Goal: Task Accomplishment & Management: Manage account settings

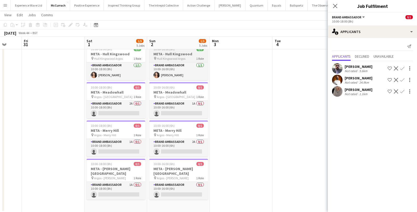
scroll to position [62, 0]
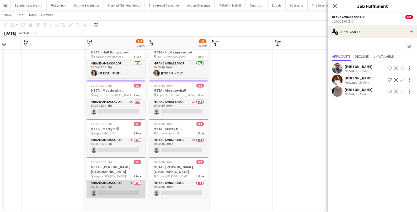
click at [129, 185] on app-card-role "Brand Ambassador 1A 0/1 10:00-18:00 (8h) single-neutral-actions" at bounding box center [115, 189] width 59 height 18
click at [129, 183] on app-card-role "Brand Ambassador 1A 0/1 10:00-18:00 (8h) single-neutral-actions" at bounding box center [115, 189] width 59 height 19
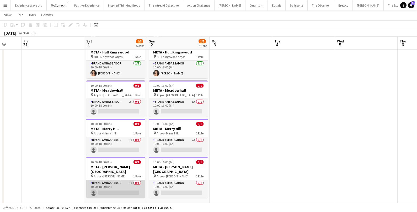
click at [129, 183] on app-card-role "Brand Ambassador 1A 0/1 10:00-18:00 (8h) single-neutral-actions" at bounding box center [115, 189] width 59 height 18
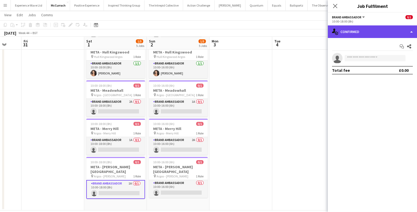
click at [384, 30] on div "single-neutral-actions-check-2 Confirmed" at bounding box center [372, 31] width 89 height 13
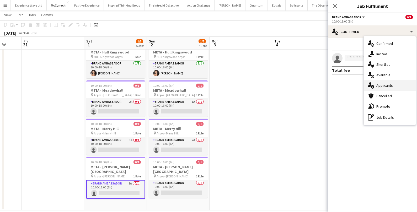
click at [386, 83] on span "Applicants" at bounding box center [384, 85] width 17 height 5
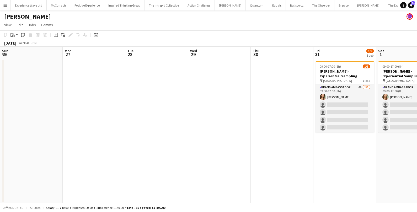
scroll to position [0, 203]
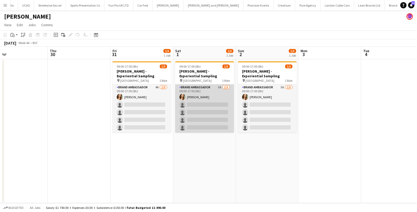
click at [210, 93] on app-card-role "Brand Ambassador 5A [DATE] 09:00-17:00 (8h) [PERSON_NAME] single-neutral-action…" at bounding box center [204, 108] width 59 height 48
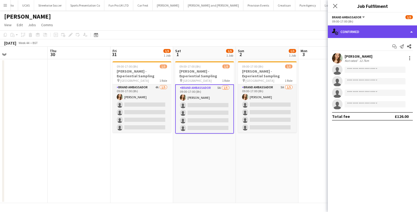
click at [351, 29] on div "single-neutral-actions-check-2 Confirmed" at bounding box center [372, 31] width 89 height 13
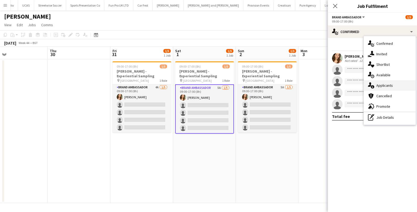
click at [383, 83] on span "Applicants" at bounding box center [384, 85] width 17 height 5
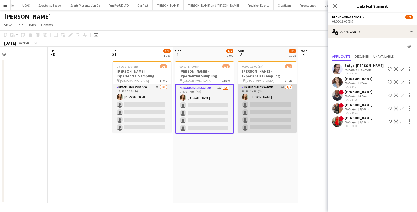
click at [273, 96] on app-card-role "Brand Ambassador 5A 1/5 09:00-17:00 (8h) Charlotte Tonge single-neutral-actions…" at bounding box center [267, 108] width 59 height 48
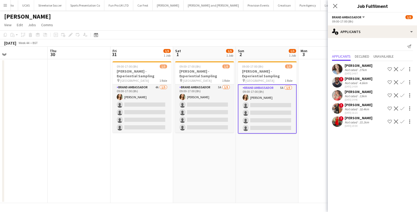
click at [349, 65] on div "Jordan Miller" at bounding box center [358, 65] width 28 height 5
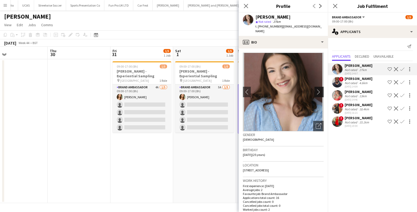
click at [322, 89] on app-icon "chevron-right" at bounding box center [320, 92] width 8 height 6
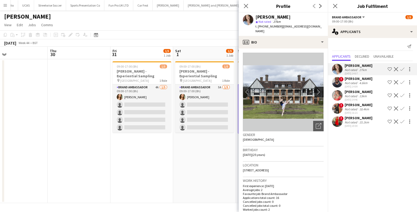
click at [320, 89] on app-icon "chevron-right" at bounding box center [320, 92] width 8 height 6
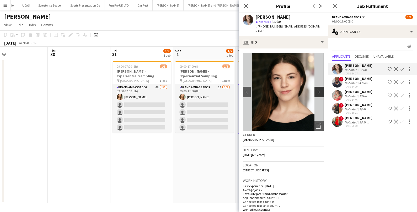
click at [320, 89] on app-icon "chevron-right" at bounding box center [320, 92] width 8 height 6
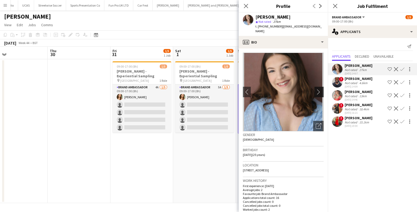
click at [320, 89] on app-icon "chevron-right" at bounding box center [320, 92] width 8 height 6
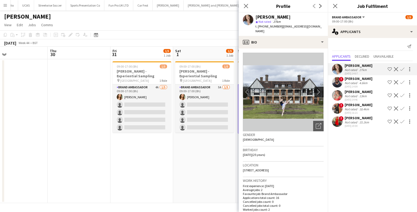
click at [320, 89] on app-icon "chevron-right" at bounding box center [320, 92] width 8 height 6
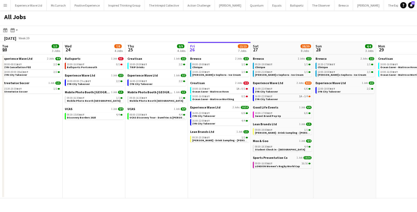
scroll to position [0, 148]
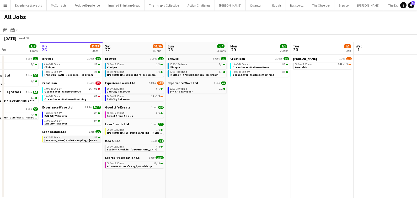
click at [68, 139] on span "Ruben Spritz - Drink Sampling - Costco Croydon" at bounding box center [77, 140] width 66 height 3
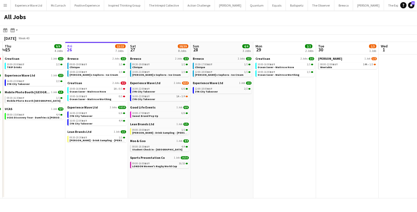
scroll to position [0, 121]
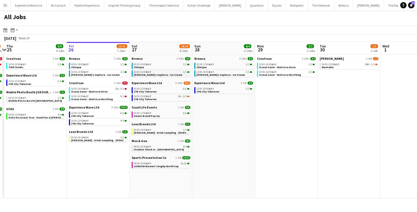
click at [159, 72] on div "10:00-21:00 BST 1/1" at bounding box center [162, 72] width 56 height 3
click at [166, 89] on div "16:00-22:00 BST 6/6" at bounding box center [162, 89] width 56 height 3
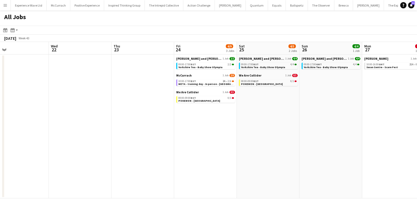
scroll to position [0, 203]
click at [250, 68] on span "Yorkshire Tea - Baby Show Olympia" at bounding box center [262, 67] width 44 height 3
click at [204, 84] on span "META - training day - In person - BIRMINGHAM" at bounding box center [210, 83] width 67 height 3
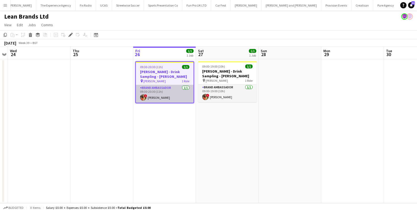
click at [169, 95] on app-card-role "Brand Ambassador 1/1 09:30-20:30 (11h) ! Charlotte Carter" at bounding box center [165, 94] width 58 height 18
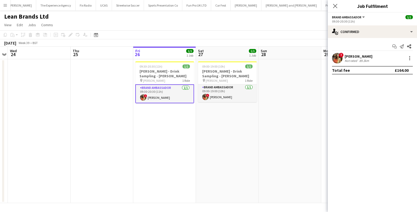
click at [350, 58] on div "Charlotte Carter" at bounding box center [358, 56] width 28 height 5
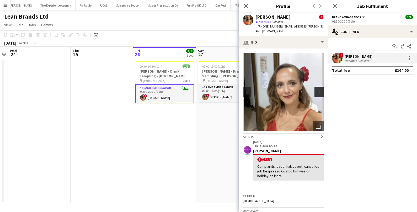
click at [323, 89] on app-icon "chevron-right" at bounding box center [320, 92] width 8 height 6
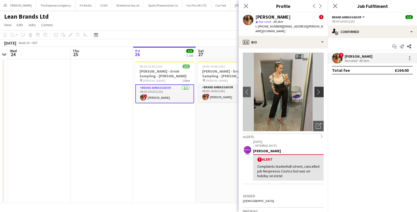
click at [322, 89] on app-icon "chevron-right" at bounding box center [320, 92] width 8 height 6
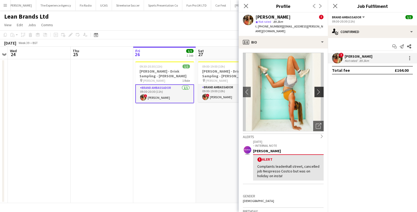
click at [322, 89] on app-icon "chevron-right" at bounding box center [320, 92] width 8 height 6
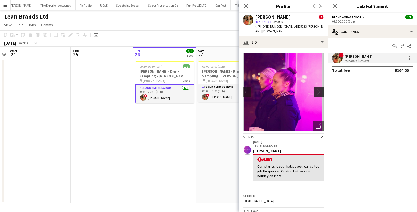
click at [322, 89] on app-icon "chevron-right" at bounding box center [320, 92] width 8 height 6
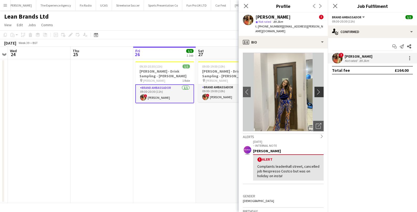
click at [322, 89] on app-icon "chevron-right" at bounding box center [320, 92] width 8 height 6
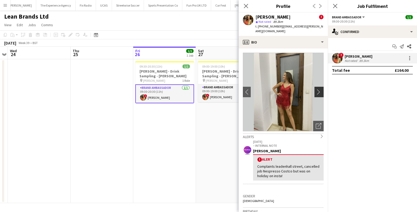
click at [322, 89] on app-icon "chevron-right" at bounding box center [320, 92] width 8 height 6
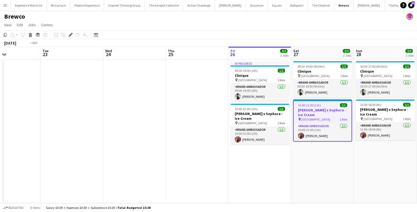
scroll to position [0, 144]
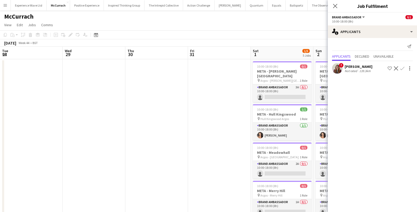
scroll to position [0, 166]
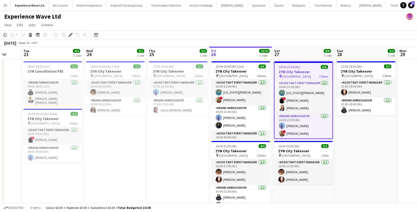
scroll to position [0, 121]
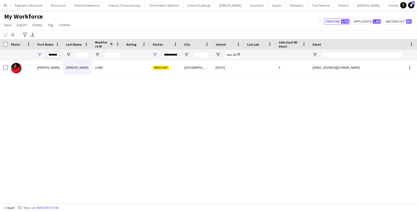
drag, startPoint x: 48, startPoint y: 55, endPoint x: 64, endPoint y: 55, distance: 15.7
click at [64, 55] on div "*******" at bounding box center [284, 55] width 568 height 10
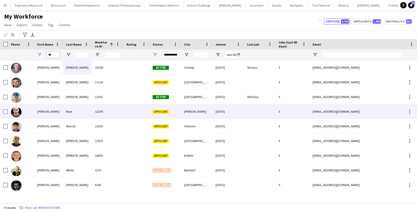
type input "*"
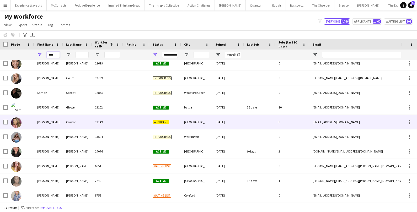
scroll to position [107, 0]
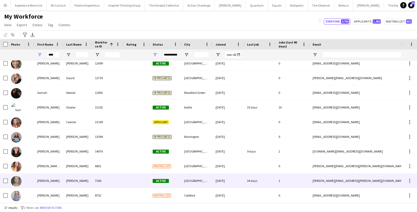
click at [58, 183] on div "Samantha" at bounding box center [48, 181] width 29 height 14
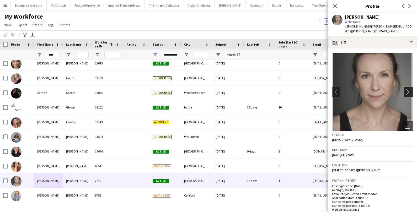
click at [406, 89] on app-icon "chevron-right" at bounding box center [409, 92] width 8 height 6
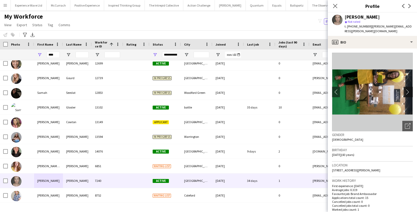
click at [406, 89] on app-icon "chevron-right" at bounding box center [409, 92] width 8 height 6
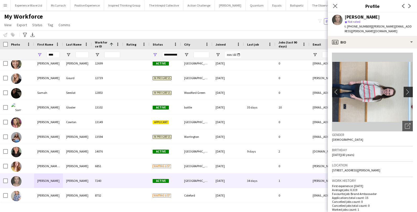
click at [406, 89] on app-icon "chevron-right" at bounding box center [409, 92] width 8 height 6
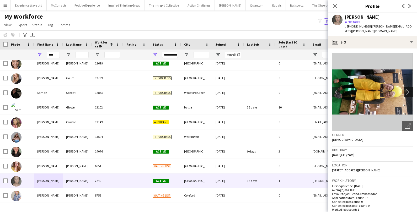
click at [406, 89] on app-icon "chevron-right" at bounding box center [409, 92] width 8 height 6
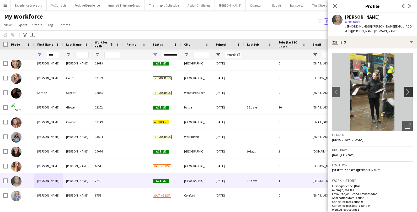
click at [406, 89] on app-icon "chevron-right" at bounding box center [409, 92] width 8 height 6
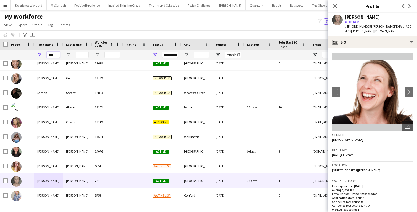
drag, startPoint x: 59, startPoint y: 53, endPoint x: 39, endPoint y: 53, distance: 20.7
click at [39, 53] on div "****" at bounding box center [48, 55] width 29 height 10
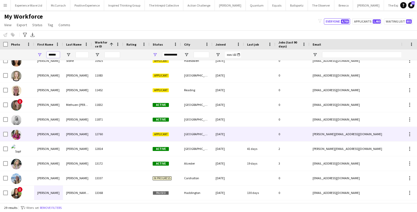
scroll to position [121, 0]
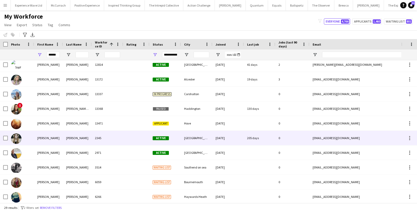
click at [36, 136] on div "Sophie" at bounding box center [48, 138] width 29 height 14
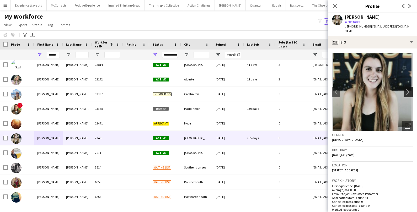
click at [410, 87] on button "chevron-right" at bounding box center [408, 92] width 10 height 10
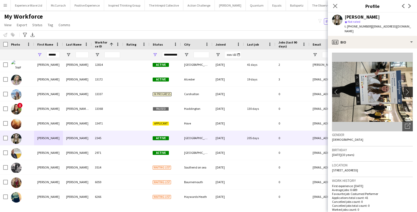
click at [410, 89] on app-icon "chevron-right" at bounding box center [409, 92] width 8 height 6
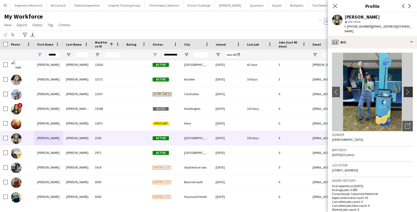
click at [408, 89] on app-icon "chevron-right" at bounding box center [409, 92] width 8 height 6
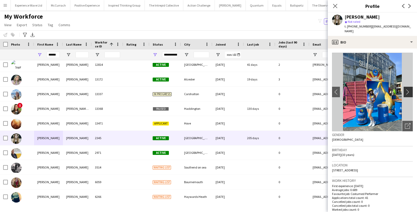
click at [408, 89] on app-icon "chevron-right" at bounding box center [409, 92] width 8 height 6
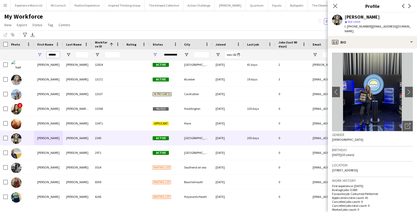
drag, startPoint x: 58, startPoint y: 54, endPoint x: 39, endPoint y: 53, distance: 19.4
click at [39, 53] on div "******" at bounding box center [48, 55] width 29 height 10
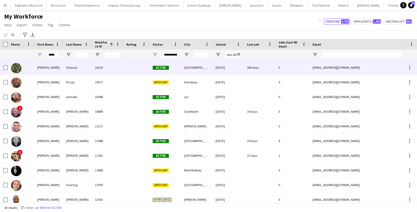
click at [52, 72] on div "[PERSON_NAME]" at bounding box center [48, 67] width 29 height 14
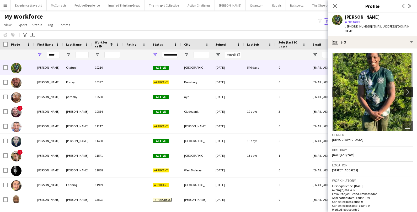
click at [411, 90] on button "chevron-right" at bounding box center [408, 92] width 10 height 10
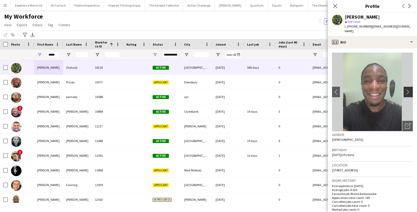
click at [410, 89] on app-icon "chevron-right" at bounding box center [409, 92] width 8 height 6
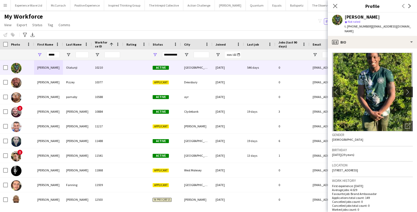
click at [410, 89] on app-icon "chevron-right" at bounding box center [409, 92] width 8 height 6
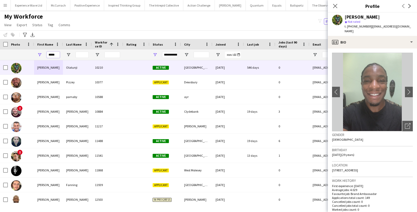
drag, startPoint x: 57, startPoint y: 56, endPoint x: 33, endPoint y: 52, distance: 24.1
click at [34, 53] on div "*****" at bounding box center [284, 55] width 568 height 10
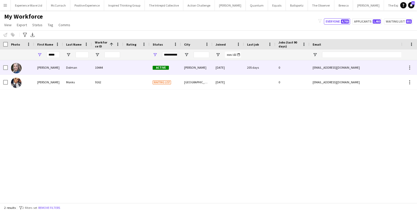
click at [34, 68] on div "[PERSON_NAME]" at bounding box center [48, 67] width 29 height 14
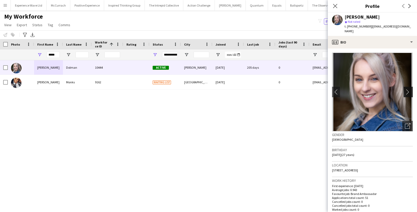
click at [410, 89] on app-icon "chevron-right" at bounding box center [409, 92] width 8 height 6
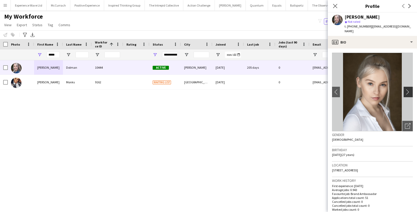
click at [410, 89] on app-icon "chevron-right" at bounding box center [409, 92] width 8 height 6
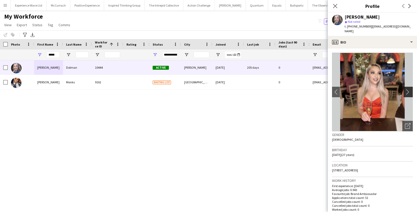
click at [410, 89] on app-icon "chevron-right" at bounding box center [409, 92] width 8 height 6
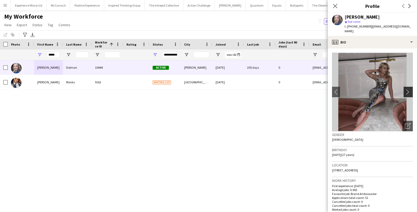
click at [410, 89] on app-icon "chevron-right" at bounding box center [409, 92] width 8 height 6
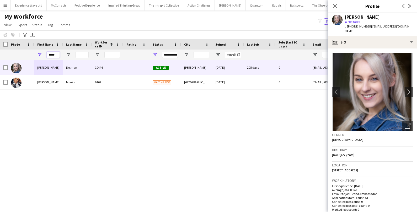
drag, startPoint x: 58, startPoint y: 53, endPoint x: 43, endPoint y: 53, distance: 15.2
click at [43, 53] on div "*****" at bounding box center [48, 55] width 29 height 10
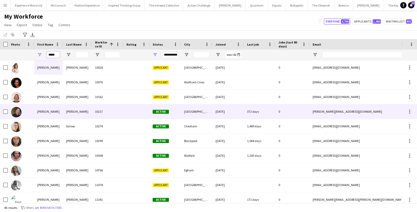
type input "*****"
click at [53, 114] on div "Emily" at bounding box center [48, 111] width 29 height 14
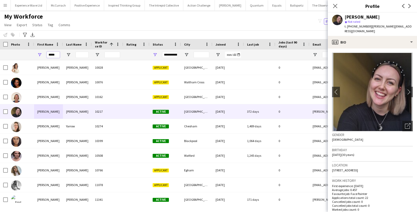
drag, startPoint x: 57, startPoint y: 54, endPoint x: 43, endPoint y: 54, distance: 14.2
click at [43, 54] on div "*****" at bounding box center [48, 55] width 29 height 10
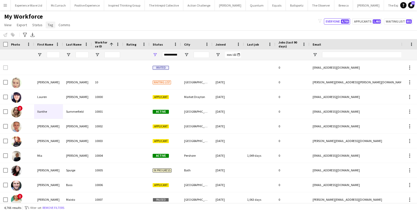
click at [50, 25] on span "Tag" at bounding box center [51, 25] width 6 height 5
click at [46, 24] on link "Tag" at bounding box center [51, 24] width 10 height 7
click at [55, 52] on input "First Name Filter Input" at bounding box center [53, 55] width 13 height 6
paste input "********"
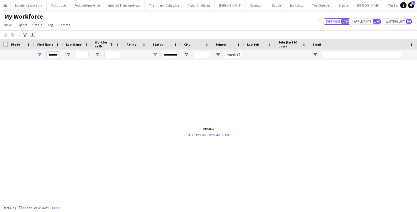
scroll to position [0, 0]
click at [49, 54] on input "*****" at bounding box center [53, 55] width 13 height 6
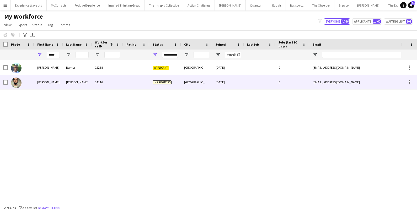
click at [50, 80] on div "Bernardo" at bounding box center [48, 82] width 29 height 14
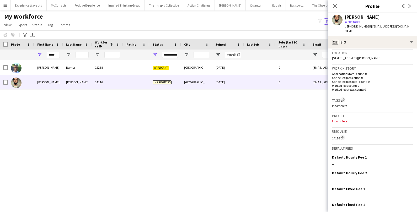
scroll to position [137, 0]
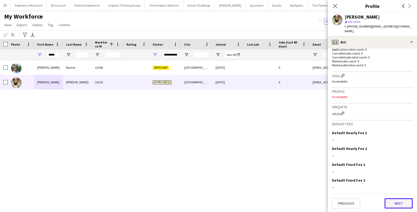
click at [402, 201] on button "Next" at bounding box center [398, 203] width 28 height 10
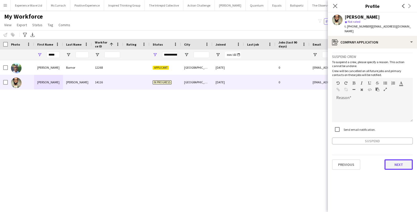
click at [399, 162] on button "Next" at bounding box center [398, 164] width 28 height 10
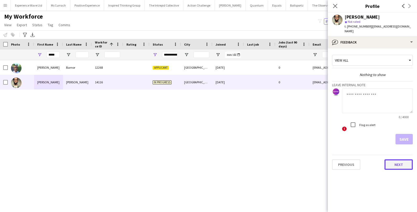
click at [400, 168] on button "Next" at bounding box center [398, 164] width 28 height 10
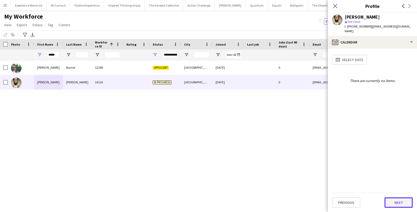
click at [399, 199] on button "Next" at bounding box center [398, 202] width 28 height 10
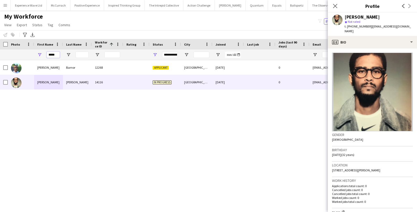
drag, startPoint x: 57, startPoint y: 55, endPoint x: 39, endPoint y: 55, distance: 17.6
click at [39, 55] on div "*****" at bounding box center [48, 55] width 29 height 10
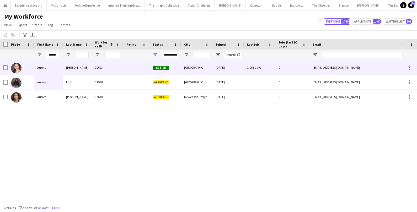
click at [51, 66] on div "Aurora" at bounding box center [48, 67] width 29 height 14
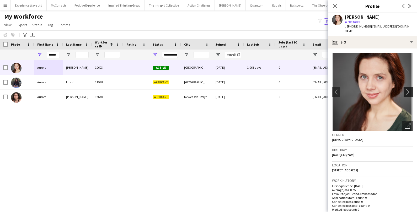
click at [410, 90] on app-icon "chevron-right" at bounding box center [409, 92] width 8 height 6
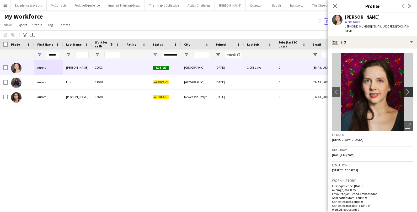
click at [410, 90] on app-icon "chevron-right" at bounding box center [409, 92] width 8 height 6
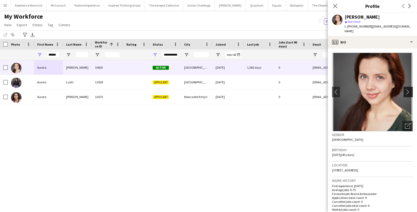
click at [410, 90] on button "chevron-right" at bounding box center [408, 92] width 10 height 10
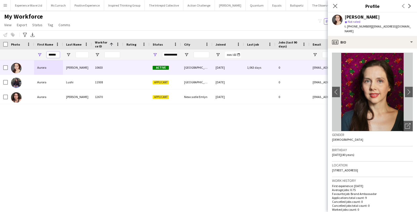
drag, startPoint x: 58, startPoint y: 54, endPoint x: 44, endPoint y: 54, distance: 14.4
click at [44, 54] on div "******" at bounding box center [48, 55] width 29 height 10
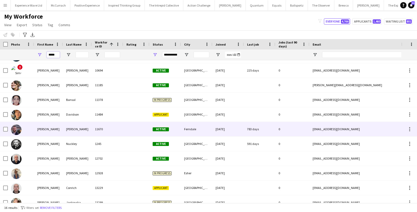
scroll to position [27, 0]
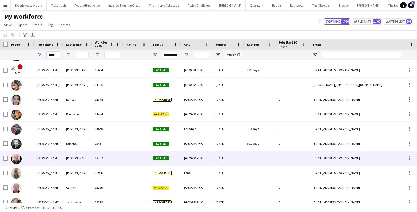
type input "*****"
click at [33, 155] on div at bounding box center [21, 158] width 26 height 14
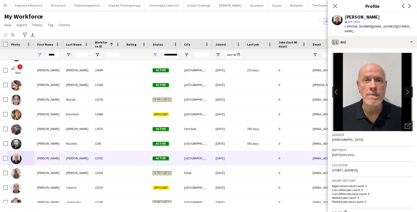
click at [407, 89] on app-icon "chevron-right" at bounding box center [409, 92] width 8 height 6
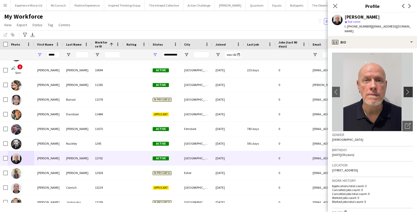
click at [408, 89] on app-icon "chevron-right" at bounding box center [409, 92] width 8 height 6
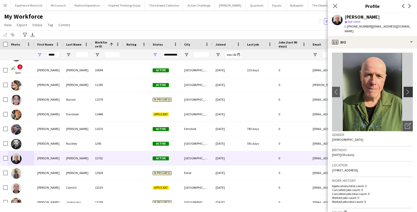
click at [408, 89] on app-icon "chevron-right" at bounding box center [409, 92] width 8 height 6
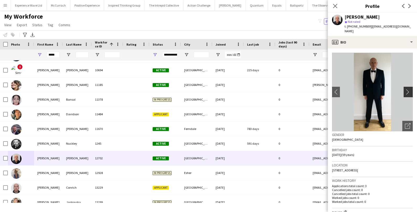
click at [408, 89] on app-icon "chevron-right" at bounding box center [409, 92] width 8 height 6
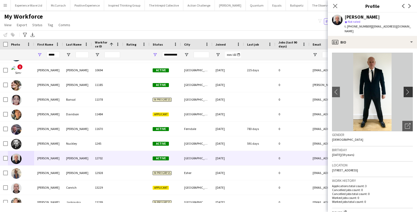
click at [408, 89] on app-icon "chevron-right" at bounding box center [409, 92] width 8 height 6
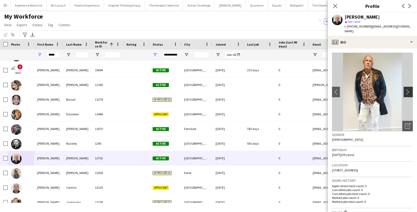
click at [408, 89] on app-icon "chevron-right" at bounding box center [409, 92] width 8 height 6
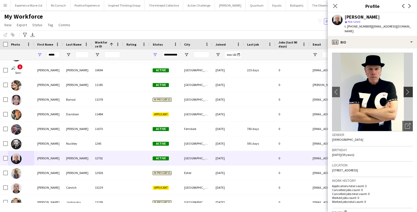
click at [408, 89] on app-icon "chevron-right" at bounding box center [409, 92] width 8 height 6
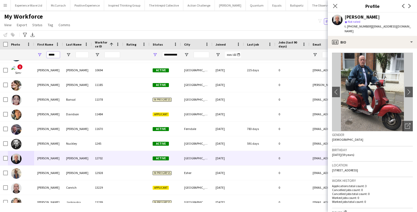
drag, startPoint x: 58, startPoint y: 54, endPoint x: 38, endPoint y: 54, distance: 19.9
click at [38, 54] on div "*****" at bounding box center [48, 55] width 29 height 10
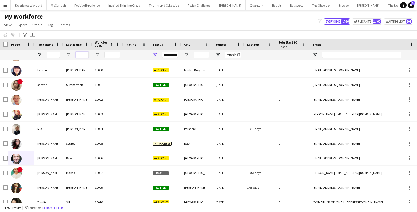
click at [84, 54] on input "Last Name Filter Input" at bounding box center [81, 55] width 13 height 6
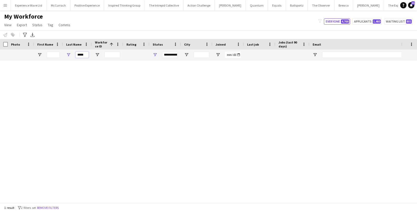
scroll to position [0, 0]
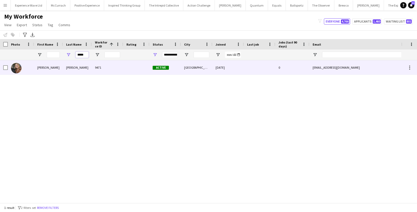
type input "*****"
click at [64, 64] on div "Bates" at bounding box center [77, 67] width 29 height 14
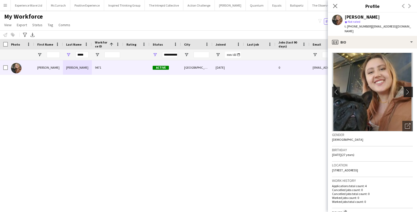
click at [408, 89] on app-icon "chevron-right" at bounding box center [409, 92] width 8 height 6
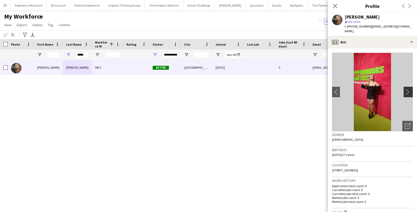
click at [408, 89] on app-icon "chevron-right" at bounding box center [409, 92] width 8 height 6
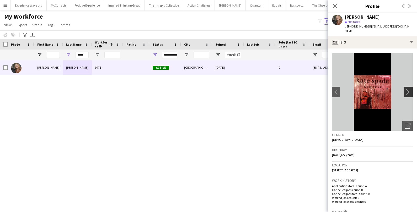
click at [408, 89] on app-icon "chevron-right" at bounding box center [409, 92] width 8 height 6
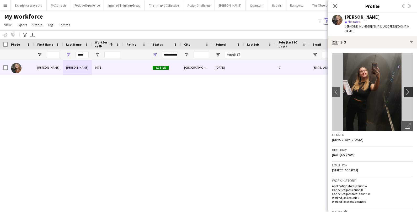
click at [408, 89] on app-icon "chevron-right" at bounding box center [409, 92] width 8 height 6
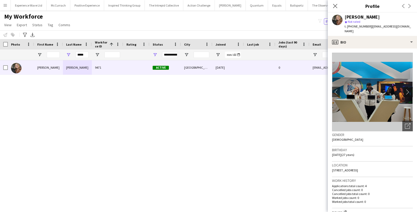
click at [408, 89] on app-icon "chevron-right" at bounding box center [409, 92] width 8 height 6
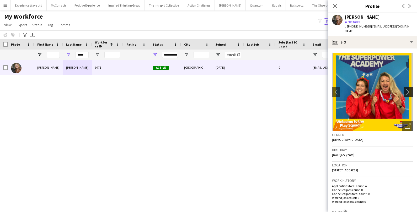
click at [408, 89] on app-icon "chevron-right" at bounding box center [409, 92] width 8 height 6
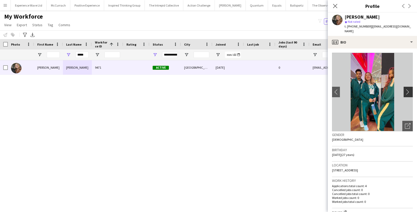
click at [408, 89] on app-icon "chevron-right" at bounding box center [409, 92] width 8 height 6
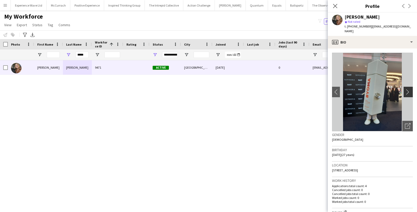
click at [408, 89] on app-icon "chevron-right" at bounding box center [409, 92] width 8 height 6
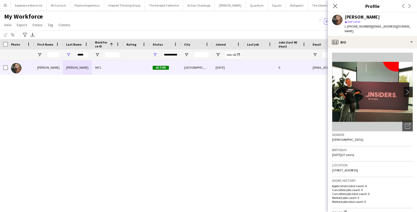
click at [408, 89] on app-icon "chevron-right" at bounding box center [409, 92] width 8 height 6
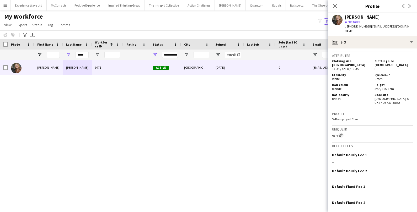
scroll to position [266, 0]
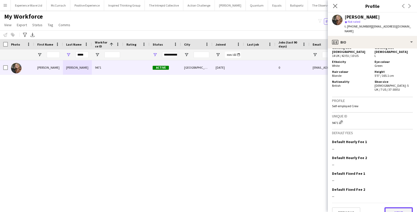
click at [388, 207] on button "Next" at bounding box center [398, 212] width 28 height 10
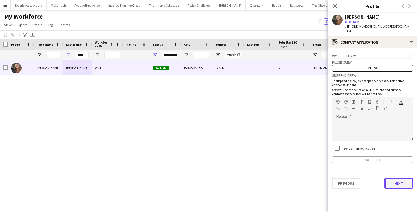
click at [395, 180] on button "Next" at bounding box center [398, 183] width 28 height 10
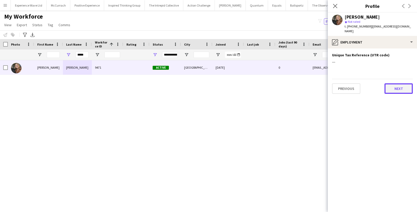
click at [404, 87] on button "Next" at bounding box center [398, 88] width 28 height 10
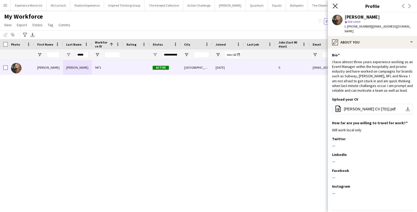
click at [334, 6] on icon "Close pop-in" at bounding box center [334, 5] width 5 height 5
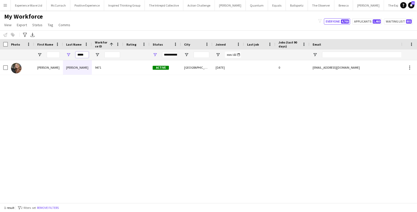
drag, startPoint x: 87, startPoint y: 56, endPoint x: 73, endPoint y: 54, distance: 14.2
click at [73, 55] on div "*****" at bounding box center [77, 55] width 29 height 10
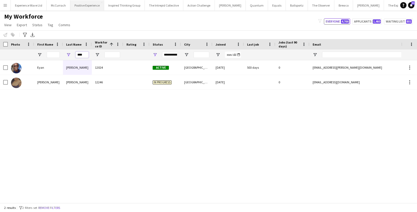
type input "****"
drag, startPoint x: 86, startPoint y: 55, endPoint x: 71, endPoint y: 55, distance: 15.2
click at [71, 55] on div "****" at bounding box center [77, 55] width 29 height 10
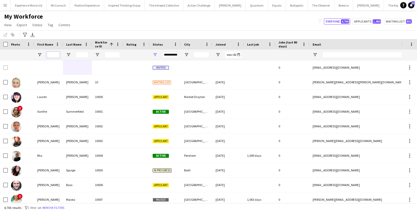
click at [55, 53] on input "First Name Filter Input" at bounding box center [53, 55] width 13 height 6
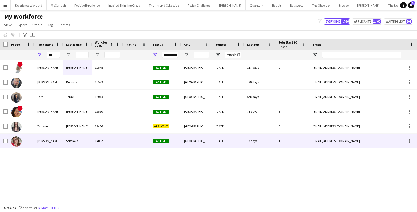
click at [39, 142] on div "Tatjana" at bounding box center [48, 141] width 29 height 14
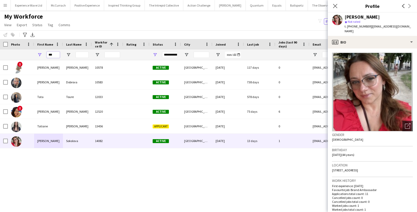
drag, startPoint x: 56, startPoint y: 54, endPoint x: 41, endPoint y: 53, distance: 14.5
click at [42, 53] on div "***" at bounding box center [48, 55] width 29 height 10
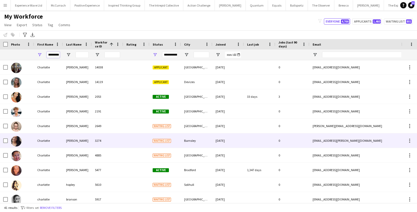
scroll to position [253, 0]
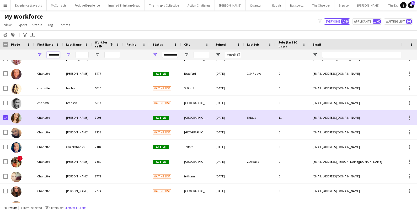
drag, startPoint x: 49, startPoint y: 54, endPoint x: 67, endPoint y: 54, distance: 17.6
click at [67, 54] on div "*********" at bounding box center [284, 55] width 568 height 10
drag, startPoint x: 48, startPoint y: 55, endPoint x: 66, endPoint y: 57, distance: 17.4
click at [66, 57] on div "*********" at bounding box center [284, 55] width 568 height 10
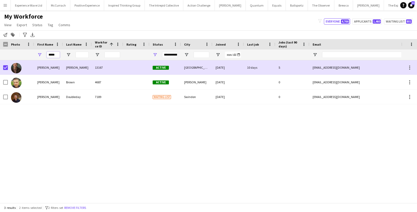
drag, startPoint x: 58, startPoint y: 55, endPoint x: 42, endPoint y: 55, distance: 15.2
click at [42, 55] on div "*****" at bounding box center [48, 55] width 29 height 10
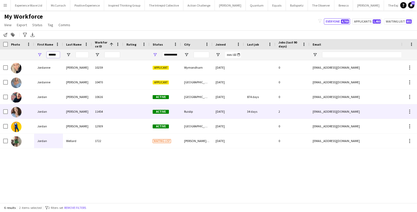
type input "******"
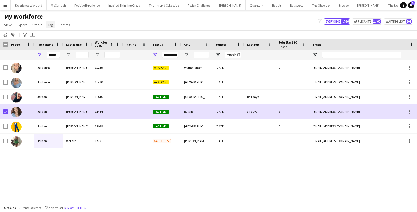
click at [49, 26] on span "Tag" at bounding box center [51, 25] width 6 height 5
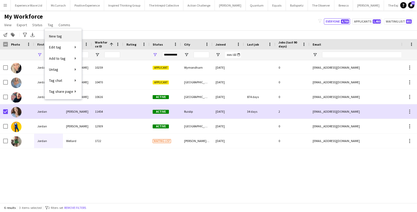
click at [62, 38] on link "New tag" at bounding box center [63, 36] width 37 height 11
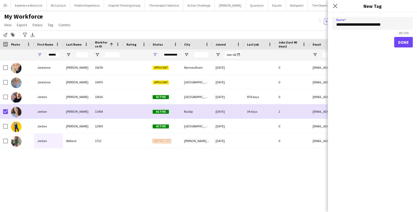
type input "**********"
click at [399, 43] on button "Done" at bounding box center [403, 42] width 19 height 10
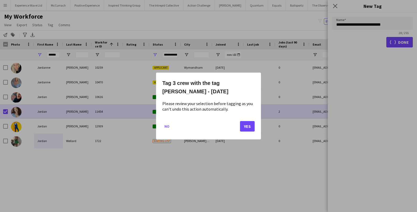
click at [255, 125] on div "Tag 3 crew with the tag Monty Bojangles - Halloween Please review your selectio…" at bounding box center [208, 106] width 105 height 67
click at [249, 125] on button "Yes" at bounding box center [247, 126] width 15 height 10
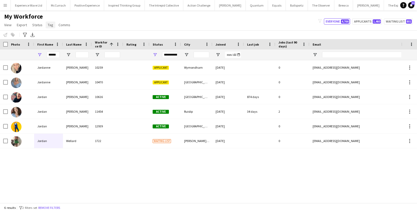
click at [48, 25] on span "Tag" at bounding box center [51, 25] width 6 height 5
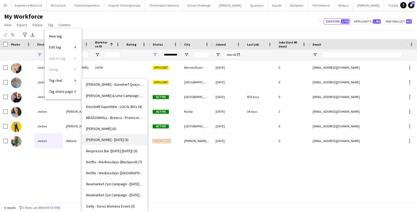
click at [109, 142] on span "Monty Bojangles - Halloween (3)" at bounding box center [107, 139] width 42 height 5
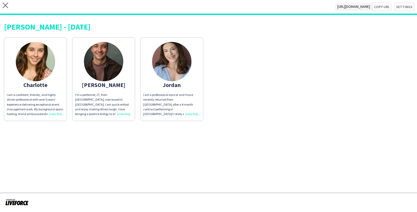
click at [189, 113] on div "I am a professional dancer and I have recently returned from Qatar after a 4 mo…" at bounding box center [171, 105] width 57 height 24
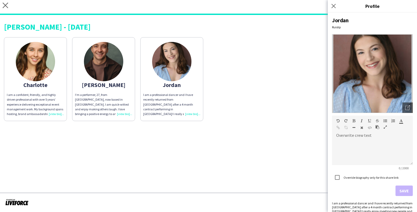
scroll to position [13, 0]
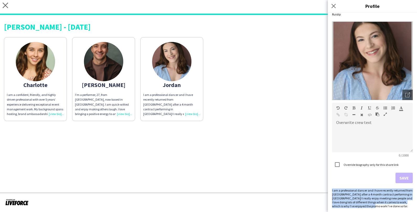
drag, startPoint x: 332, startPoint y: 191, endPoint x: 365, endPoint y: 209, distance: 38.5
click at [366, 210] on div "Jordan Ruislip Open photos pop-in Overwrite crew text default Heading 1 Heading…" at bounding box center [372, 112] width 89 height 199
copy div "I am a professional dancer and I have recently returned from Qatar after a 4 mo…"
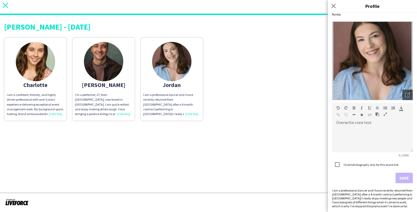
click at [6, 7] on icon "close" at bounding box center [6, 6] width 6 height 6
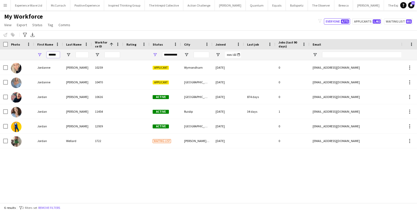
drag, startPoint x: 57, startPoint y: 53, endPoint x: 45, endPoint y: 54, distance: 12.3
click at [45, 54] on div "******" at bounding box center [48, 55] width 29 height 10
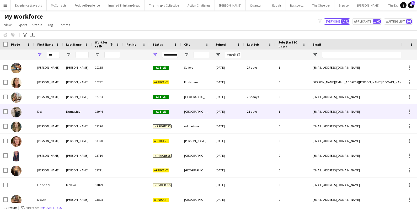
click at [42, 112] on div "Del" at bounding box center [48, 111] width 29 height 14
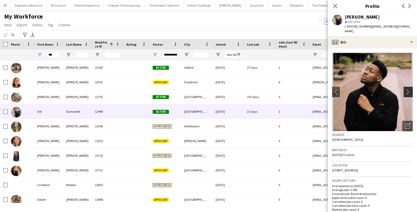
click at [410, 89] on app-icon "chevron-right" at bounding box center [409, 92] width 8 height 6
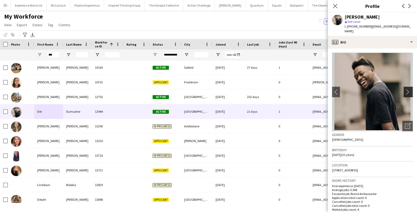
click at [410, 89] on app-icon "chevron-right" at bounding box center [409, 92] width 8 height 6
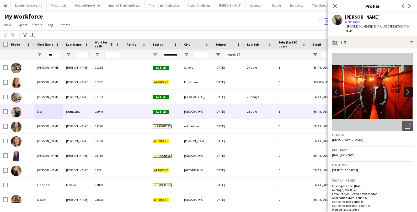
click at [410, 89] on app-icon "chevron-right" at bounding box center [409, 92] width 8 height 6
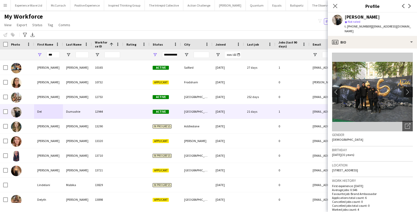
click at [410, 89] on app-icon "chevron-right" at bounding box center [409, 92] width 8 height 6
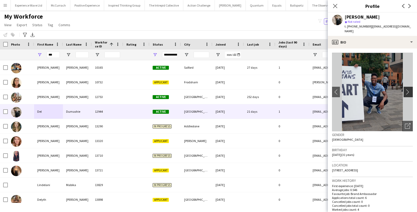
click at [408, 89] on app-icon "chevron-right" at bounding box center [409, 92] width 8 height 6
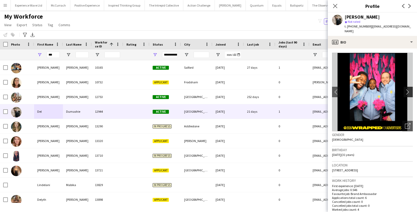
click at [408, 89] on app-icon "chevron-right" at bounding box center [409, 92] width 8 height 6
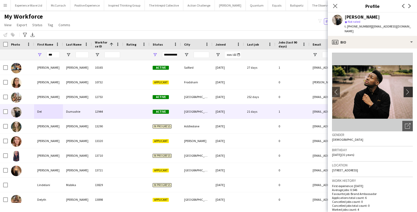
click at [408, 89] on app-icon "chevron-right" at bounding box center [409, 92] width 8 height 6
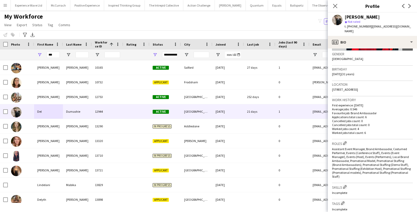
scroll to position [81, 0]
drag, startPoint x: 58, startPoint y: 53, endPoint x: 44, endPoint y: 53, distance: 14.7
click at [44, 53] on div "***" at bounding box center [48, 55] width 29 height 10
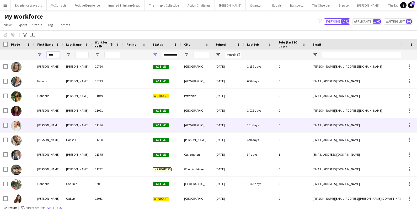
scroll to position [79, 0]
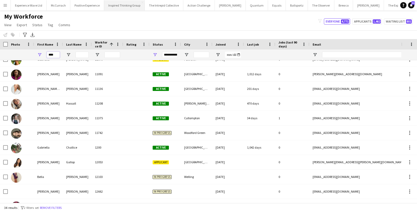
type input "****"
click at [56, 24] on link "Comms" at bounding box center [64, 24] width 16 height 7
click at [50, 25] on span "Tag" at bounding box center [51, 25] width 6 height 5
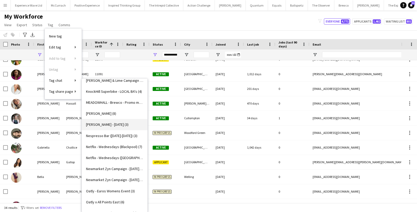
click at [114, 124] on span "Monty Bojangles - Halloween (3)" at bounding box center [107, 124] width 42 height 5
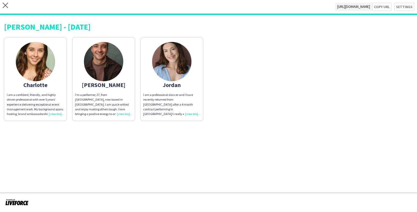
click at [187, 115] on div "I am a professional dancer and I have recently returned from Qatar after a 4 mo…" at bounding box center [171, 105] width 57 height 24
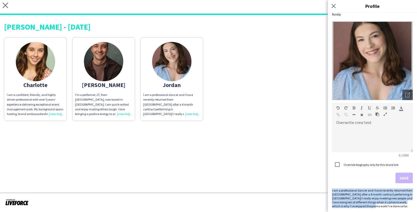
drag, startPoint x: 332, startPoint y: 190, endPoint x: 373, endPoint y: 208, distance: 45.0
click at [373, 208] on div "Jordan Ruislip Open photos pop-in Overwrite crew text default Heading 1 Heading…" at bounding box center [372, 112] width 89 height 199
copy div "I am a professional dancer and I have recently returned from Qatar after a 4 mo…"
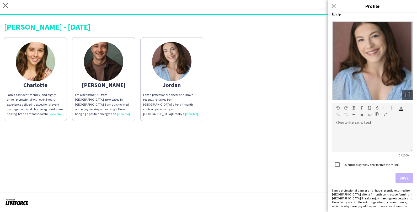
click at [375, 139] on div at bounding box center [372, 139] width 81 height 26
paste div
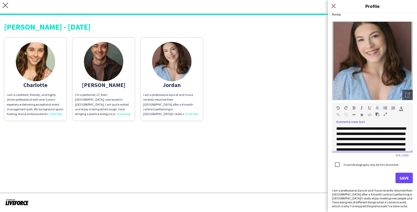
scroll to position [37, 0]
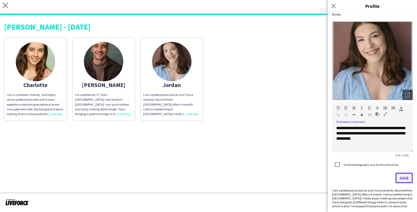
click at [401, 177] on button "Save" at bounding box center [403, 178] width 17 height 10
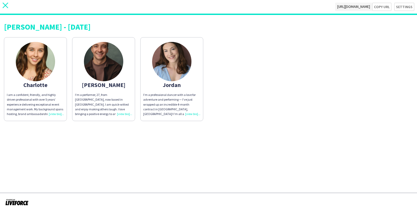
click at [4, 4] on icon "close" at bounding box center [6, 6] width 6 height 6
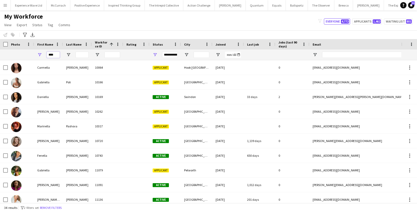
drag, startPoint x: 56, startPoint y: 55, endPoint x: 34, endPoint y: 52, distance: 23.0
click at [34, 52] on div "****" at bounding box center [284, 55] width 568 height 10
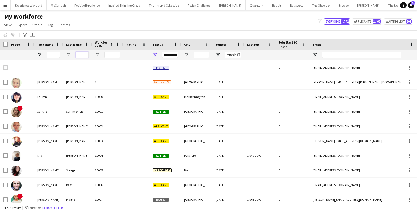
click at [84, 54] on input "Last Name Filter Input" at bounding box center [81, 55] width 13 height 6
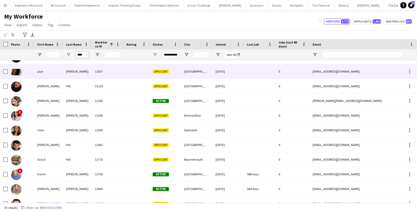
scroll to position [70, 0]
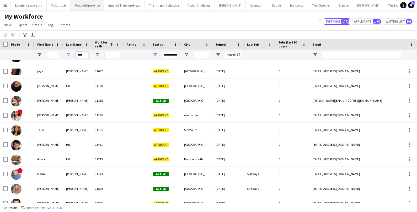
type input "****"
drag, startPoint x: 85, startPoint y: 54, endPoint x: 72, endPoint y: 54, distance: 13.1
click at [72, 54] on div "****" at bounding box center [77, 55] width 29 height 10
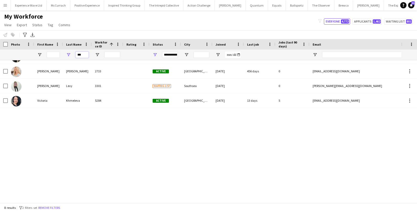
scroll to position [0, 0]
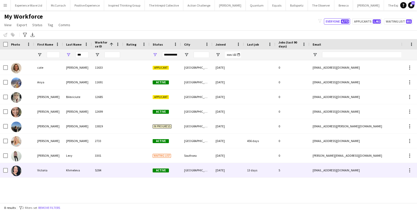
click at [69, 165] on div "Khmeleva" at bounding box center [77, 170] width 29 height 14
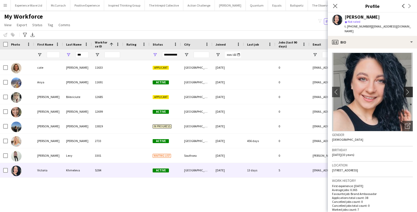
click at [408, 89] on app-icon "chevron-right" at bounding box center [409, 92] width 8 height 6
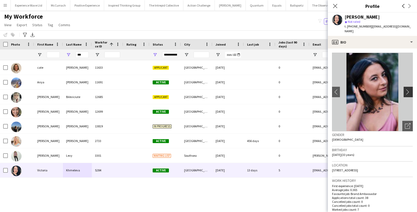
click at [408, 89] on app-icon "chevron-right" at bounding box center [409, 92] width 8 height 6
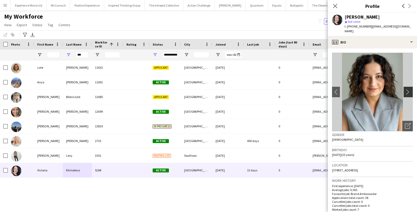
click at [408, 89] on app-icon "chevron-right" at bounding box center [409, 92] width 8 height 6
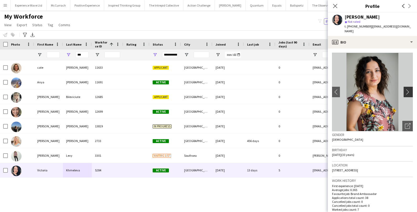
click at [408, 89] on app-icon "chevron-right" at bounding box center [409, 92] width 8 height 6
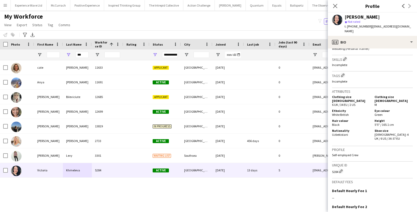
scroll to position [285, 0]
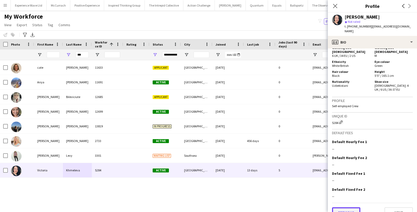
click at [343, 207] on button "Previous" at bounding box center [346, 212] width 28 height 10
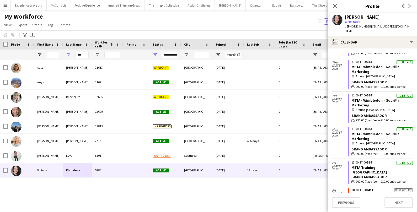
scroll to position [283, 0]
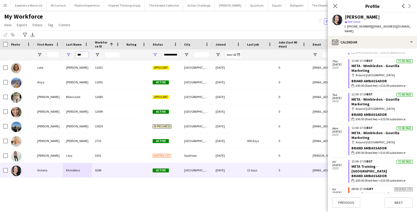
drag, startPoint x: 84, startPoint y: 55, endPoint x: 70, endPoint y: 55, distance: 14.2
click at [70, 55] on div "***" at bounding box center [77, 55] width 29 height 10
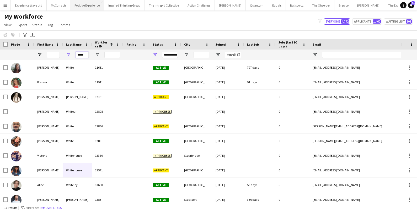
type input "*****"
drag, startPoint x: 85, startPoint y: 53, endPoint x: 73, endPoint y: 53, distance: 12.1
click at [73, 53] on div "*****" at bounding box center [77, 55] width 29 height 10
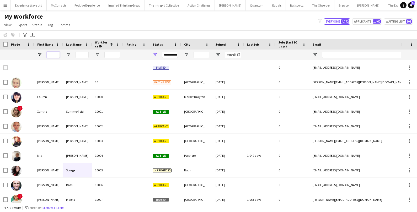
click at [57, 52] on input "First Name Filter Input" at bounding box center [53, 55] width 13 height 6
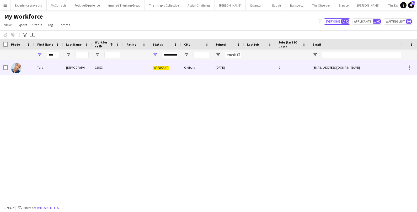
click at [52, 66] on div "Taja" at bounding box center [48, 67] width 29 height 14
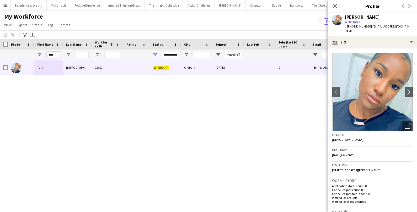
drag, startPoint x: 56, startPoint y: 56, endPoint x: 42, endPoint y: 56, distance: 13.9
click at [42, 56] on div "****" at bounding box center [48, 55] width 29 height 10
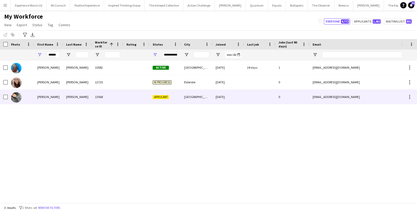
click at [42, 100] on div "Janine" at bounding box center [48, 97] width 29 height 14
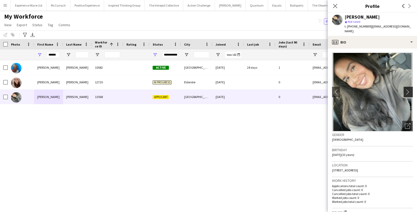
click at [408, 92] on app-icon "chevron-right" at bounding box center [409, 92] width 8 height 6
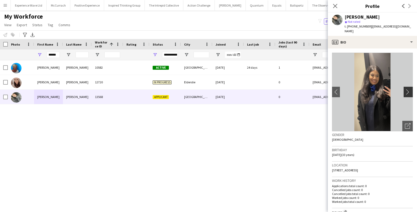
click at [406, 91] on app-icon "chevron-right" at bounding box center [409, 92] width 8 height 6
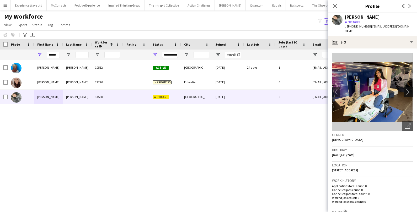
click at [406, 92] on app-icon "chevron-right" at bounding box center [409, 92] width 8 height 6
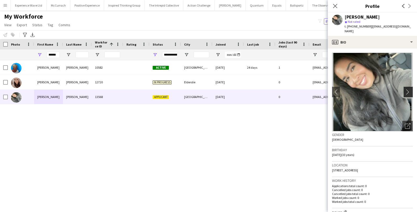
click at [406, 92] on app-icon "chevron-right" at bounding box center [409, 92] width 8 height 6
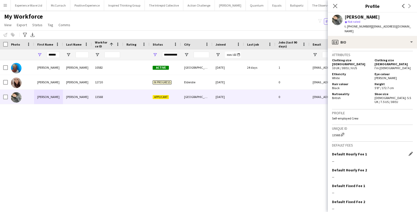
scroll to position [259, 0]
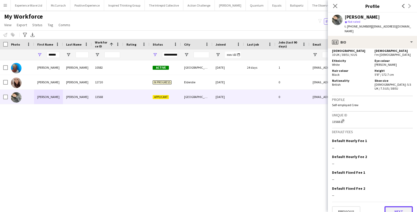
click at [402, 206] on button "Next" at bounding box center [398, 211] width 28 height 10
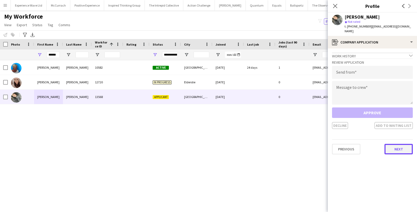
click at [403, 154] on button "Next" at bounding box center [398, 149] width 28 height 10
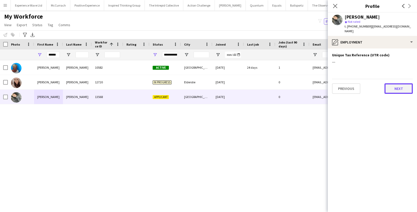
click at [405, 92] on button "Next" at bounding box center [398, 88] width 28 height 10
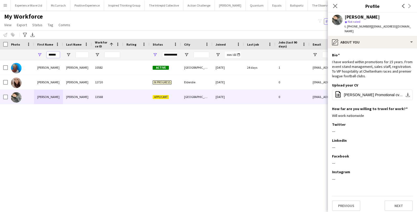
drag, startPoint x: 56, startPoint y: 54, endPoint x: 40, endPoint y: 54, distance: 16.0
click at [41, 54] on div "******" at bounding box center [48, 55] width 29 height 10
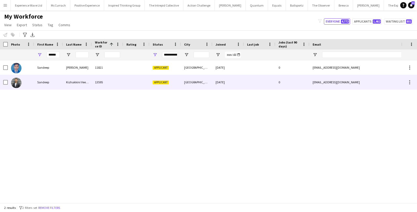
click at [58, 84] on div "Sandeep" at bounding box center [48, 82] width 29 height 14
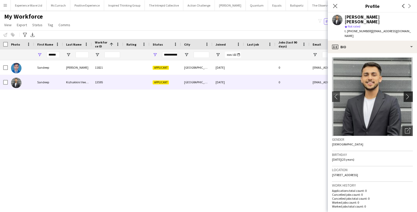
click at [409, 91] on button "chevron-right" at bounding box center [408, 96] width 10 height 10
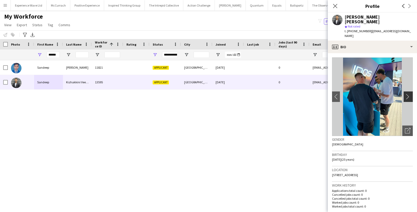
click at [409, 91] on button "chevron-right" at bounding box center [408, 96] width 10 height 10
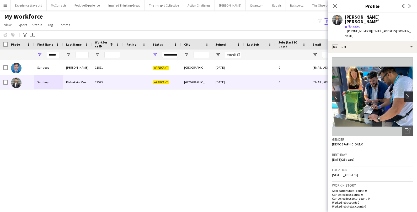
click at [409, 91] on button "chevron-right" at bounding box center [408, 96] width 10 height 10
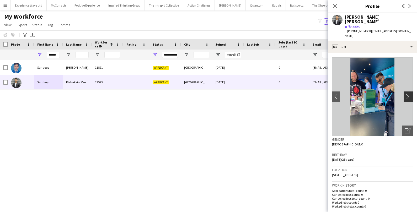
click at [409, 91] on button "chevron-right" at bounding box center [408, 96] width 10 height 10
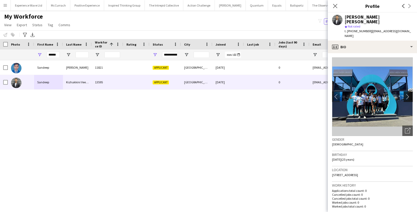
click at [409, 91] on button "chevron-right" at bounding box center [408, 96] width 10 height 10
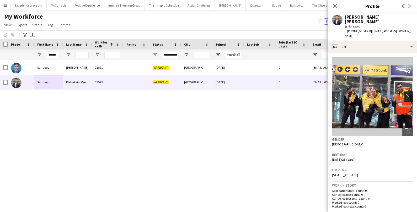
click at [409, 91] on button "chevron-right" at bounding box center [408, 96] width 10 height 10
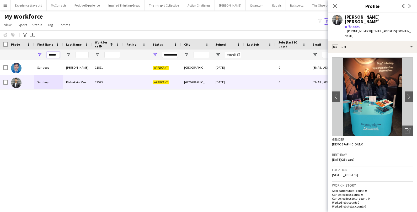
drag, startPoint x: 58, startPoint y: 54, endPoint x: 39, endPoint y: 53, distance: 19.2
click at [39, 53] on div "******" at bounding box center [48, 55] width 29 height 10
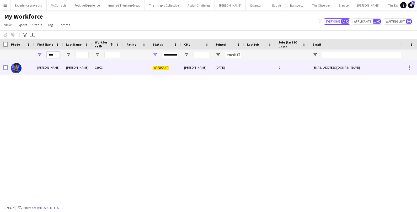
type input "****"
click at [43, 66] on div "Jevon" at bounding box center [48, 67] width 29 height 14
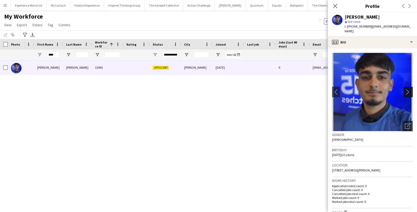
click at [410, 89] on app-icon "chevron-right" at bounding box center [409, 92] width 8 height 6
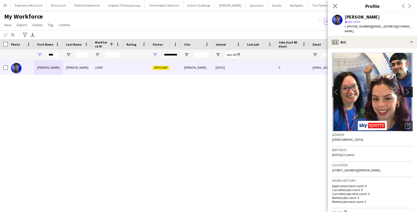
click at [410, 89] on app-icon "chevron-right" at bounding box center [409, 92] width 8 height 6
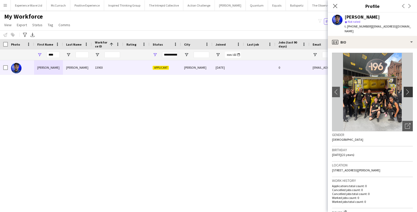
click at [410, 89] on app-icon "chevron-right" at bounding box center [409, 92] width 8 height 6
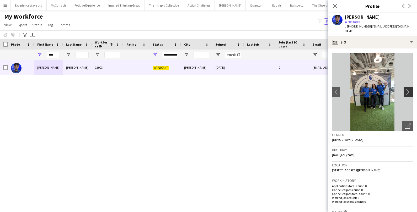
click at [410, 89] on app-icon "chevron-right" at bounding box center [409, 92] width 8 height 6
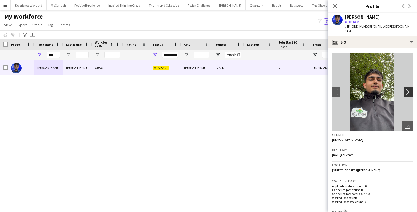
click at [410, 89] on app-icon "chevron-right" at bounding box center [409, 92] width 8 height 6
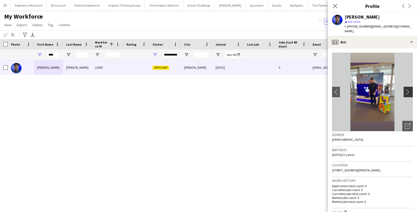
click at [410, 89] on app-icon "chevron-right" at bounding box center [409, 92] width 8 height 6
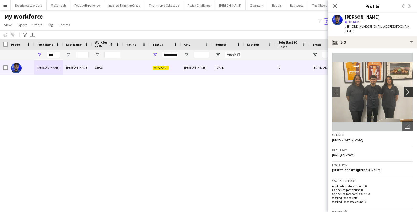
click at [410, 89] on app-icon "chevron-right" at bounding box center [409, 92] width 8 height 6
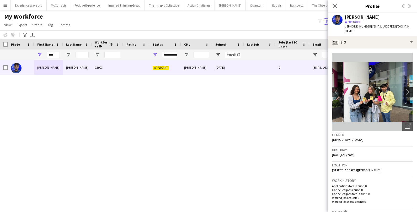
click at [410, 89] on app-icon "chevron-right" at bounding box center [409, 92] width 8 height 6
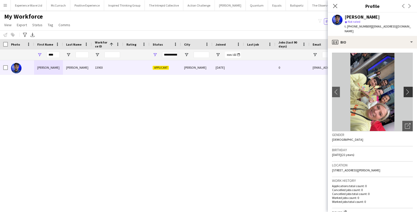
click at [410, 89] on app-icon "chevron-right" at bounding box center [409, 92] width 8 height 6
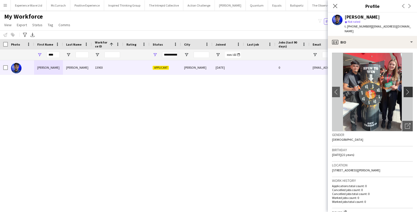
click at [409, 89] on app-icon "chevron-right" at bounding box center [409, 92] width 8 height 6
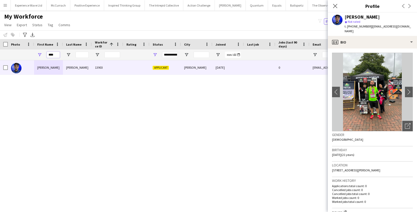
drag, startPoint x: 58, startPoint y: 54, endPoint x: 33, endPoint y: 56, distance: 25.7
click at [33, 56] on div "****" at bounding box center [284, 55] width 568 height 10
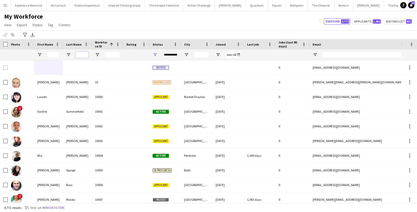
click at [83, 54] on input "Last Name Filter Input" at bounding box center [81, 55] width 13 height 6
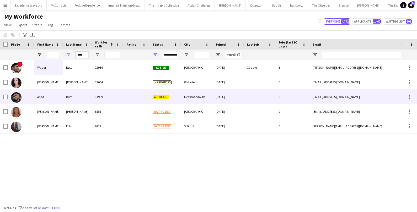
type input "****"
click at [78, 98] on div "Butt" at bounding box center [77, 97] width 29 height 14
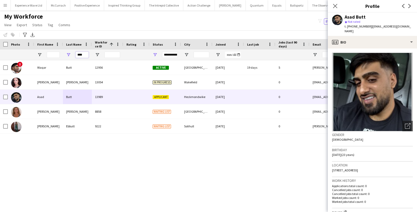
drag, startPoint x: 84, startPoint y: 54, endPoint x: 68, endPoint y: 54, distance: 16.3
click at [69, 54] on div "****" at bounding box center [77, 55] width 29 height 10
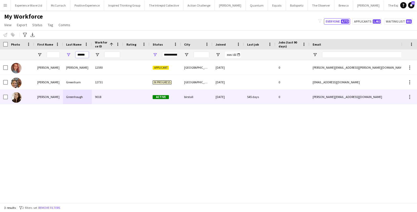
type input "******"
click at [44, 99] on div "Melissa" at bounding box center [48, 97] width 29 height 14
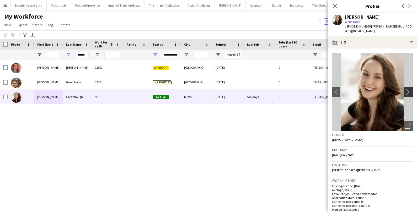
click at [410, 93] on app-icon "chevron-right" at bounding box center [409, 92] width 8 height 6
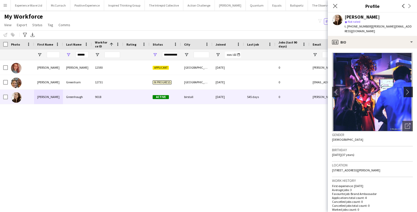
click at [410, 92] on app-icon "chevron-right" at bounding box center [409, 92] width 8 height 6
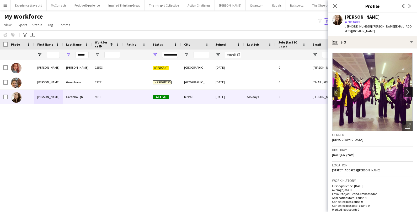
click at [410, 92] on app-icon "chevron-right" at bounding box center [409, 92] width 8 height 6
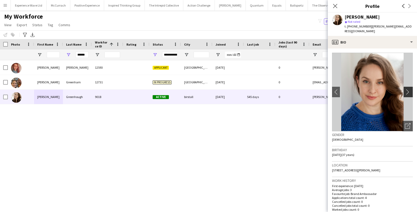
click at [410, 92] on app-icon "chevron-right" at bounding box center [409, 92] width 8 height 6
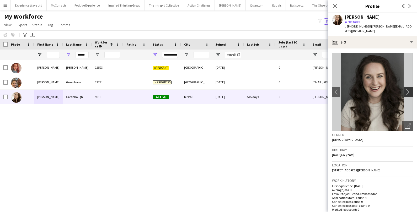
click at [410, 92] on app-icon "chevron-right" at bounding box center [409, 92] width 8 height 6
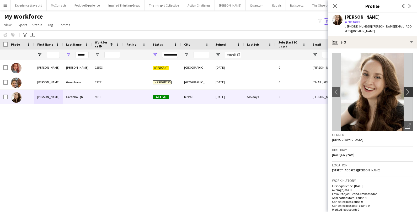
click at [410, 92] on app-icon "chevron-right" at bounding box center [409, 92] width 8 height 6
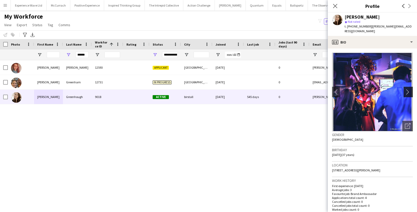
click at [410, 92] on app-icon "chevron-right" at bounding box center [409, 92] width 8 height 6
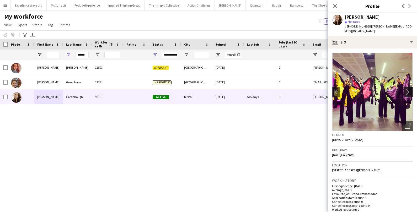
click at [410, 93] on app-icon "chevron-right" at bounding box center [409, 92] width 8 height 6
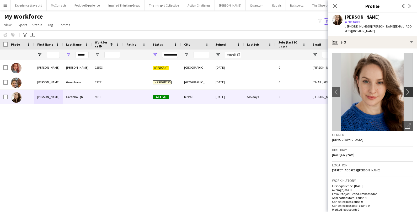
click at [410, 93] on app-icon "chevron-right" at bounding box center [409, 92] width 8 height 6
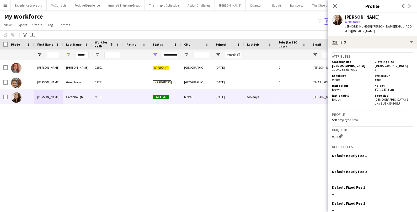
scroll to position [291, 0]
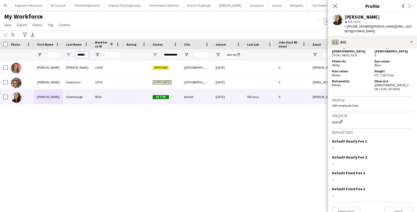
drag, startPoint x: 88, startPoint y: 55, endPoint x: 68, endPoint y: 55, distance: 19.1
click at [68, 55] on div "******" at bounding box center [77, 55] width 29 height 10
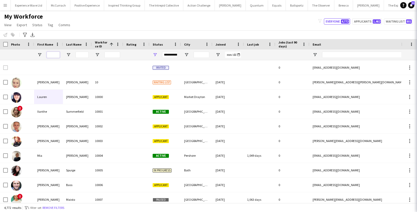
click at [55, 54] on input "First Name Filter Input" at bounding box center [53, 55] width 13 height 6
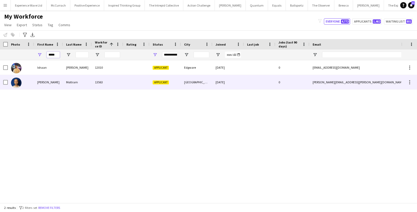
type input "*****"
click at [41, 83] on div "Shaan" at bounding box center [48, 82] width 29 height 14
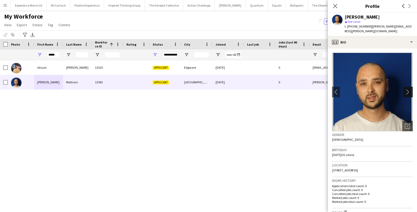
click at [411, 89] on app-icon "chevron-right" at bounding box center [409, 92] width 8 height 6
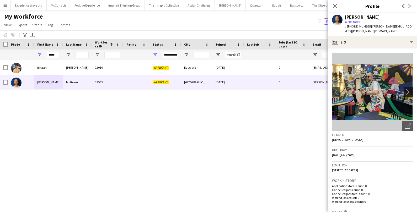
click at [411, 89] on app-icon "chevron-right" at bounding box center [409, 92] width 8 height 6
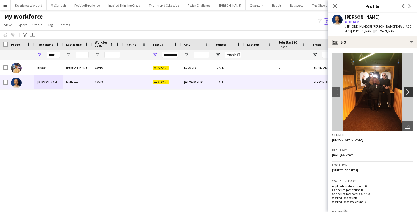
click at [410, 89] on app-icon "chevron-right" at bounding box center [409, 92] width 8 height 6
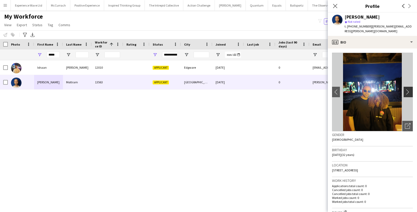
click at [410, 89] on app-icon "chevron-right" at bounding box center [409, 92] width 8 height 6
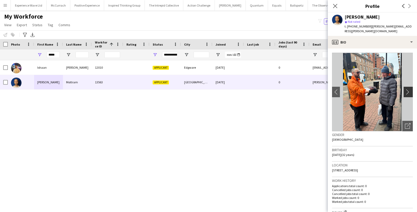
click at [410, 89] on app-icon "chevron-right" at bounding box center [409, 92] width 8 height 6
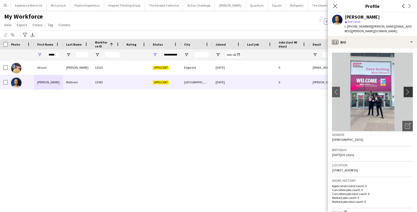
click at [410, 89] on app-icon "chevron-right" at bounding box center [409, 92] width 8 height 6
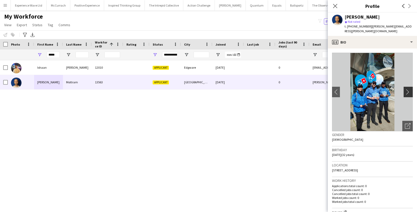
click at [410, 89] on app-icon "chevron-right" at bounding box center [409, 92] width 8 height 6
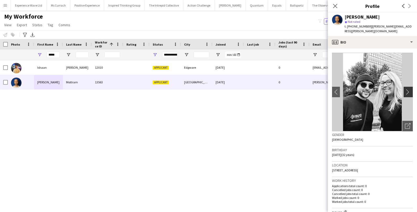
click at [410, 89] on app-icon "chevron-right" at bounding box center [409, 92] width 8 height 6
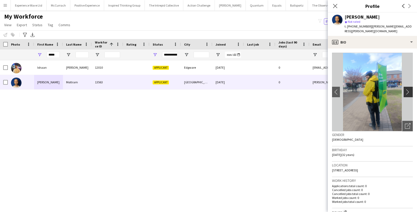
click at [410, 89] on app-icon "chevron-right" at bounding box center [409, 92] width 8 height 6
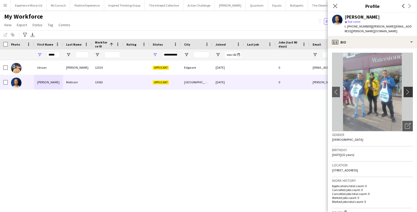
click at [410, 89] on app-icon "chevron-right" at bounding box center [409, 92] width 8 height 6
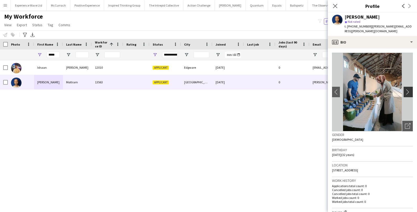
click at [410, 89] on app-icon "chevron-right" at bounding box center [409, 92] width 8 height 6
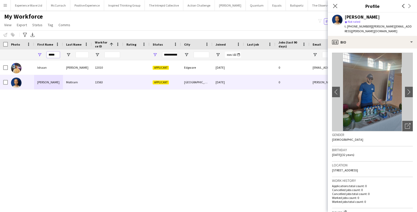
drag, startPoint x: 56, startPoint y: 54, endPoint x: 34, endPoint y: 54, distance: 22.0
click at [34, 54] on div "*****" at bounding box center [284, 55] width 568 height 10
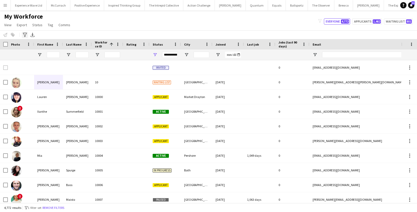
click at [26, 34] on icon "Advanced filters" at bounding box center [25, 35] width 4 height 4
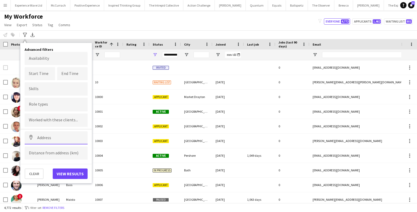
click at [50, 136] on input at bounding box center [56, 137] width 63 height 13
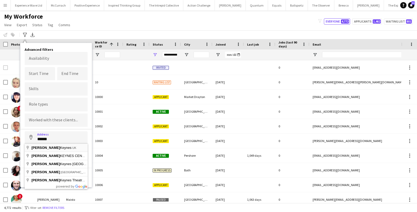
type input "**********"
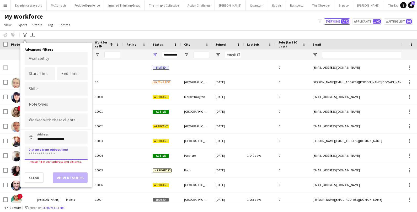
click at [47, 153] on input at bounding box center [56, 153] width 63 height 13
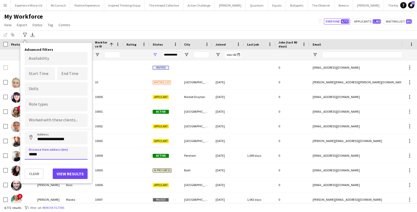
type input "*****"
click at [64, 174] on button "View results" at bounding box center [70, 174] width 35 height 10
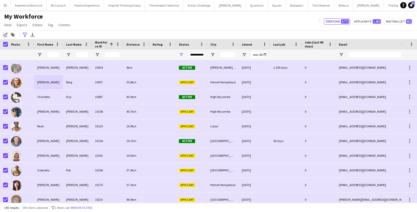
click at [5, 36] on icon "Notify workforce" at bounding box center [5, 35] width 4 height 4
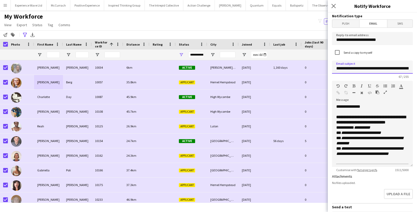
click at [388, 72] on input "**********" at bounding box center [372, 67] width 81 height 13
click at [383, 68] on input "**********" at bounding box center [372, 67] width 81 height 13
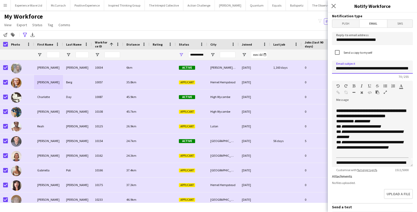
type input "**********"
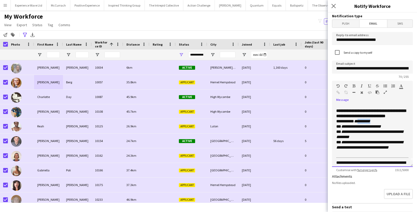
drag, startPoint x: 378, startPoint y: 126, endPoint x: 361, endPoint y: 126, distance: 17.3
click at [361, 126] on p "**********" at bounding box center [372, 131] width 72 height 47
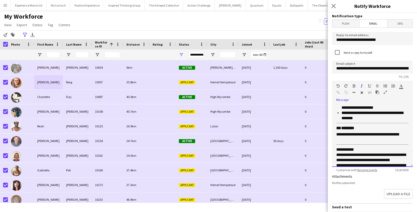
scroll to position [242, 0]
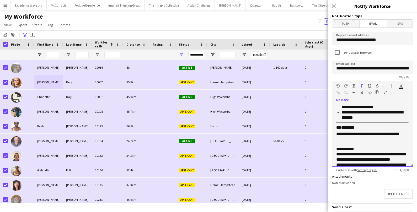
click at [387, 132] on p "**********" at bounding box center [372, 136] width 72 height 10
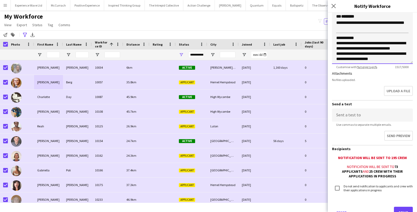
scroll to position [123, 0]
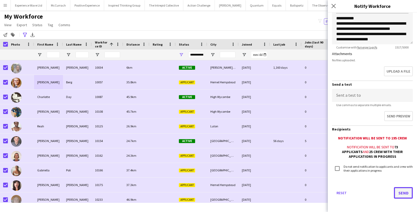
click at [403, 192] on button "Send" at bounding box center [403, 193] width 19 height 12
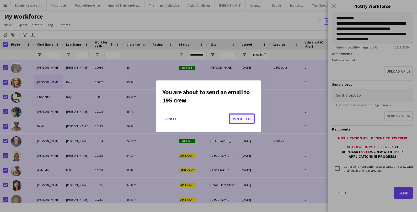
click at [251, 121] on button "Proceed" at bounding box center [242, 118] width 26 height 10
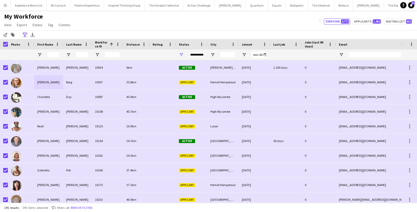
click at [24, 35] on icon at bounding box center [25, 35] width 4 height 4
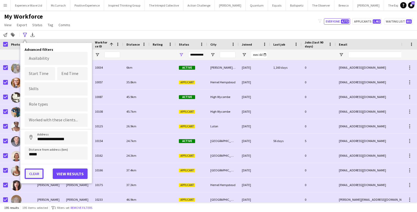
click at [38, 172] on button "Clear" at bounding box center [34, 174] width 19 height 10
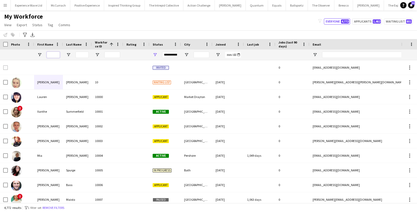
click at [52, 54] on input "First Name Filter Input" at bounding box center [53, 55] width 13 height 6
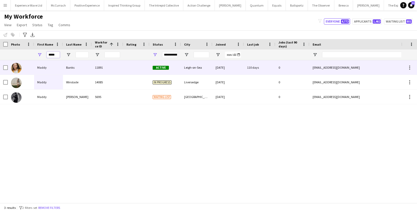
type input "*****"
click at [51, 67] on div "Maddy" at bounding box center [48, 67] width 29 height 14
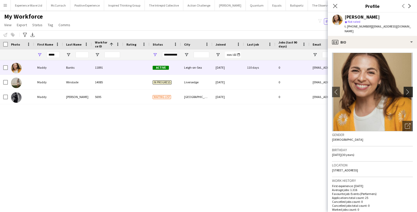
click at [410, 89] on app-icon "chevron-right" at bounding box center [409, 92] width 8 height 6
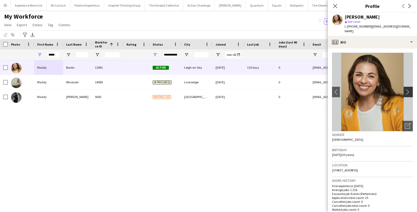
click at [410, 89] on app-icon "chevron-right" at bounding box center [409, 92] width 8 height 6
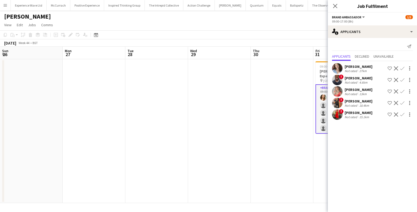
scroll to position [0, 203]
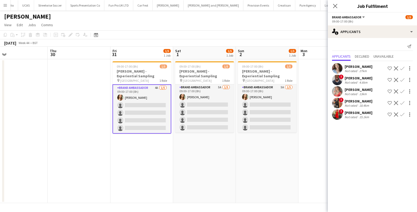
click at [148, 117] on app-card-role "Brand Ambassador 4A 1/5 09:00-17:00 (8h) Charlotte Tonge single-neutral-actions…" at bounding box center [141, 108] width 59 height 49
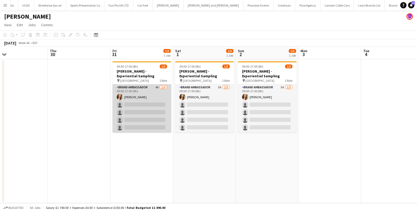
click at [148, 117] on app-card-role "Brand Ambassador 4A 1/5 09:00-17:00 (8h) Charlotte Tonge single-neutral-actions…" at bounding box center [141, 108] width 59 height 48
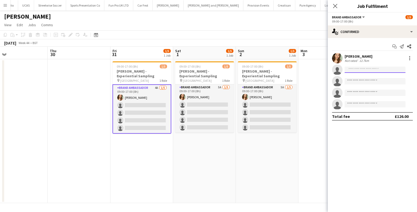
click at [374, 71] on input at bounding box center [374, 70] width 61 height 6
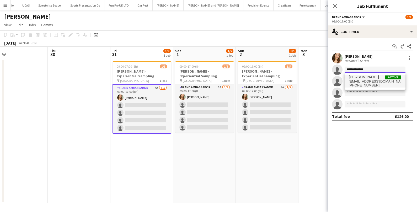
type input "**********"
click at [382, 84] on span "+4407789285774" at bounding box center [375, 85] width 52 height 4
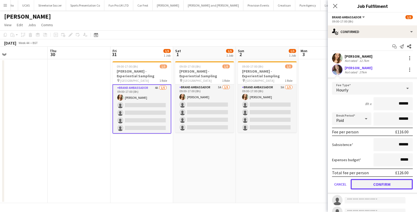
click at [370, 181] on button "Confirm" at bounding box center [381, 184] width 62 height 10
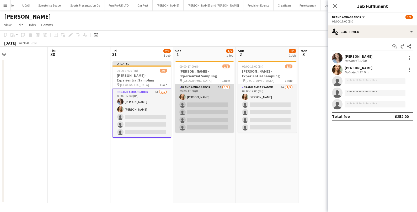
click at [218, 112] on app-card-role "Brand Ambassador 5A 1/5 09:00-17:00 (8h) Charlotte Tonge single-neutral-actions…" at bounding box center [204, 108] width 59 height 48
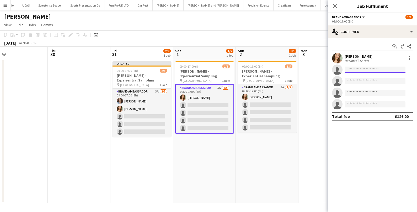
click at [379, 69] on input at bounding box center [374, 70] width 61 height 6
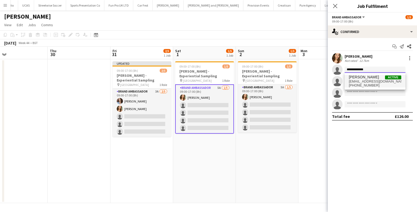
type input "**********"
click at [366, 77] on span "Jordan Miller" at bounding box center [364, 77] width 30 height 4
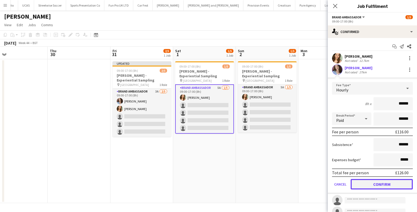
click at [376, 182] on button "Confirm" at bounding box center [381, 184] width 62 height 10
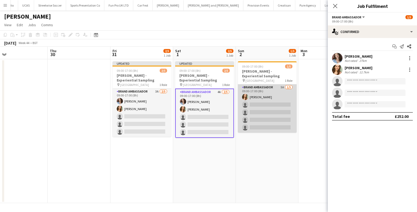
click at [268, 109] on app-card-role "Brand Ambassador 5A 1/5 09:00-17:00 (8h) Charlotte Tonge single-neutral-actions…" at bounding box center [267, 108] width 59 height 48
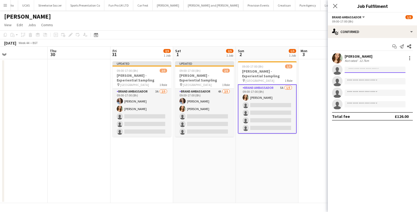
click at [374, 68] on input at bounding box center [374, 70] width 61 height 6
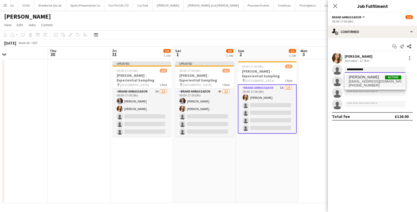
type input "**********"
click at [385, 81] on span "jmillerdance@gmail.com" at bounding box center [375, 81] width 52 height 4
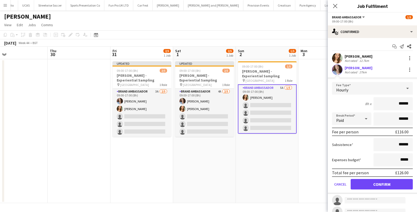
click at [365, 190] on form "Fee Type Hourly 8h x ****** Break Period Paid ****** Fee per person £116.00 Sub…" at bounding box center [372, 138] width 89 height 112
click at [367, 182] on button "Confirm" at bounding box center [381, 184] width 62 height 10
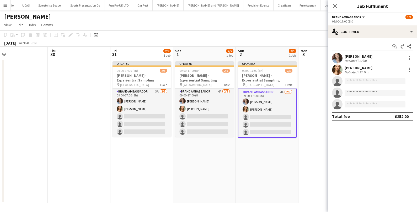
click at [290, 144] on app-date-cell "Updated 09:00-17:00 (8h) 2/5 Monty Bojangles - Experiential Sampling pin Westfi…" at bounding box center [267, 131] width 63 height 144
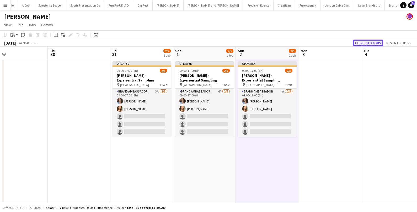
click at [365, 42] on button "Publish 3 jobs" at bounding box center [368, 43] width 30 height 7
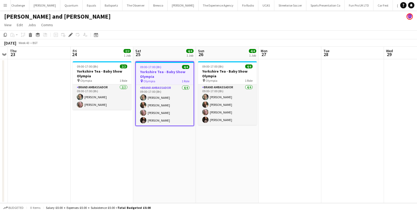
scroll to position [0, 209]
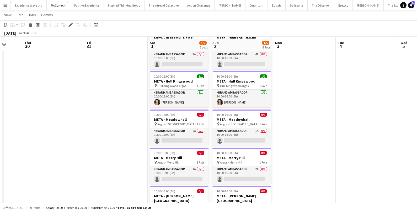
scroll to position [34, 0]
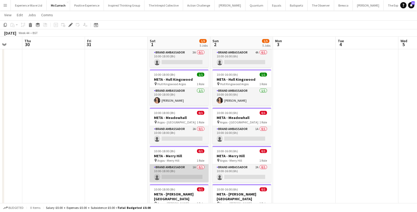
click at [178, 169] on app-card-role "Brand Ambassador 1A 0/1 10:00-18:00 (8h) single-neutral-actions" at bounding box center [179, 173] width 59 height 18
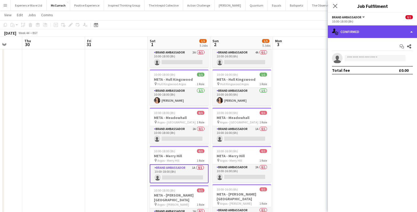
click at [397, 29] on div "single-neutral-actions-check-2 Confirmed" at bounding box center [372, 31] width 89 height 13
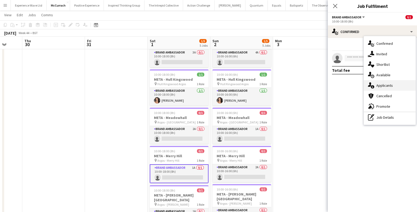
click at [395, 85] on div "single-neutral-actions-information Applicants" at bounding box center [390, 85] width 52 height 10
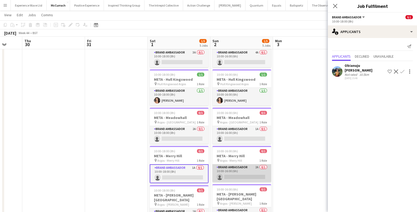
click at [252, 170] on app-card-role "Brand Ambassador 2A 0/1 10:00-16:00 (6h) single-neutral-actions" at bounding box center [241, 173] width 59 height 18
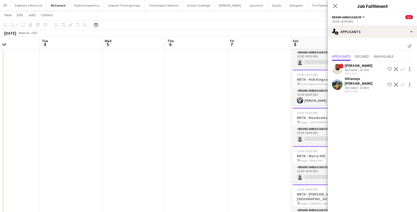
scroll to position [0, 214]
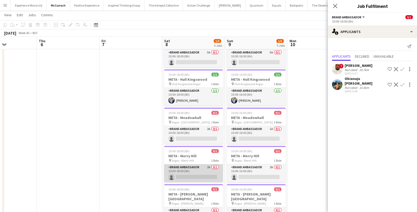
click at [206, 172] on app-card-role "Brand Ambassador 2A 0/1 10:00-18:00 (8h) single-neutral-actions" at bounding box center [193, 173] width 59 height 18
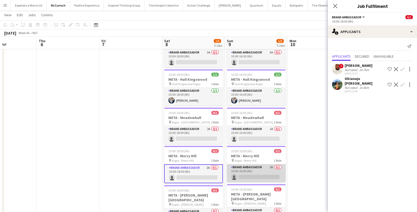
click at [250, 175] on app-card-role "Brand Ambassador 2A 0/1 10:00-16:00 (6h) single-neutral-actions" at bounding box center [256, 173] width 59 height 18
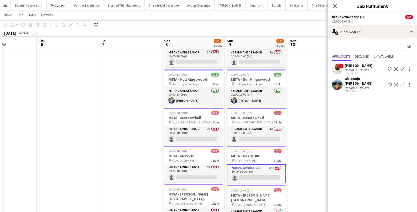
click at [336, 88] on app-user-avatar at bounding box center [337, 84] width 10 height 10
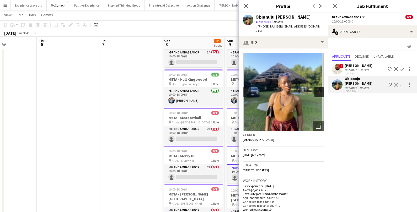
click at [318, 89] on app-icon "chevron-right" at bounding box center [320, 92] width 8 height 6
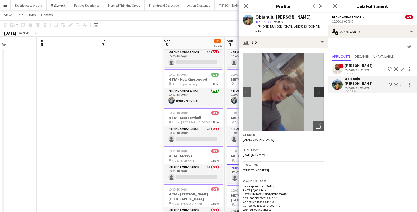
click at [318, 89] on app-icon "chevron-right" at bounding box center [320, 92] width 8 height 6
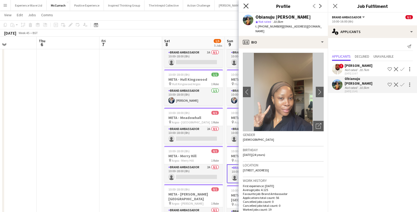
click at [247, 6] on icon "Close pop-in" at bounding box center [245, 5] width 5 height 5
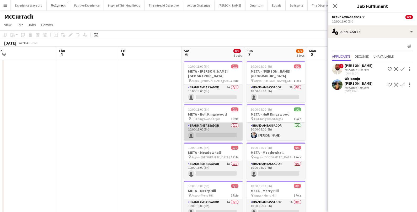
scroll to position [0, 194]
click at [225, 133] on app-card-role "Brand Ambassador 0/1 10:00-18:00 (8h) single-neutral-actions" at bounding box center [213, 132] width 59 height 18
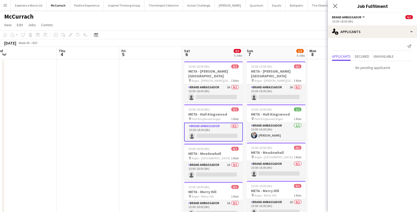
click at [213, 132] on app-card-role "Brand Ambassador 0/1 10:00-18:00 (8h) single-neutral-actions" at bounding box center [213, 132] width 59 height 19
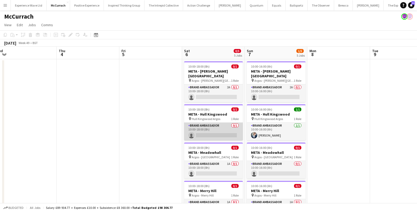
click at [213, 132] on app-card-role "Brand Ambassador 0/1 10:00-18:00 (8h) single-neutral-actions" at bounding box center [213, 132] width 59 height 18
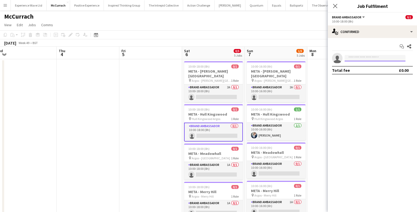
click at [362, 56] on input at bounding box center [374, 58] width 61 height 6
type input "**********"
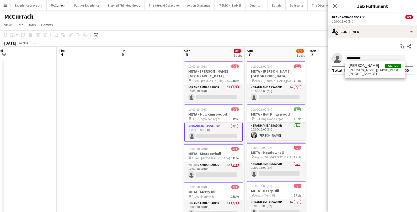
click at [366, 70] on span "martin@martinmorrison.me" at bounding box center [375, 70] width 52 height 4
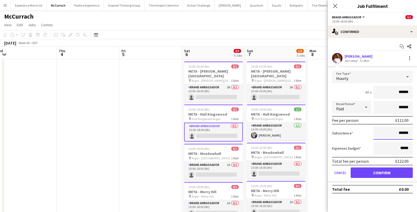
click at [401, 132] on input "******" at bounding box center [392, 133] width 39 height 13
type input "**"
type input "******"
click at [397, 173] on button "Confirm" at bounding box center [381, 172] width 62 height 10
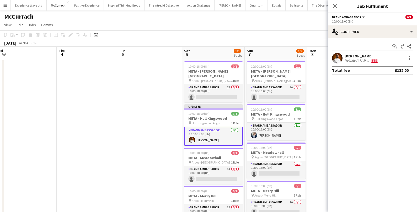
click at [324, 125] on app-date-cell at bounding box center [338, 168] width 63 height 218
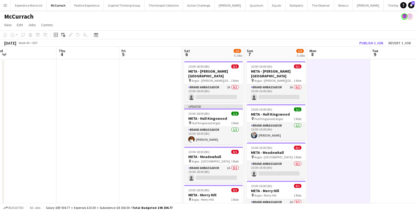
click at [365, 47] on app-board-header-date "Mon 8" at bounding box center [338, 53] width 63 height 13
click at [365, 43] on button "Publish 1 job" at bounding box center [371, 43] width 28 height 7
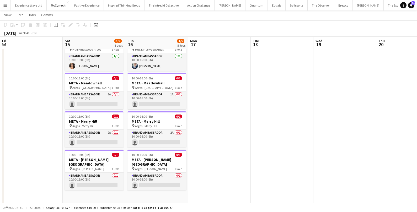
scroll to position [0, 109]
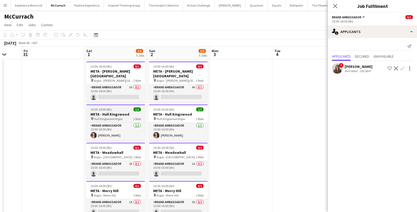
scroll to position [21, 0]
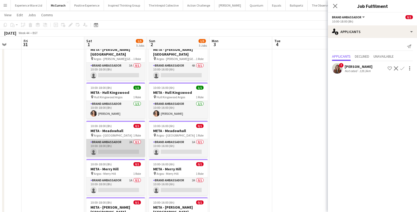
click at [120, 150] on app-card-role "Brand Ambassador 2A 0/1 10:00-18:00 (8h) single-neutral-actions" at bounding box center [115, 148] width 59 height 18
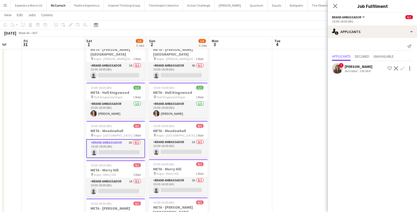
click at [120, 150] on app-card-role "Brand Ambassador 2A 0/1 10:00-18:00 (8h) single-neutral-actions" at bounding box center [115, 148] width 59 height 19
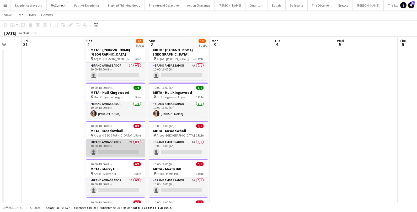
click at [120, 150] on app-card-role "Brand Ambassador 2A 0/1 10:00-18:00 (8h) single-neutral-actions" at bounding box center [115, 148] width 59 height 18
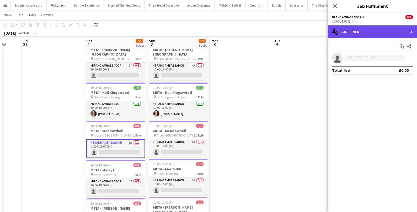
click at [361, 32] on div "single-neutral-actions-check-2 Confirmed" at bounding box center [372, 31] width 89 height 13
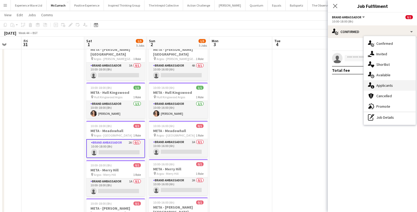
click at [382, 84] on span "Applicants" at bounding box center [384, 85] width 17 height 5
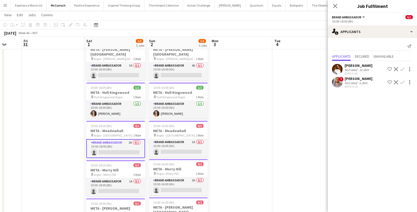
click at [402, 68] on app-icon "Confirm" at bounding box center [402, 69] width 4 height 4
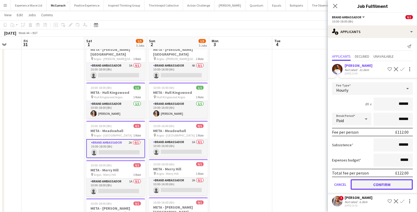
click at [373, 183] on button "Confirm" at bounding box center [381, 184] width 62 height 10
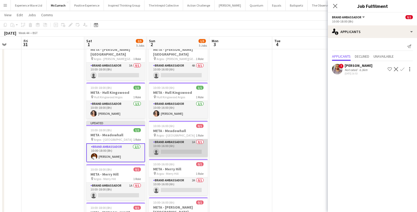
click at [180, 150] on app-card-role "Brand Ambassador 1A 0/1 10:00-16:00 (6h) single-neutral-actions" at bounding box center [178, 148] width 59 height 18
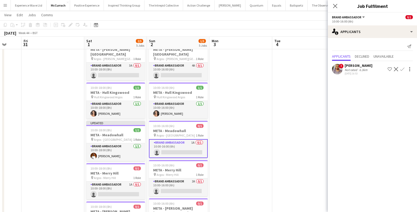
click at [180, 149] on app-card-role "Brand Ambassador 1A 0/1 10:00-16:00 (6h) single-neutral-actions" at bounding box center [178, 148] width 59 height 19
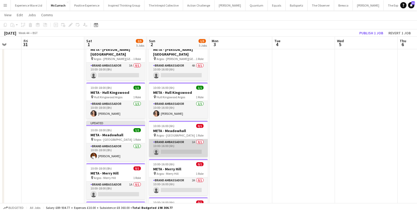
click at [180, 149] on app-card-role "Brand Ambassador 1A 0/1 10:00-16:00 (6h) single-neutral-actions" at bounding box center [178, 148] width 59 height 18
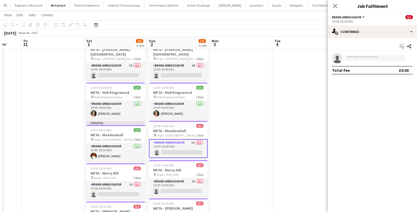
click at [180, 150] on app-card-role "Brand Ambassador 1A 0/1 10:00-16:00 (6h) single-neutral-actions" at bounding box center [178, 148] width 59 height 19
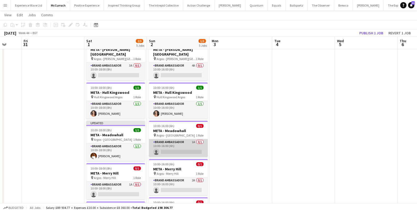
click at [180, 150] on app-card-role "Brand Ambassador 1A 0/1 10:00-16:00 (6h) single-neutral-actions" at bounding box center [178, 148] width 59 height 18
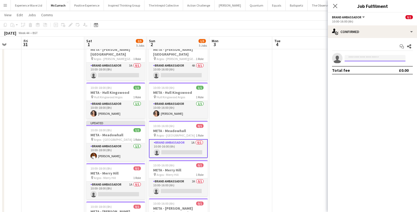
click at [360, 59] on input at bounding box center [374, 58] width 61 height 6
type input "**********"
click at [369, 72] on span "+447954584980" at bounding box center [375, 74] width 52 height 4
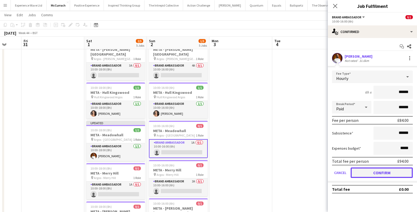
click at [369, 172] on button "Confirm" at bounding box center [381, 172] width 62 height 10
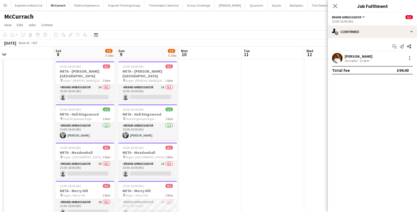
scroll to position [0, 134]
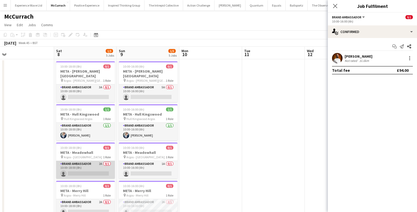
click at [83, 175] on app-card-role "Brand Ambassador 2A 0/1 10:00-18:00 (8h) single-neutral-actions" at bounding box center [85, 170] width 59 height 18
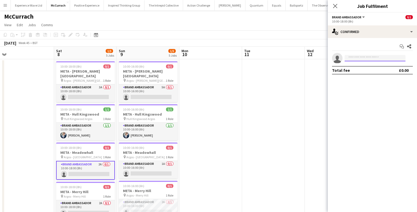
click at [371, 59] on input at bounding box center [374, 58] width 61 height 6
type input "********"
click at [374, 67] on span "Martin Morrison Active" at bounding box center [375, 65] width 52 height 4
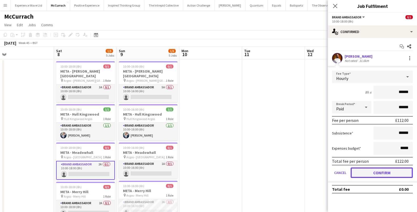
click at [371, 175] on button "Confirm" at bounding box center [381, 172] width 62 height 10
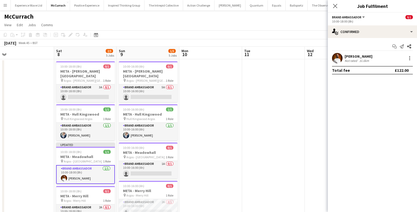
scroll to position [9, 0]
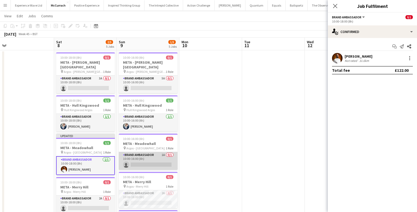
click at [154, 161] on app-card-role "Brand Ambassador 1A 0/1 10:00-16:00 (6h) single-neutral-actions" at bounding box center [148, 161] width 59 height 18
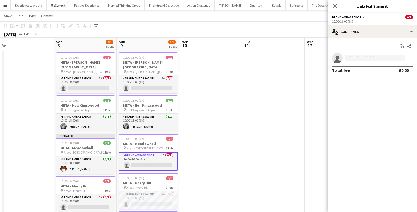
click at [360, 57] on input at bounding box center [374, 58] width 61 height 6
type input "**********"
click at [357, 70] on span "martin@martinmorrison.me" at bounding box center [375, 70] width 52 height 4
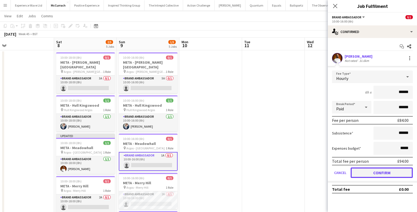
click at [368, 171] on button "Confirm" at bounding box center [381, 172] width 62 height 10
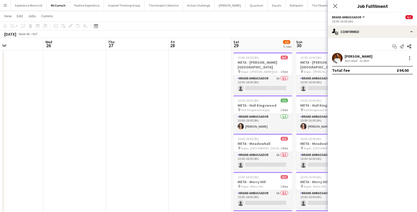
scroll to position [0, 208]
click at [265, 162] on app-card-role "Brand Ambassador 1A 0/1 10:00-18:00 (8h) single-neutral-actions" at bounding box center [262, 161] width 59 height 18
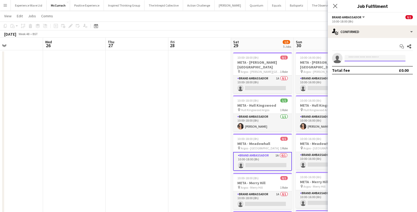
click at [378, 59] on input at bounding box center [374, 58] width 61 height 6
type input "*********"
click at [375, 71] on span "martin@martinmorrison.me" at bounding box center [375, 70] width 52 height 4
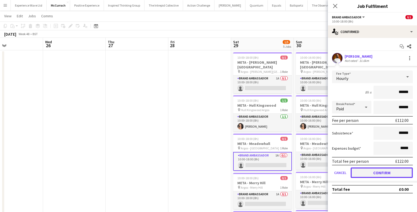
click at [378, 172] on button "Confirm" at bounding box center [381, 172] width 62 height 10
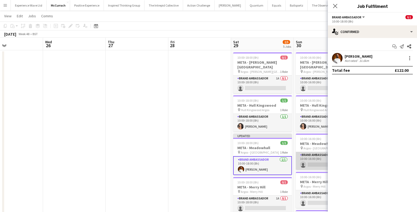
click at [316, 165] on app-card-role "Brand Ambassador 0/1 10:00-16:00 (6h) single-neutral-actions" at bounding box center [325, 161] width 59 height 18
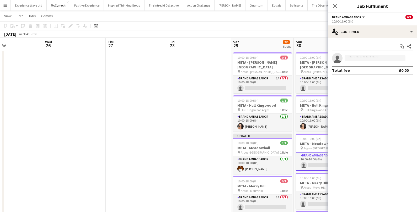
click at [366, 58] on input at bounding box center [374, 58] width 61 height 6
type input "**********"
click at [370, 67] on span "Martin Morrison" at bounding box center [364, 65] width 30 height 4
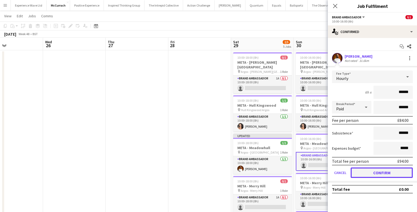
click at [381, 173] on button "Confirm" at bounding box center [381, 172] width 62 height 10
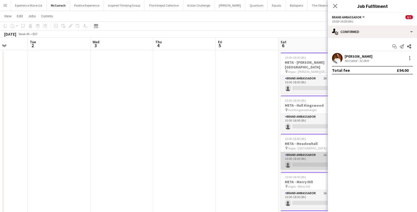
scroll to position [0, 225]
click at [293, 160] on app-card-role "Brand Ambassador 1A 0/1 10:00-18:00 (8h) single-neutral-actions" at bounding box center [307, 161] width 59 height 18
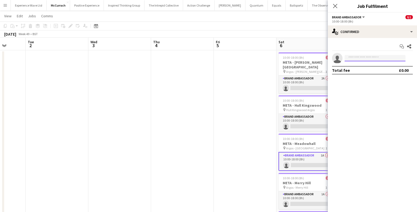
click at [381, 56] on input at bounding box center [374, 58] width 61 height 6
type input "**********"
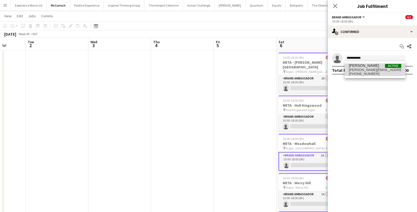
click at [376, 66] on span "Martin Morrison Active" at bounding box center [375, 65] width 52 height 4
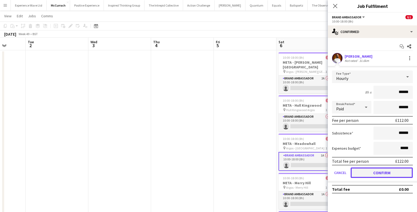
click at [360, 169] on button "Confirm" at bounding box center [381, 172] width 62 height 10
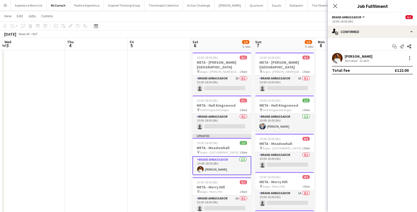
scroll to position [0, 227]
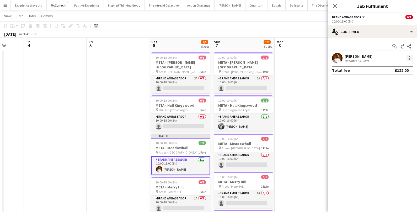
click at [410, 60] on div at bounding box center [409, 58] width 6 height 6
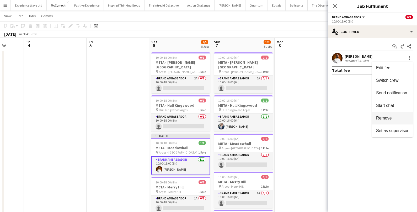
click at [391, 117] on span "Remove" at bounding box center [384, 118] width 16 height 4
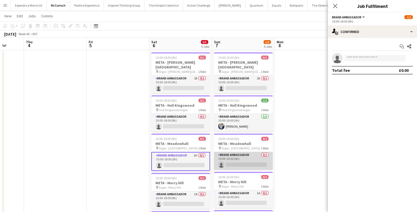
click at [252, 164] on app-card-role "Brand Ambassador 0/1 10:00-16:00 (6h) single-neutral-actions" at bounding box center [243, 161] width 59 height 18
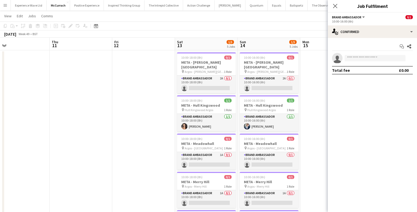
scroll to position [0, 204]
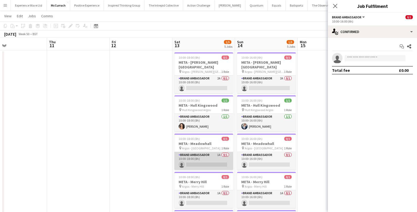
click at [224, 161] on app-card-role "Brand Ambassador 1A 0/1 10:00-18:00 (8h) single-neutral-actions" at bounding box center [203, 161] width 59 height 18
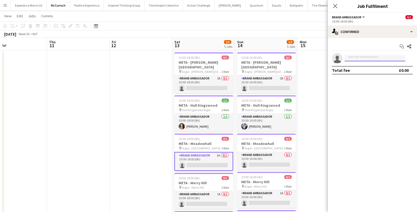
click at [351, 61] on input at bounding box center [374, 58] width 61 height 6
type input "**********"
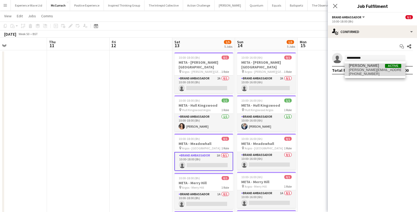
click at [355, 71] on span "martin@martinmorrison.me" at bounding box center [375, 70] width 52 height 4
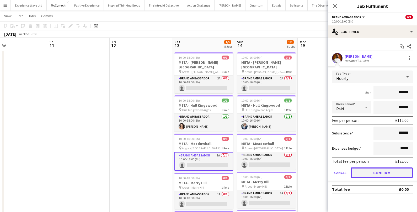
click at [367, 175] on button "Confirm" at bounding box center [381, 172] width 62 height 10
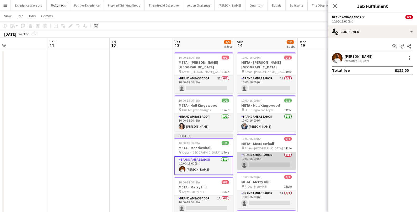
click at [283, 163] on app-card-role "Brand Ambassador 0/1 10:00-16:00 (6h) single-neutral-actions" at bounding box center [266, 161] width 59 height 18
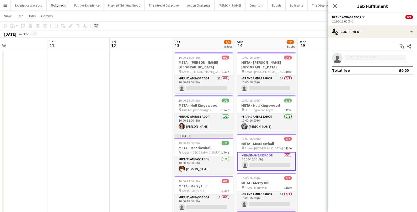
click at [363, 58] on input at bounding box center [374, 58] width 61 height 6
type input "********"
click at [360, 66] on span "Martin Morrison" at bounding box center [364, 65] width 30 height 4
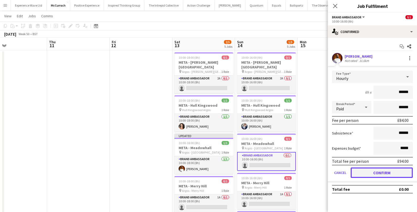
click at [370, 172] on button "Confirm" at bounding box center [381, 172] width 62 height 10
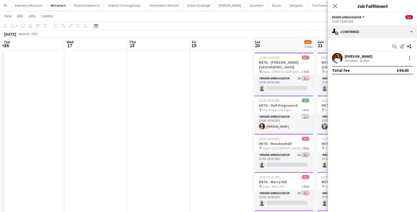
scroll to position [0, 213]
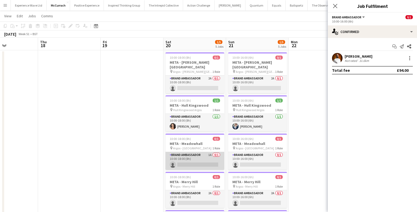
click at [213, 163] on app-card-role "Brand Ambassador 1A 0/1 10:00-18:00 (8h) single-neutral-actions" at bounding box center [194, 161] width 59 height 18
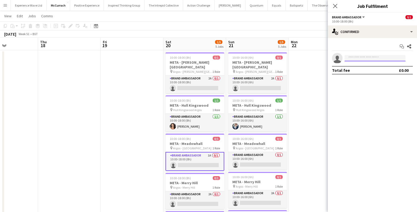
click at [361, 58] on input at bounding box center [374, 58] width 61 height 6
type input "**********"
click at [359, 67] on span "Martin Morrison" at bounding box center [364, 65] width 30 height 4
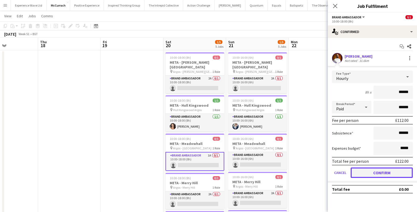
click at [367, 171] on button "Confirm" at bounding box center [381, 172] width 62 height 10
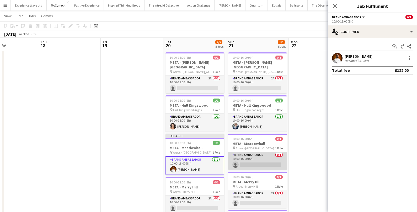
click at [255, 162] on app-card-role "Brand Ambassador 0/1 10:00-16:00 (6h) single-neutral-actions" at bounding box center [257, 161] width 59 height 18
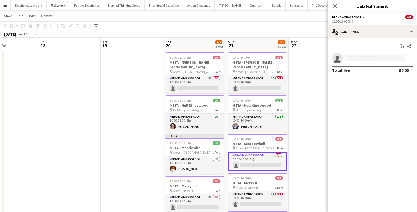
click at [373, 56] on input at bounding box center [374, 58] width 61 height 6
type input "********"
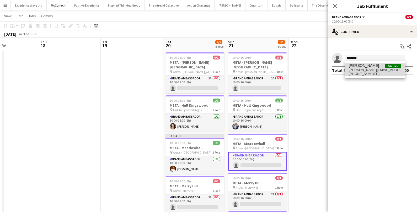
click at [361, 66] on span "Martin Morrison" at bounding box center [364, 65] width 30 height 4
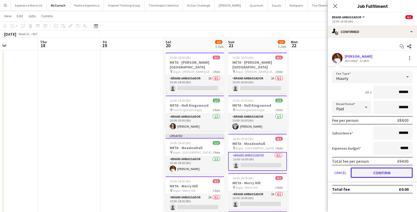
click at [370, 169] on button "Confirm" at bounding box center [381, 172] width 62 height 10
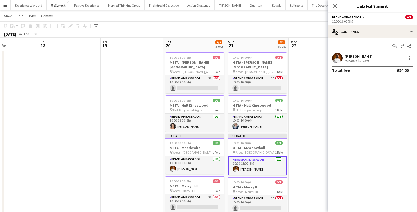
click at [304, 160] on app-date-cell at bounding box center [320, 159] width 63 height 218
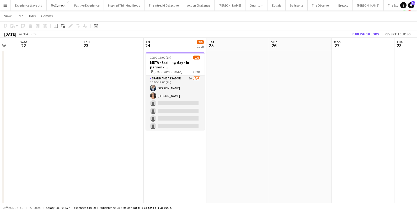
scroll to position [0, 137]
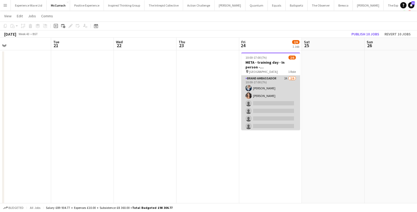
click at [270, 123] on app-card-role "Brand Ambassador 2A 2/6 10:00-17:00 (7h) Gemma Owen-Kendall Nikki Brooks single…" at bounding box center [270, 103] width 59 height 56
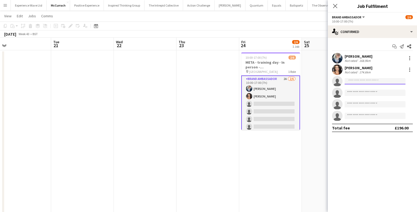
click at [365, 82] on input at bounding box center [374, 81] width 61 height 6
type input "**********"
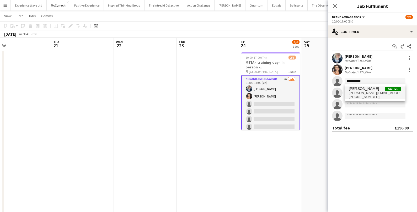
click at [358, 95] on span "+447954584980" at bounding box center [375, 97] width 52 height 4
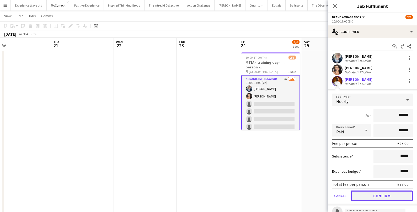
click at [366, 194] on button "Confirm" at bounding box center [381, 196] width 62 height 10
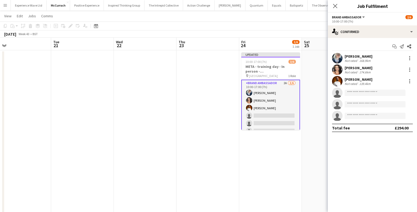
click at [273, 150] on app-date-cell "Updated 10:00-17:00 (7h) 3/6 META - training day - In person - BIRMINGHAM pin B…" at bounding box center [270, 159] width 63 height 218
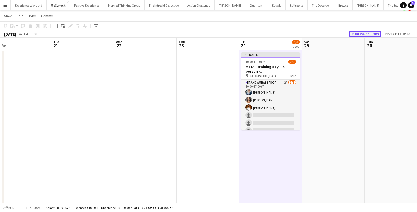
click at [364, 34] on button "Publish 11 jobs" at bounding box center [365, 34] width 32 height 7
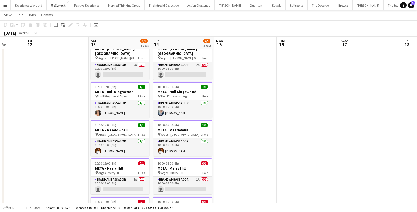
scroll to position [0, 160]
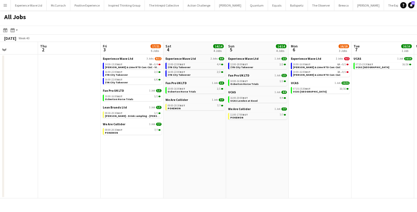
scroll to position [0, 139]
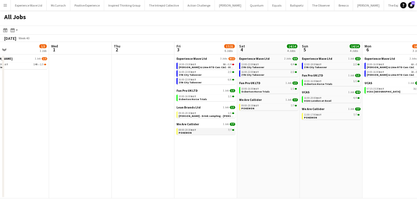
click at [185, 132] on span "POKEMON" at bounding box center [184, 132] width 13 height 3
click at [320, 117] on link "11:00-17:00 BST 7/7 POKEMON" at bounding box center [332, 116] width 56 height 6
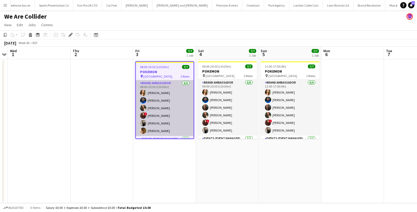
click at [181, 118] on app-card-role "Brand Ambassador [DATE] 08:00-20:30 (12h30m) [PERSON_NAME] [PERSON_NAME] [PERSO…" at bounding box center [165, 108] width 58 height 56
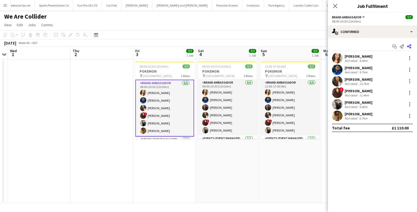
click at [409, 46] on icon "Share" at bounding box center [409, 46] width 4 height 4
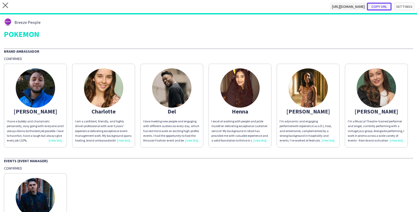
click at [382, 4] on button "Copy url" at bounding box center [379, 7] width 25 height 8
click at [6, 7] on icon "close" at bounding box center [6, 6] width 6 height 6
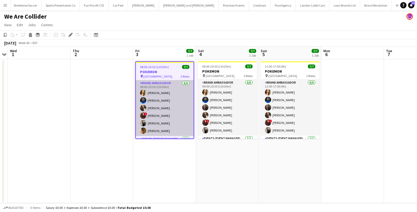
click at [167, 96] on app-card-role "Brand Ambassador [DATE] 08:00-20:30 (12h30m) [PERSON_NAME] [PERSON_NAME] [PERSO…" at bounding box center [165, 108] width 58 height 56
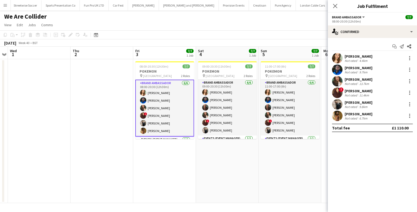
click at [357, 59] on div "Not rated" at bounding box center [351, 61] width 14 height 4
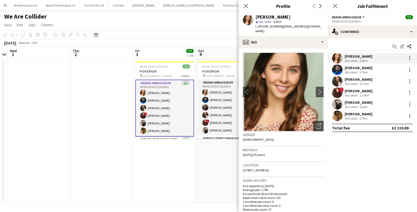
drag, startPoint x: 256, startPoint y: 16, endPoint x: 284, endPoint y: 31, distance: 31.8
click at [284, 31] on div "Charlotte Tonge star Not rated 4.4km t. +447807758254 | belleoftheballprincessp…" at bounding box center [289, 24] width 68 height 19
copy div "Charlotte Tonge star Not rated 4.4km t. +447807758254 | belleoftheballprincessp…"
click at [361, 71] on div "9.7km" at bounding box center [363, 72] width 10 height 4
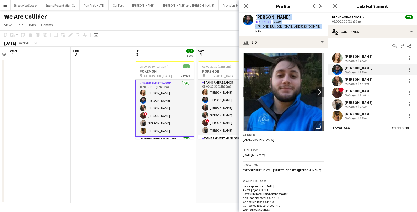
drag, startPoint x: 256, startPoint y: 16, endPoint x: 320, endPoint y: 27, distance: 65.4
click at [320, 27] on div "Alexander Pandya star Not rated 9.7km t. +4407496836102 | alexpandya10@gmail.com" at bounding box center [283, 24] width 89 height 23
copy div "Alexander Pandya star Not rated 9.7km t. +4407496836102 | alexpandya10@gmail.com"
click at [350, 83] on div "Not rated" at bounding box center [351, 84] width 14 height 4
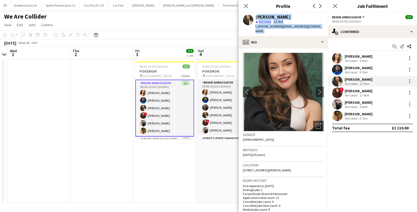
drag, startPoint x: 256, startPoint y: 17, endPoint x: 322, endPoint y: 25, distance: 66.6
click at [322, 25] on div "Rebecca Cilento star Not rated 13.7km t. +447519383294 | rebeccacilento@hotmail…" at bounding box center [283, 24] width 89 height 23
copy div "Rebecca Cilento star Not rated 13.7km t. +447519383294 | rebeccacilento@hotmail…"
click at [357, 91] on div "[PERSON_NAME]" at bounding box center [358, 91] width 28 height 5
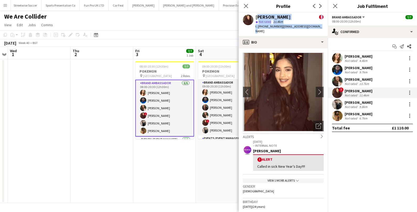
drag, startPoint x: 256, startPoint y: 17, endPoint x: 316, endPoint y: 28, distance: 61.4
click at [316, 28] on div "Henna Patel ! star Not rated 11.4km t. +447496802784 | hennapatel321@gmail.com" at bounding box center [283, 24] width 89 height 23
copy div "Henna Patel ! star Not rated 11.4km t. +447496802784 | hennapatel321@gmail.com"
click at [350, 102] on div "[PERSON_NAME]" at bounding box center [358, 102] width 28 height 5
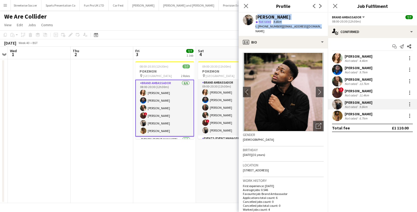
drag, startPoint x: 256, startPoint y: 17, endPoint x: 318, endPoint y: 27, distance: 63.5
click at [318, 27] on div "Del Dumashie star Not rated 9.8km t. +447564867507 | del.dumashie@gmail.com" at bounding box center [283, 24] width 89 height 23
copy div "Del Dumashie star Not rated 9.8km t. +447564867507 | del.dumashie@gmail.com"
click at [368, 115] on div "[PERSON_NAME]" at bounding box center [358, 114] width 28 height 5
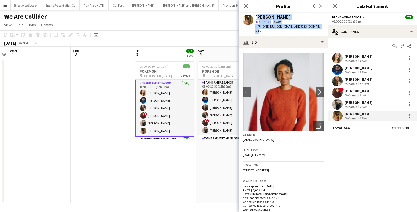
drag, startPoint x: 256, startPoint y: 17, endPoint x: 319, endPoint y: 25, distance: 64.1
click at [319, 25] on div "Lyvonne Saunders star Not rated 6.7km t. +447535329140 | lsaunders_51@hotmail.c…" at bounding box center [283, 24] width 89 height 23
copy div "Lyvonne Saunders star Not rated 6.7km t. +447535329140 | lsaunders_51@hotmail.c…"
click at [163, 137] on app-card-role "Events (Event Manager) 1/1 08:00-20:30 (12h30m) Jonathan Montoya" at bounding box center [164, 146] width 59 height 18
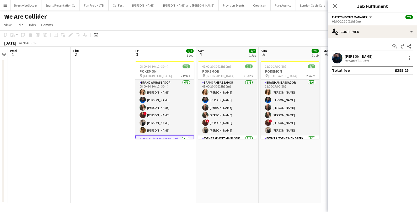
click at [365, 53] on div "Jonathan Montoya Not rated 21.2km" at bounding box center [372, 58] width 89 height 10
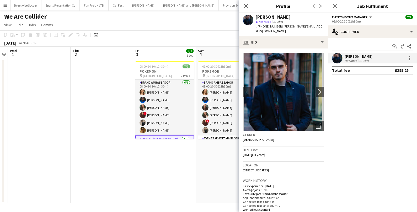
drag, startPoint x: 257, startPoint y: 17, endPoint x: 290, endPoint y: 21, distance: 33.6
click at [290, 21] on div "Jonathan Montoya star Not rated 21.2km t. +447767744095 | jon@montoyamarketing.…" at bounding box center [289, 24] width 68 height 19
click at [290, 21] on div "star Not rated 21.2km" at bounding box center [289, 21] width 68 height 5
drag, startPoint x: 256, startPoint y: 17, endPoint x: 319, endPoint y: 28, distance: 64.3
click at [319, 28] on div "Jonathan Montoya star Not rated 21.2km t. +447767744095 | jon@montoyamarketing.…" at bounding box center [283, 24] width 89 height 23
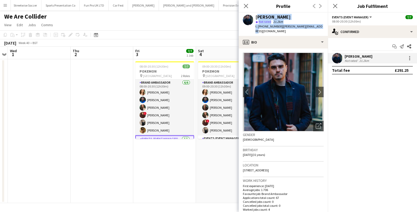
copy div "Jonathan Montoya star Not rated 21.2km t. +447767744095 | jon@montoyamarketing.…"
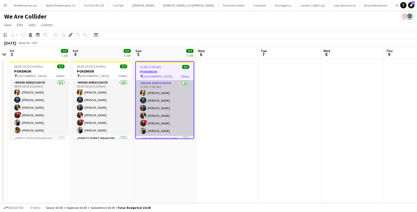
scroll to position [15, 0]
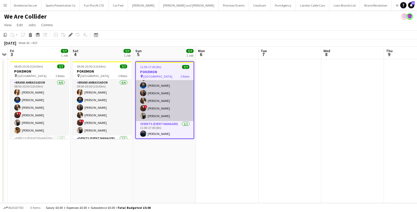
click at [168, 104] on app-card-role "Brand Ambassador [DATE] 11:00-17:00 (6h) [PERSON_NAME] [PERSON_NAME] [PERSON_NA…" at bounding box center [165, 93] width 58 height 56
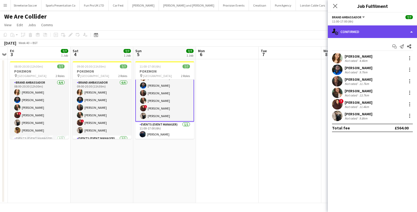
click at [399, 35] on div "single-neutral-actions-check-2 Confirmed" at bounding box center [372, 31] width 89 height 13
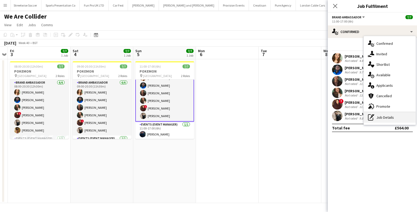
click at [383, 116] on div "pen-write Job Details" at bounding box center [390, 117] width 52 height 10
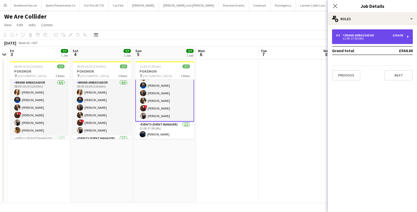
click at [380, 33] on div "6 x Brand Ambassador £564.00 11:00-17:00 (6h)" at bounding box center [372, 36] width 81 height 15
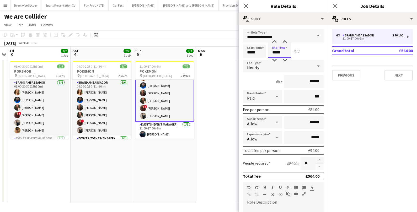
drag, startPoint x: 285, startPoint y: 53, endPoint x: 270, endPoint y: 52, distance: 14.5
click at [270, 52] on input "*****" at bounding box center [279, 51] width 23 height 13
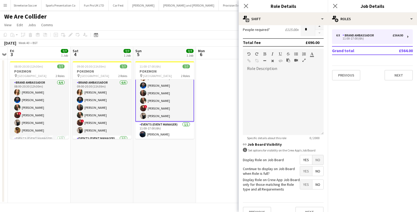
scroll to position [142, 0]
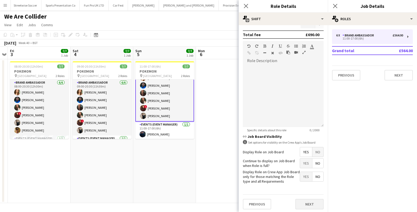
type input "*****"
click at [307, 203] on button "Next" at bounding box center [309, 204] width 28 height 10
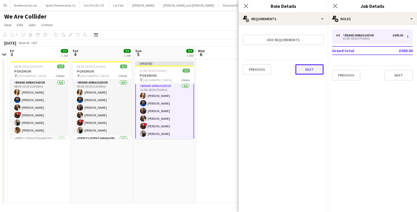
click at [316, 73] on button "Next" at bounding box center [309, 69] width 28 height 10
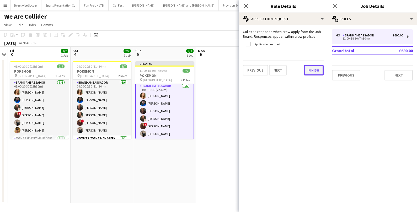
click at [314, 69] on button "Finish" at bounding box center [314, 70] width 20 height 10
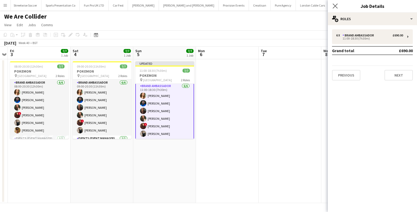
click at [332, 6] on app-icon "Close pop-in" at bounding box center [335, 6] width 8 height 8
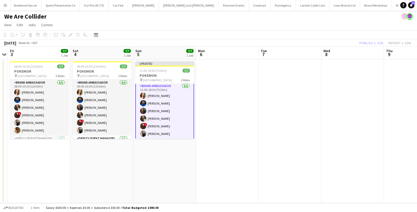
click at [361, 41] on div "Publish 1 job Revert 1 job" at bounding box center [385, 43] width 64 height 7
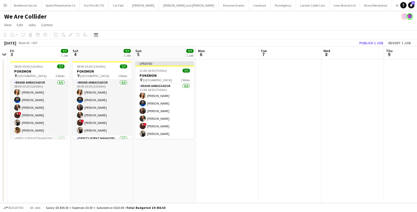
scroll to position [18, 0]
click at [361, 41] on button "Publish 1 job" at bounding box center [371, 43] width 28 height 7
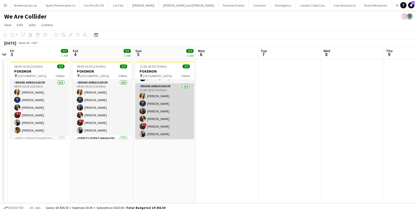
scroll to position [0, 0]
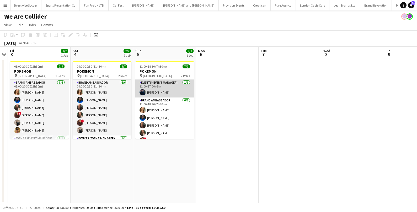
click at [174, 92] on app-card-role "Events (Event Manager) 1/1 11:00-17:00 (6h) Jonathan Montoya" at bounding box center [164, 89] width 59 height 18
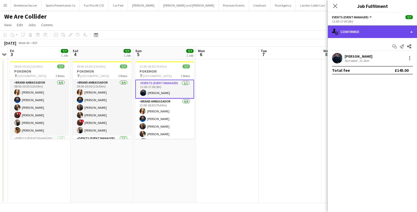
click at [408, 31] on div "single-neutral-actions-check-2 Confirmed" at bounding box center [372, 31] width 89 height 13
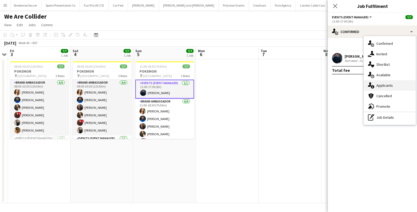
click at [394, 88] on div "single-neutral-actions-information Applicants" at bounding box center [390, 85] width 52 height 10
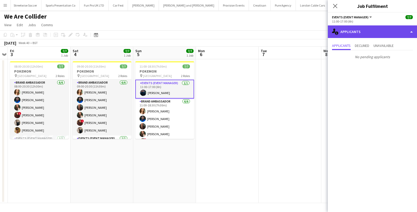
click at [396, 33] on div "single-neutral-actions-information Applicants" at bounding box center [372, 31] width 89 height 13
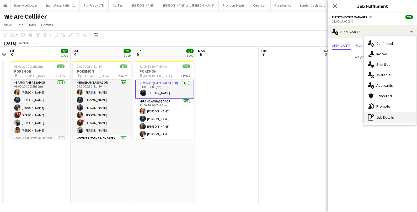
click at [390, 121] on div "pen-write Job Details" at bounding box center [390, 117] width 52 height 10
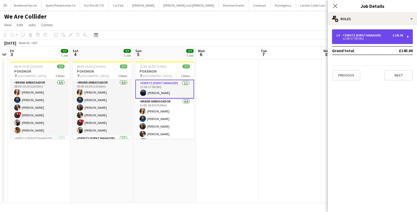
click at [372, 35] on div "Events (Event Manager)" at bounding box center [362, 36] width 41 height 4
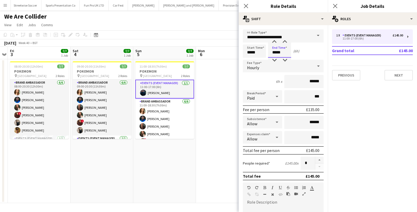
drag, startPoint x: 283, startPoint y: 52, endPoint x: 259, endPoint y: 52, distance: 23.6
click at [259, 52] on div "Start Time ***** End Time ***** (6h)" at bounding box center [283, 51] width 81 height 13
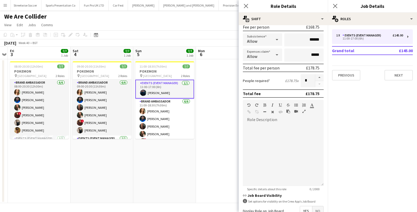
scroll to position [142, 0]
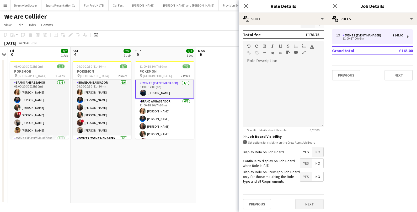
type input "*****"
click at [309, 206] on button "Next" at bounding box center [309, 204] width 28 height 10
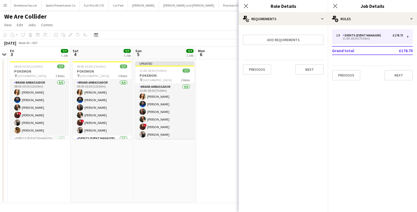
scroll to position [0, 0]
click at [304, 73] on button "Next" at bounding box center [309, 69] width 28 height 10
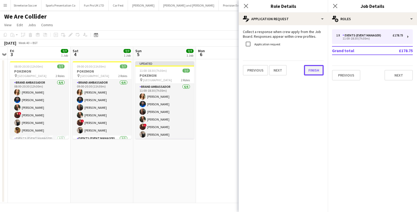
click at [314, 72] on button "Finish" at bounding box center [314, 70] width 20 height 10
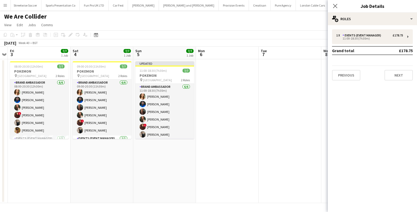
click at [266, 77] on app-date-cell at bounding box center [289, 131] width 63 height 144
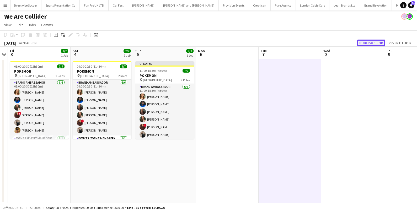
click at [371, 40] on button "Publish 1 job" at bounding box center [371, 43] width 28 height 7
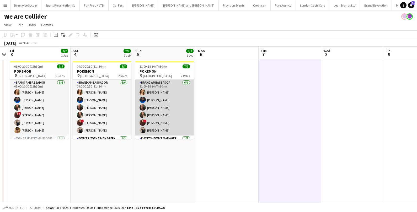
scroll to position [14, 0]
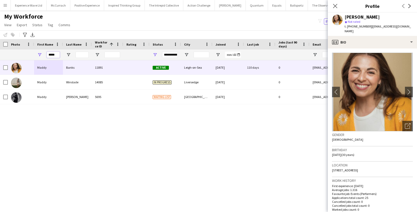
drag, startPoint x: 58, startPoint y: 55, endPoint x: 43, endPoint y: 55, distance: 15.2
click at [43, 55] on div "*****" at bounding box center [48, 55] width 29 height 10
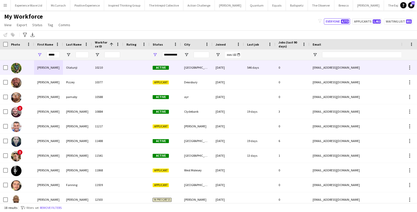
click at [38, 70] on div "[PERSON_NAME]" at bounding box center [48, 67] width 29 height 14
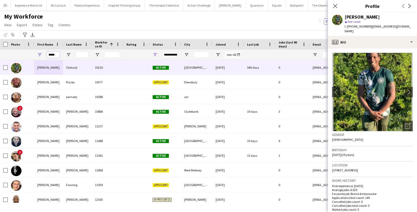
drag, startPoint x: 57, startPoint y: 54, endPoint x: 36, endPoint y: 53, distance: 20.7
click at [36, 53] on div "*****" at bounding box center [48, 55] width 29 height 10
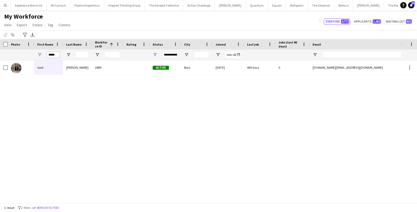
type input "*****"
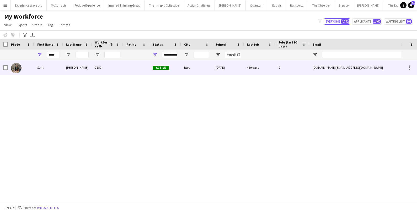
click at [51, 69] on div "Sarit" at bounding box center [48, 67] width 29 height 14
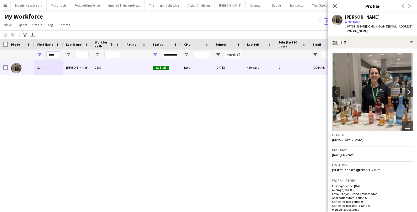
drag, startPoint x: 56, startPoint y: 54, endPoint x: 32, endPoint y: 54, distance: 24.1
click at [32, 54] on div "*****" at bounding box center [284, 55] width 568 height 10
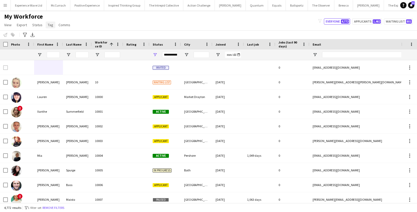
click at [52, 24] on span "Tag" at bounding box center [51, 25] width 6 height 5
click at [112, 25] on div "My Workforce View Views Default view New view Update view Delete view Edit name…" at bounding box center [208, 22] width 417 height 18
click at [26, 34] on icon at bounding box center [25, 35] width 4 height 4
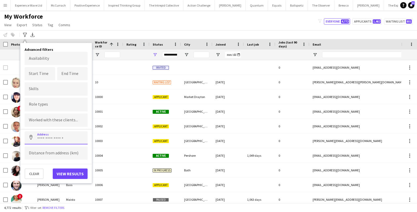
click at [48, 136] on input at bounding box center [56, 137] width 63 height 13
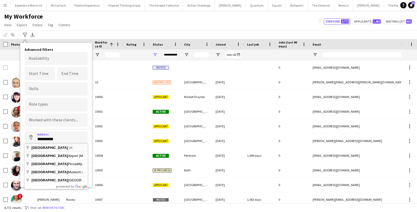
type input "**********"
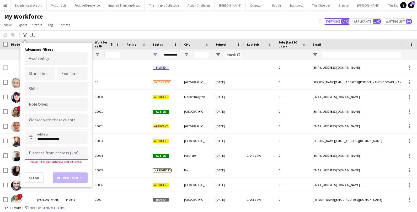
click at [48, 149] on input at bounding box center [56, 153] width 63 height 13
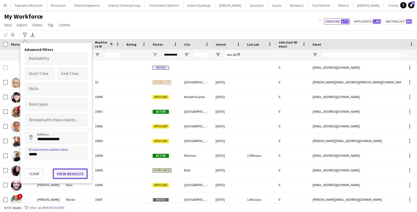
click at [74, 173] on button "View results" at bounding box center [70, 174] width 35 height 10
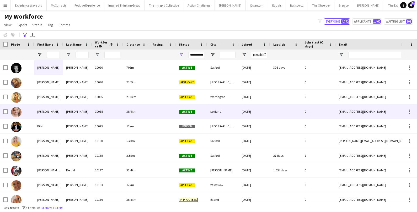
click at [70, 115] on div "[PERSON_NAME]" at bounding box center [77, 111] width 29 height 14
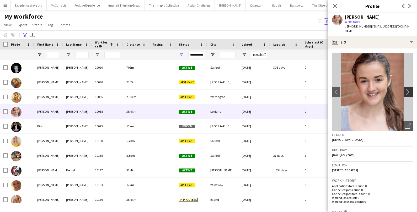
click at [409, 89] on app-icon "chevron-right" at bounding box center [409, 92] width 8 height 6
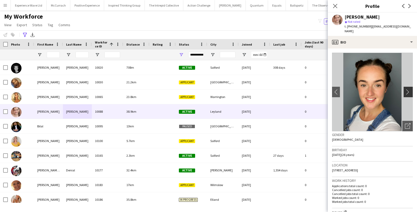
click at [409, 89] on app-icon "chevron-right" at bounding box center [409, 92] width 8 height 6
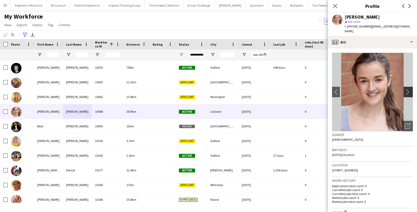
click at [409, 89] on app-icon "chevron-right" at bounding box center [409, 92] width 8 height 6
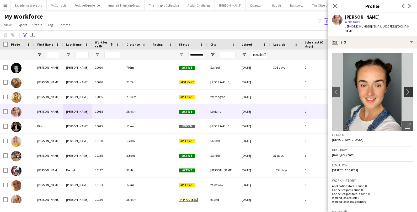
click at [409, 89] on app-icon "chevron-right" at bounding box center [409, 92] width 8 height 6
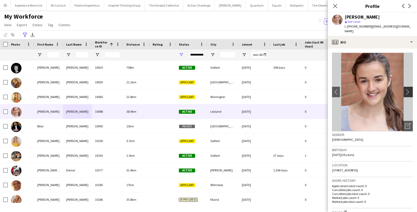
click at [409, 89] on app-icon "chevron-right" at bounding box center [409, 92] width 8 height 6
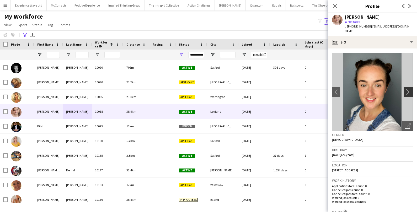
click at [409, 89] on app-icon "chevron-right" at bounding box center [409, 92] width 8 height 6
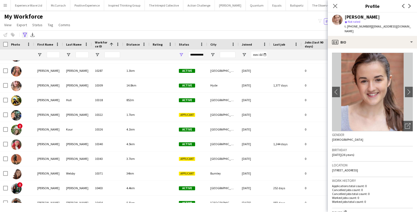
click at [25, 36] on icon at bounding box center [25, 35] width 4 height 4
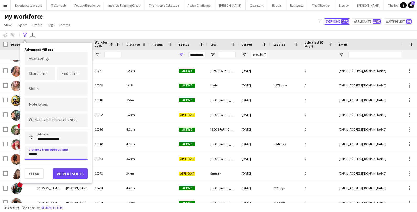
drag, startPoint x: 44, startPoint y: 156, endPoint x: 24, endPoint y: 154, distance: 19.7
click at [25, 154] on input "*****" at bounding box center [56, 153] width 63 height 13
type input "*****"
click at [66, 173] on button "View results" at bounding box center [70, 174] width 35 height 10
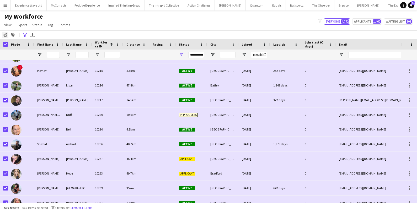
click at [5, 33] on icon "Notify workforce" at bounding box center [5, 35] width 4 height 4
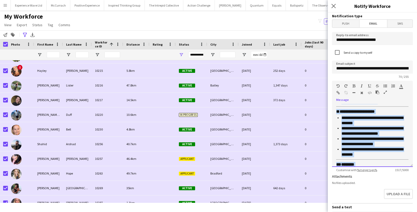
scroll to position [250, 0]
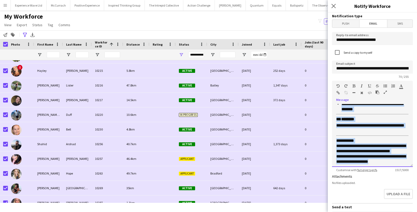
drag, startPoint x: 336, startPoint y: 117, endPoint x: 405, endPoint y: 171, distance: 87.9
click at [405, 171] on app-form-group "**********" at bounding box center [372, 126] width 81 height 91
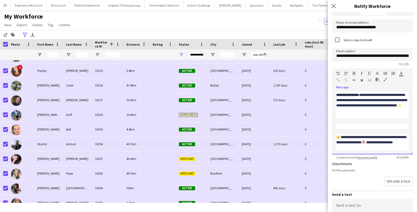
scroll to position [14, 0]
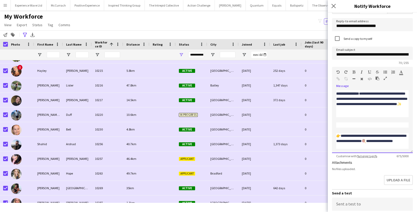
click at [361, 146] on p "**********" at bounding box center [372, 141] width 72 height 16
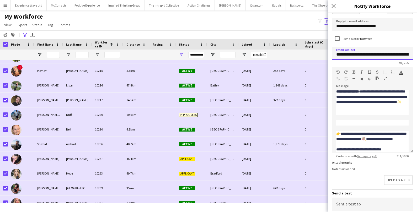
scroll to position [0, 59]
drag, startPoint x: 336, startPoint y: 53, endPoint x: 418, endPoint y: 56, distance: 81.8
click at [416, 56] on html "Menu Boards Boards Boards All jobs Status Workforce Workforce My Workforce Recr…" at bounding box center [208, 106] width 417 height 212
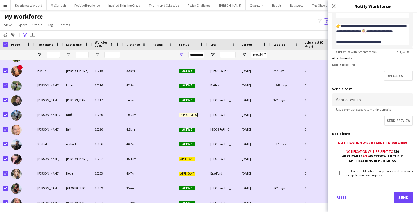
scroll to position [123, 0]
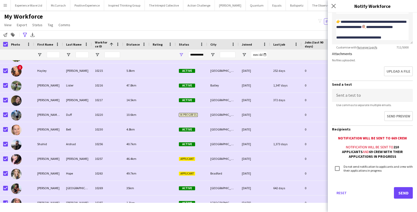
type input "**********"
click at [403, 190] on button "Send" at bounding box center [403, 193] width 19 height 12
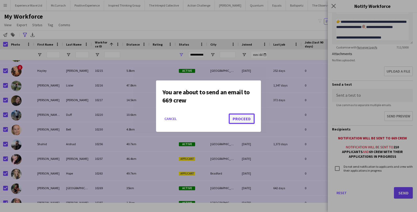
click at [251, 115] on button "Proceed" at bounding box center [242, 118] width 26 height 10
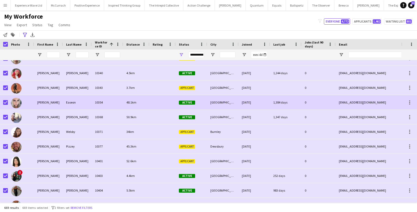
scroll to position [494, 0]
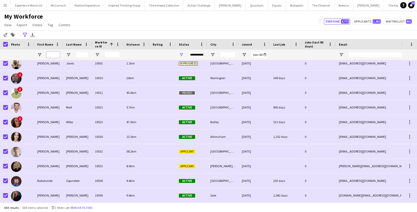
click at [57, 54] on input "First Name Filter Input" at bounding box center [53, 55] width 13 height 6
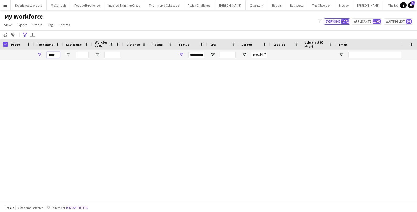
scroll to position [0, 0]
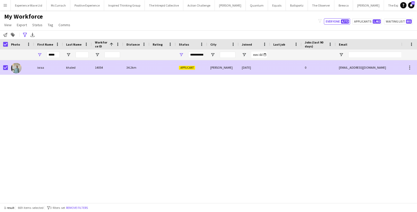
click at [57, 68] on div "israa" at bounding box center [48, 67] width 29 height 14
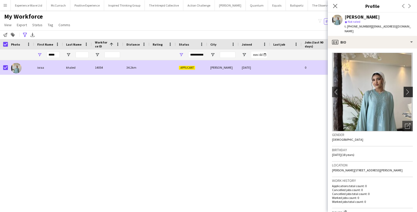
click at [409, 89] on app-icon "chevron-right" at bounding box center [409, 92] width 8 height 6
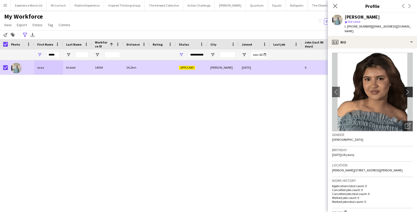
click at [409, 89] on app-icon "chevron-right" at bounding box center [409, 92] width 8 height 6
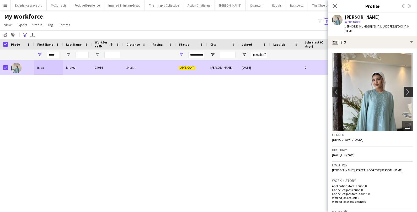
click at [409, 89] on app-icon "chevron-right" at bounding box center [409, 92] width 8 height 6
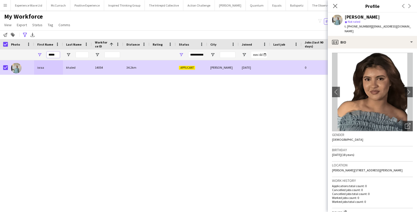
drag, startPoint x: 57, startPoint y: 54, endPoint x: 28, endPoint y: 52, distance: 29.4
click at [28, 52] on div "*****" at bounding box center [297, 55] width 594 height 10
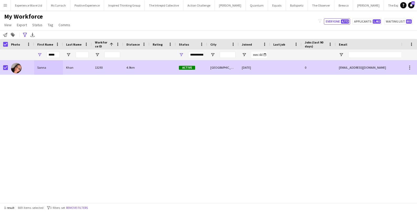
click at [39, 64] on div "Sanna" at bounding box center [48, 67] width 29 height 14
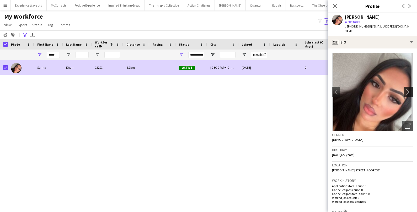
click at [412, 89] on app-icon "chevron-right" at bounding box center [409, 92] width 8 height 6
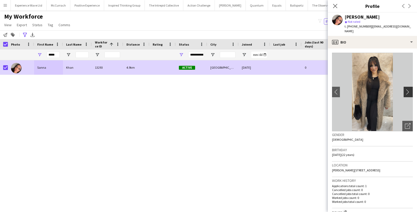
click at [412, 89] on app-icon "chevron-right" at bounding box center [409, 92] width 8 height 6
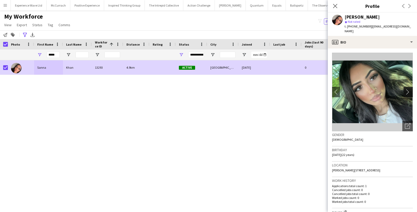
click at [410, 89] on app-icon "chevron-right" at bounding box center [409, 92] width 8 height 6
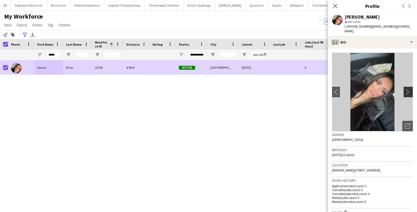
click at [410, 89] on app-icon "chevron-right" at bounding box center [409, 92] width 8 height 6
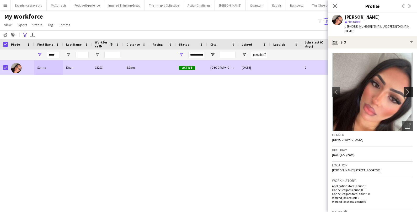
click at [410, 89] on app-icon "chevron-right" at bounding box center [409, 92] width 8 height 6
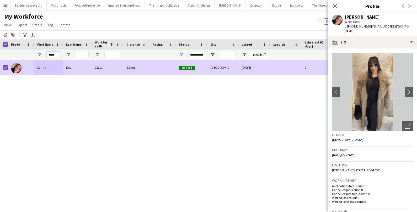
drag, startPoint x: 57, startPoint y: 54, endPoint x: 38, endPoint y: 53, distance: 18.4
click at [39, 53] on div "*****" at bounding box center [48, 55] width 29 height 10
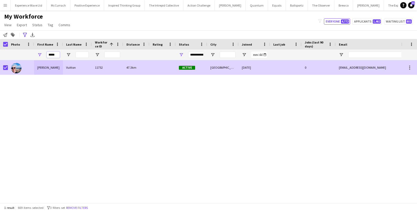
type input "*****"
click at [33, 68] on div at bounding box center [21, 67] width 26 height 14
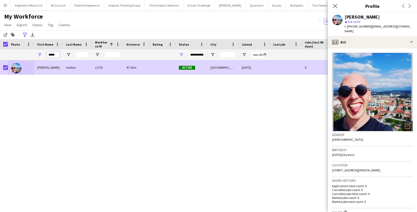
drag, startPoint x: 58, startPoint y: 55, endPoint x: 34, endPoint y: 55, distance: 24.6
click at [34, 55] on div "*****" at bounding box center [297, 55] width 594 height 10
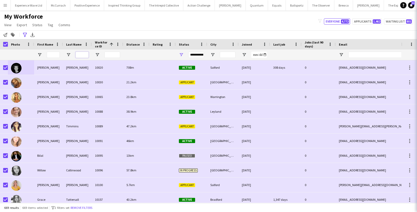
click at [81, 56] on input "Last Name Filter Input" at bounding box center [81, 55] width 13 height 6
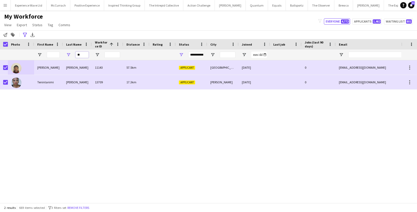
type input "*"
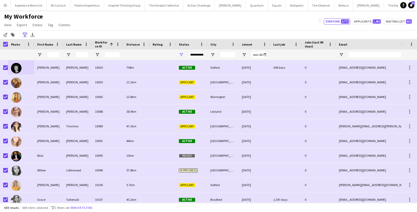
click at [25, 34] on icon "Advanced filters" at bounding box center [25, 35] width 4 height 4
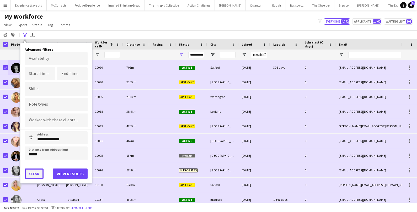
click at [30, 175] on button "Clear" at bounding box center [34, 174] width 19 height 10
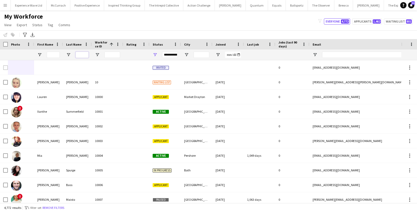
click at [80, 56] on input "Last Name Filter Input" at bounding box center [81, 55] width 13 height 6
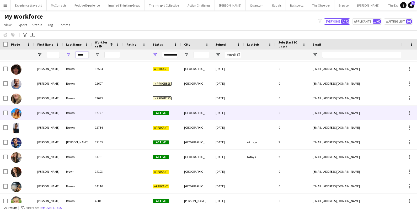
scroll to position [182, 0]
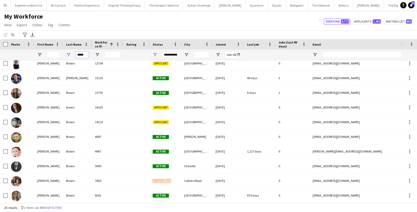
drag, startPoint x: 86, startPoint y: 55, endPoint x: 74, endPoint y: 55, distance: 12.6
click at [74, 55] on div "*****" at bounding box center [77, 55] width 29 height 10
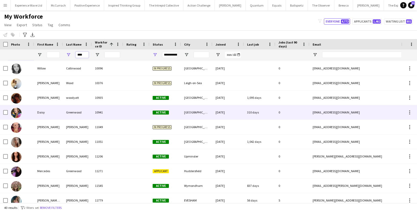
scroll to position [19, 0]
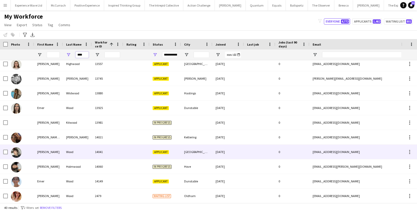
type input "****"
click at [46, 152] on div "Antony" at bounding box center [48, 152] width 29 height 14
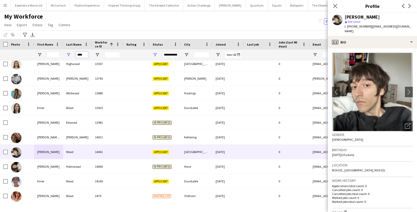
drag, startPoint x: 86, startPoint y: 55, endPoint x: 70, endPoint y: 53, distance: 16.5
click at [70, 54] on div "****" at bounding box center [77, 55] width 29 height 10
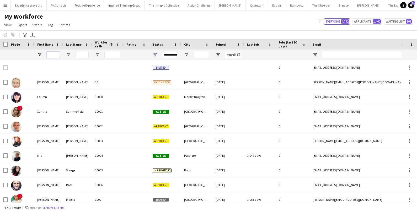
click at [53, 54] on input "First Name Filter Input" at bounding box center [53, 55] width 13 height 6
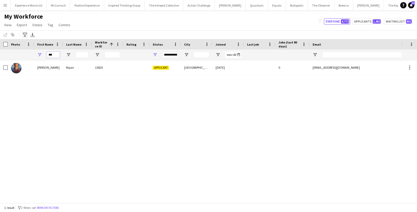
type input "***"
click at [26, 33] on div "Advanced filters" at bounding box center [25, 35] width 6 height 6
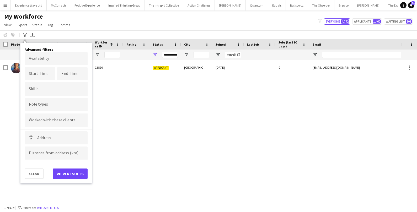
click at [121, 95] on div "Akshainie Devi Rajan 13820 Applicant Wembley 19-07-2025 0 akshainierajan@gmail.…" at bounding box center [200, 131] width 401 height 143
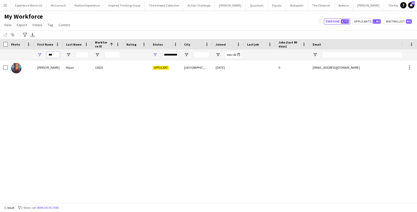
drag, startPoint x: 55, startPoint y: 57, endPoint x: 47, endPoint y: 58, distance: 7.9
click at [47, 58] on div "***" at bounding box center [53, 55] width 13 height 10
drag, startPoint x: 54, startPoint y: 56, endPoint x: 40, endPoint y: 55, distance: 14.4
click at [40, 56] on div "***" at bounding box center [48, 55] width 29 height 10
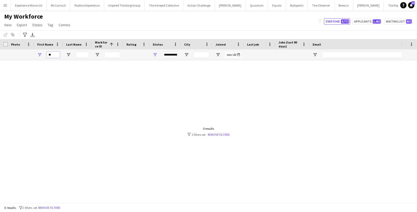
type input "*"
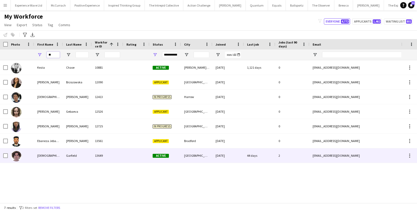
type input "**"
click at [39, 158] on div "Ezrá" at bounding box center [48, 155] width 29 height 14
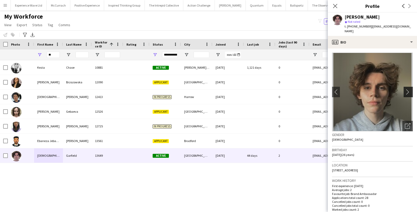
click at [410, 89] on app-icon "chevron-right" at bounding box center [409, 92] width 8 height 6
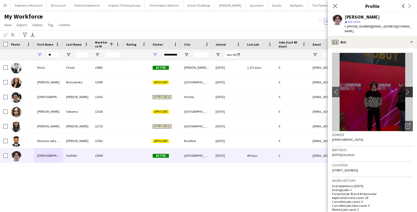
click at [409, 89] on app-icon "chevron-right" at bounding box center [409, 92] width 8 height 6
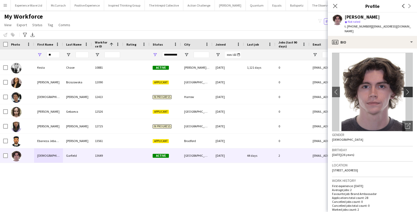
click at [409, 89] on app-icon "chevron-right" at bounding box center [409, 92] width 8 height 6
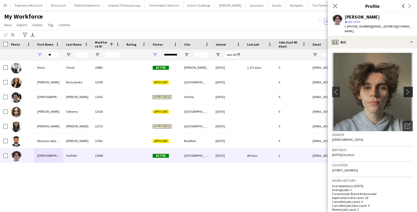
click at [409, 89] on app-icon "chevron-right" at bounding box center [409, 92] width 8 height 6
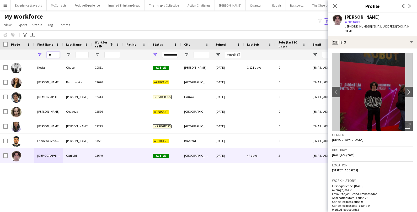
drag, startPoint x: 54, startPoint y: 55, endPoint x: 38, endPoint y: 53, distance: 15.8
click at [38, 53] on div "**" at bounding box center [48, 55] width 29 height 10
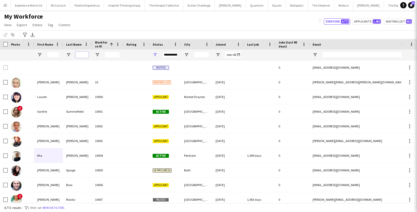
click at [83, 56] on input "Last Name Filter Input" at bounding box center [81, 55] width 13 height 6
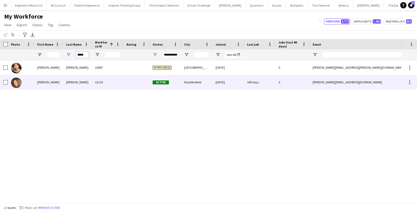
type input "*****"
click at [64, 85] on div "Osman" at bounding box center [77, 82] width 29 height 14
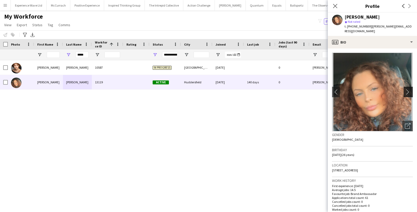
click at [406, 89] on app-icon "chevron-right" at bounding box center [409, 92] width 8 height 6
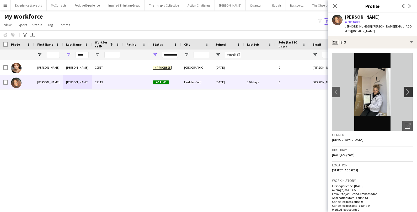
click at [406, 89] on app-icon "chevron-right" at bounding box center [409, 92] width 8 height 6
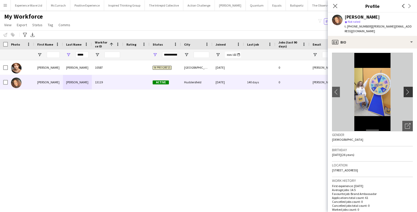
click at [406, 89] on app-icon "chevron-right" at bounding box center [409, 92] width 8 height 6
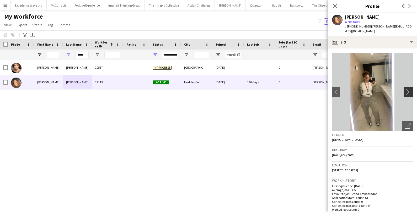
click at [406, 89] on app-icon "chevron-right" at bounding box center [409, 92] width 8 height 6
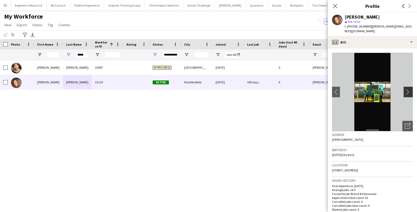
click at [406, 89] on app-icon "chevron-right" at bounding box center [409, 92] width 8 height 6
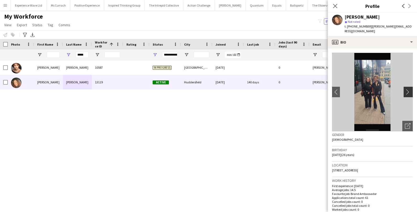
click at [406, 89] on app-icon "chevron-right" at bounding box center [409, 92] width 8 height 6
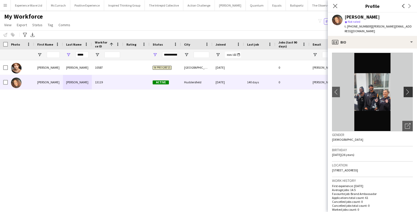
click at [406, 89] on app-icon "chevron-right" at bounding box center [409, 92] width 8 height 6
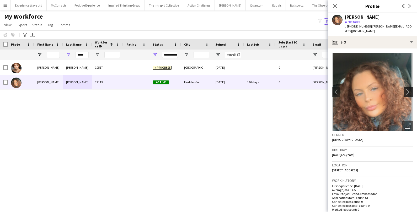
click at [406, 89] on app-icon "chevron-right" at bounding box center [409, 92] width 8 height 6
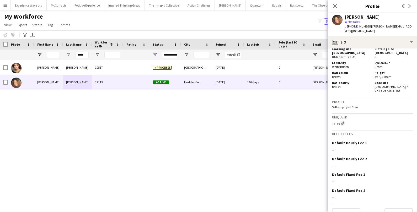
scroll to position [262, 0]
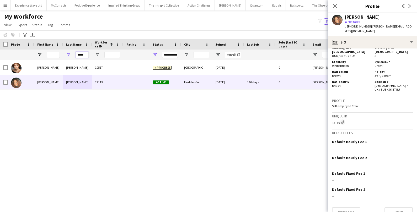
drag, startPoint x: 87, startPoint y: 55, endPoint x: 58, endPoint y: 53, distance: 29.4
click at [58, 53] on div "*****" at bounding box center [284, 55] width 568 height 10
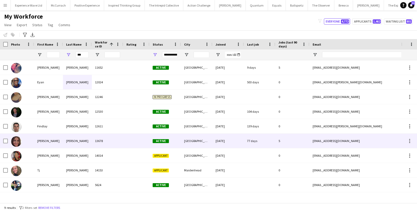
click at [38, 144] on div "Claire" at bounding box center [48, 141] width 29 height 14
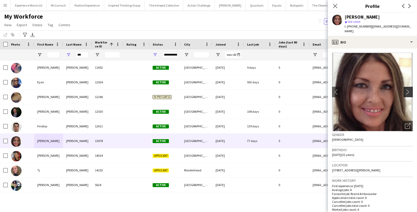
click at [408, 90] on button "chevron-right" at bounding box center [408, 92] width 10 height 10
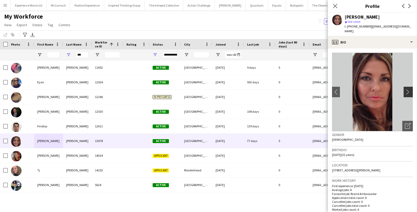
click at [408, 90] on button "chevron-right" at bounding box center [408, 92] width 10 height 10
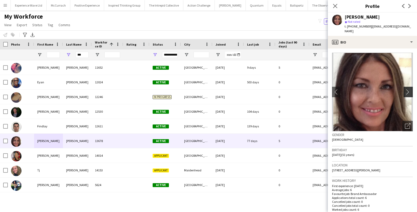
click at [408, 90] on button "chevron-right" at bounding box center [408, 92] width 10 height 10
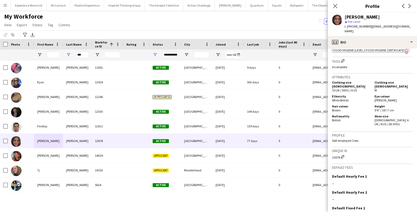
scroll to position [239, 0]
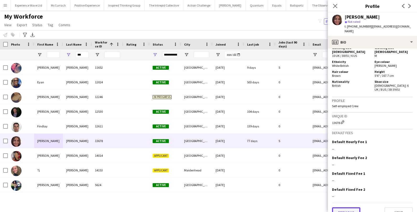
click at [338, 207] on button "Previous" at bounding box center [346, 212] width 28 height 10
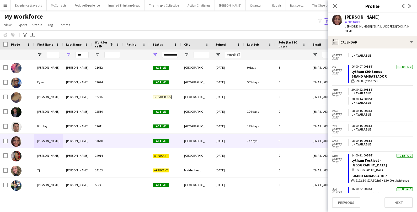
scroll to position [383, 0]
click at [359, 159] on link "Lytham Festival - Lancashire" at bounding box center [368, 163] width 35 height 9
drag, startPoint x: 86, startPoint y: 56, endPoint x: 74, endPoint y: 56, distance: 11.8
click at [74, 56] on div "***" at bounding box center [77, 55] width 29 height 10
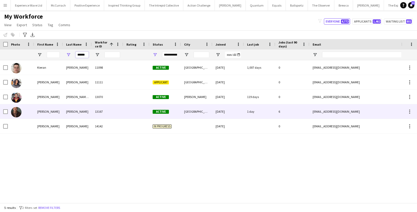
type input "******"
click at [42, 113] on div "Colin" at bounding box center [48, 111] width 29 height 14
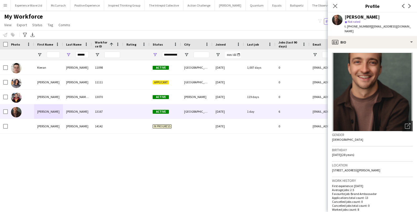
click at [346, 17] on div "Colin Marshall" at bounding box center [361, 17] width 35 height 5
click at [369, 18] on div "Colin Marshall" at bounding box center [361, 17] width 35 height 5
drag, startPoint x: 345, startPoint y: 18, endPoint x: 404, endPoint y: 28, distance: 60.1
click at [404, 28] on div "Colin Marshall star Not rated t. +447951544517 | colindmarshall@me.com" at bounding box center [372, 24] width 89 height 23
copy div "Colin Marshall star Not rated t. +447951544517 | colindmarshall@me.com"
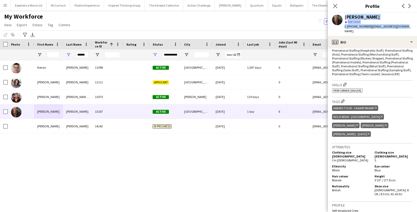
scroll to position [210, 0]
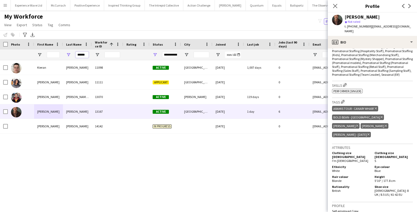
drag, startPoint x: 77, startPoint y: 54, endPoint x: 100, endPoint y: 53, distance: 23.1
click at [100, 53] on div "******" at bounding box center [284, 55] width 568 height 10
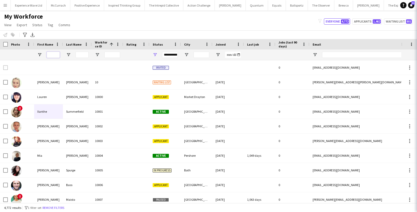
click at [53, 54] on input "First Name Filter Input" at bounding box center [53, 55] width 13 height 6
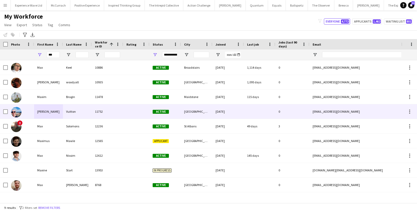
click at [35, 113] on div "Maxime" at bounding box center [48, 111] width 29 height 14
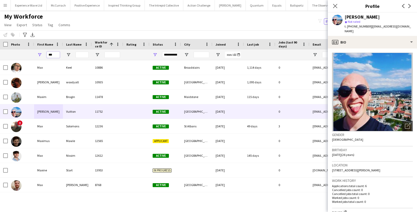
drag, startPoint x: 56, startPoint y: 56, endPoint x: 42, endPoint y: 55, distance: 13.4
click at [43, 56] on div "***" at bounding box center [48, 55] width 29 height 10
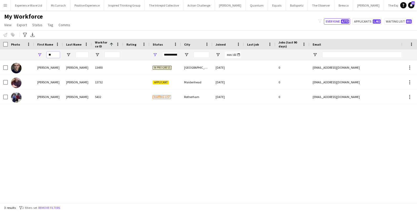
type input "*"
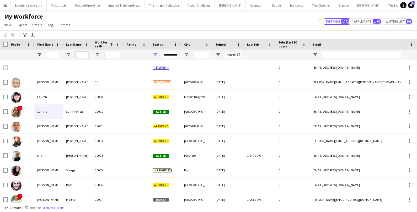
click at [81, 56] on input "Last Name Filter Input" at bounding box center [81, 55] width 13 height 6
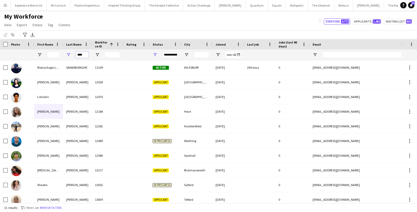
type input "****"
drag, startPoint x: 85, startPoint y: 55, endPoint x: 71, endPoint y: 53, distance: 14.2
click at [72, 55] on div "****" at bounding box center [77, 55] width 29 height 10
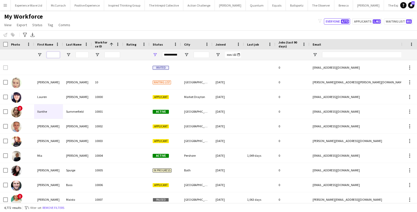
click at [56, 54] on input "First Name Filter Input" at bounding box center [53, 55] width 13 height 6
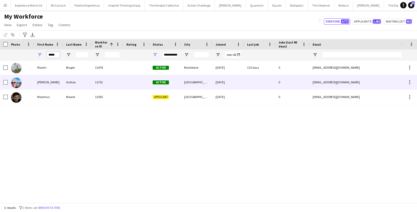
type input "*****"
click at [40, 85] on div "Maxime" at bounding box center [48, 82] width 29 height 14
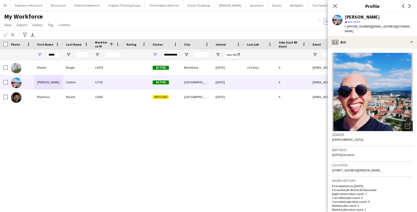
click at [404, 121] on div "Open photos pop-in" at bounding box center [407, 126] width 10 height 10
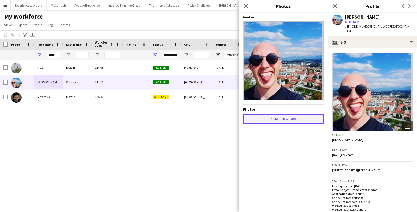
click at [305, 118] on button "Upload new image" at bounding box center [283, 119] width 81 height 10
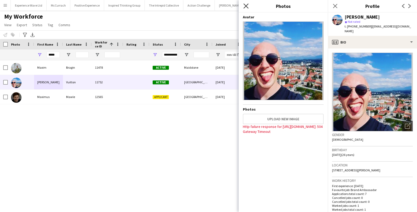
click at [246, 6] on icon at bounding box center [245, 5] width 5 height 5
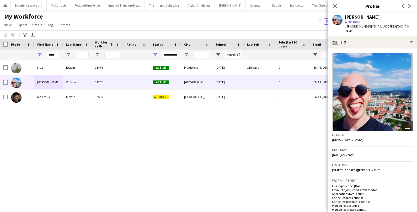
click at [127, 130] on div "Maxim Bragin 11478 Active Maidstone 16-05-2023 115 days 0 maximbragin1@gmail.co…" at bounding box center [200, 131] width 401 height 143
drag, startPoint x: 59, startPoint y: 53, endPoint x: 29, endPoint y: 53, distance: 30.1
click at [29, 53] on div "*****" at bounding box center [284, 55] width 568 height 10
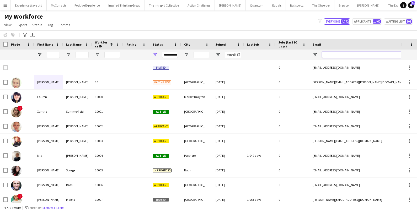
click at [333, 54] on input "Email Filter Input" at bounding box center [366, 55] width 89 height 6
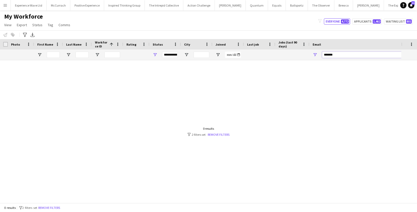
type input "*******"
click at [155, 54] on span "Open Filter Menu" at bounding box center [155, 54] width 5 height 5
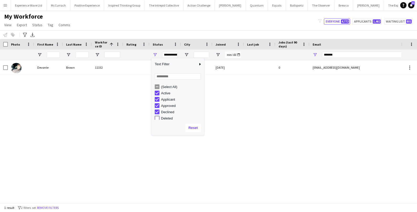
type input "**********"
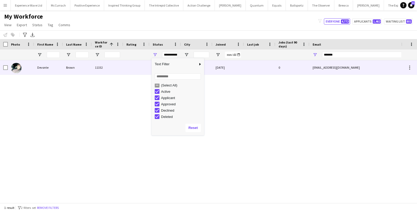
click at [70, 67] on div "Brown" at bounding box center [77, 67] width 29 height 14
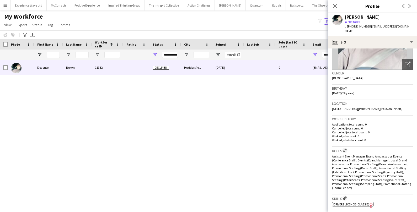
scroll to position [0, 0]
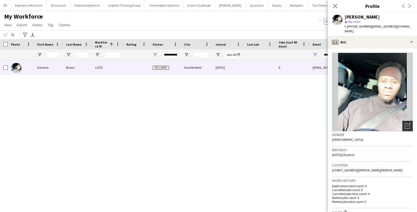
click at [408, 123] on icon "Open photos pop-in" at bounding box center [408, 126] width 6 height 6
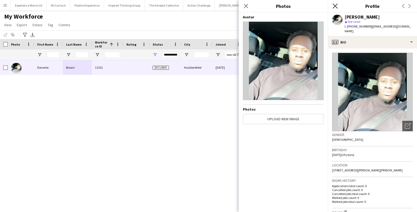
click at [333, 6] on icon "Close pop-in" at bounding box center [334, 5] width 5 height 5
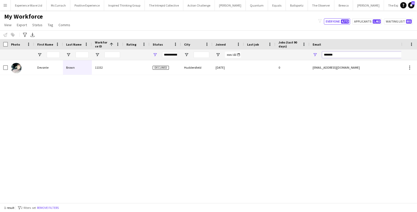
drag, startPoint x: 339, startPoint y: 54, endPoint x: 297, endPoint y: 51, distance: 42.5
click at [297, 51] on div at bounding box center [284, 55] width 568 height 10
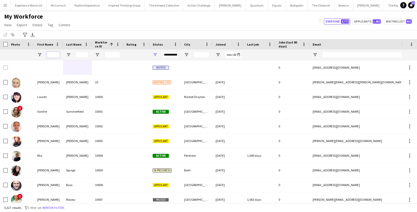
click at [53, 54] on input "First Name Filter Input" at bounding box center [53, 55] width 13 height 6
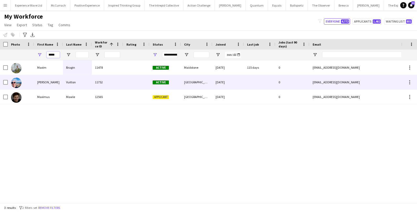
type input "*****"
click at [41, 80] on div "Maxime" at bounding box center [48, 82] width 29 height 14
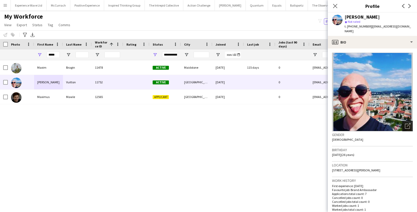
click at [410, 122] on div "Open photos pop-in" at bounding box center [407, 126] width 10 height 10
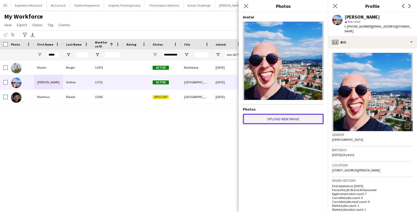
click at [304, 116] on button "Upload new image" at bounding box center [283, 119] width 81 height 10
click at [268, 118] on button "Upload new image" at bounding box center [283, 119] width 81 height 10
click at [280, 119] on button "Upload new image" at bounding box center [283, 119] width 81 height 10
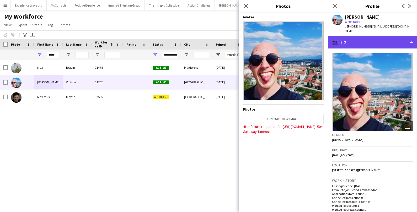
click at [405, 36] on div "profile Bio" at bounding box center [372, 42] width 89 height 13
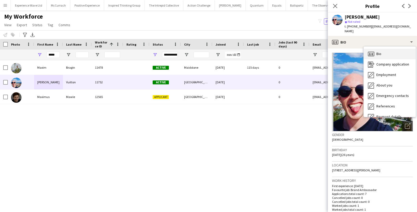
click at [388, 49] on div "Bio Bio" at bounding box center [390, 54] width 52 height 10
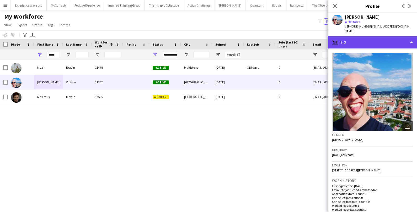
click at [411, 36] on div "profile Bio" at bounding box center [372, 42] width 89 height 13
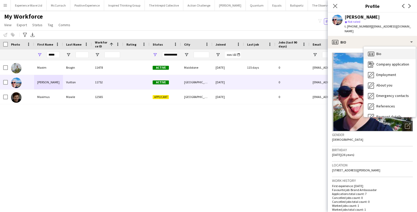
click at [375, 49] on div "Bio Bio" at bounding box center [390, 54] width 52 height 10
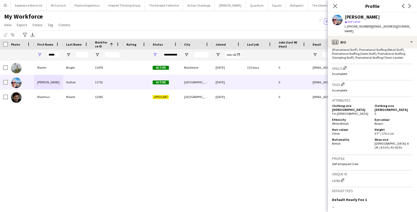
scroll to position [269, 0]
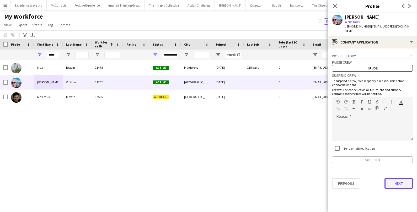
click at [396, 178] on button "Next" at bounding box center [398, 183] width 28 height 10
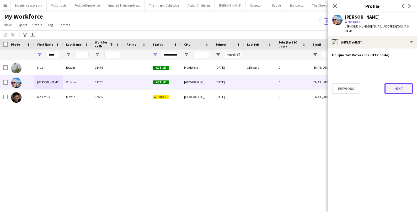
click at [408, 83] on button "Next" at bounding box center [398, 88] width 28 height 10
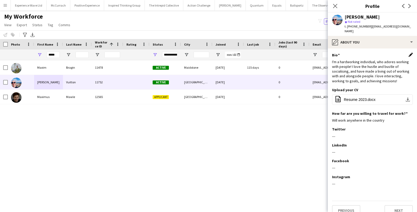
click at [409, 53] on app-icon "Edit this field" at bounding box center [410, 55] width 4 height 4
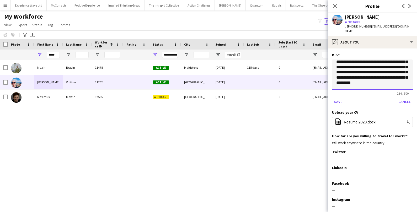
scroll to position [14, 0]
drag, startPoint x: 336, startPoint y: 61, endPoint x: 399, endPoint y: 84, distance: 67.6
click at [399, 84] on textarea "**********" at bounding box center [372, 74] width 81 height 30
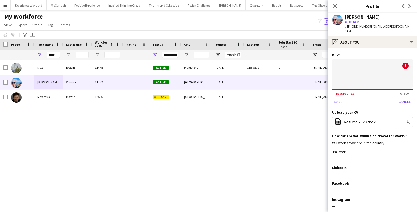
scroll to position [0, 0]
paste textarea "**********"
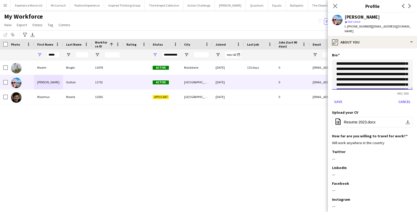
scroll to position [13, 0]
drag, startPoint x: 372, startPoint y: 63, endPoint x: 403, endPoint y: 69, distance: 31.3
click at [403, 69] on textarea "**********" at bounding box center [372, 74] width 81 height 30
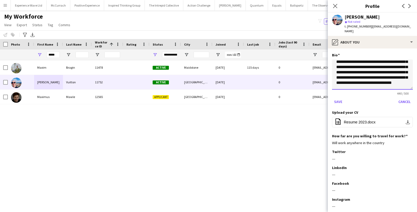
scroll to position [36, 0]
drag, startPoint x: 355, startPoint y: 61, endPoint x: 378, endPoint y: 68, distance: 24.0
click at [378, 68] on textarea "**********" at bounding box center [372, 74] width 81 height 30
type textarea "**********"
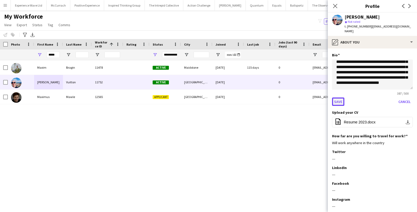
click at [336, 98] on button "Save" at bounding box center [338, 102] width 12 height 8
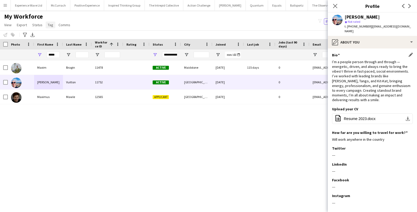
click at [52, 27] on link "Tag" at bounding box center [51, 24] width 10 height 7
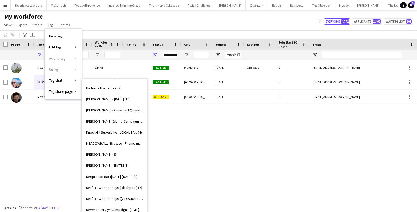
scroll to position [497, 0]
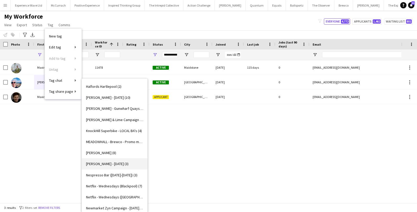
click at [101, 166] on link "Monty Bojangles - Halloween (3)" at bounding box center [115, 163] width 66 height 11
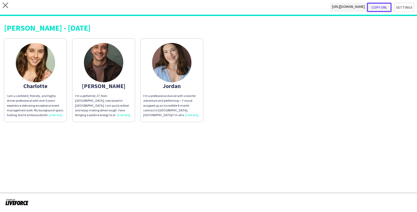
click at [380, 8] on button "Copy url" at bounding box center [379, 7] width 25 height 9
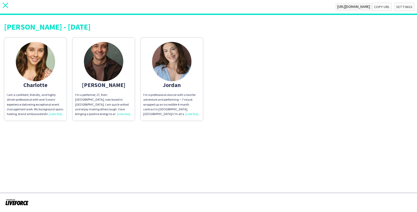
click at [4, 4] on icon "close" at bounding box center [6, 6] width 6 height 6
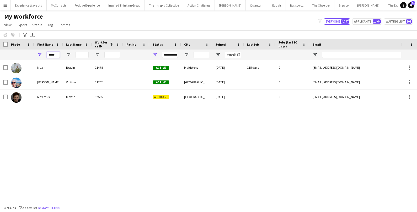
drag, startPoint x: 58, startPoint y: 55, endPoint x: 44, endPoint y: 53, distance: 14.5
click at [44, 53] on div "*****" at bounding box center [48, 55] width 29 height 10
paste input "*****"
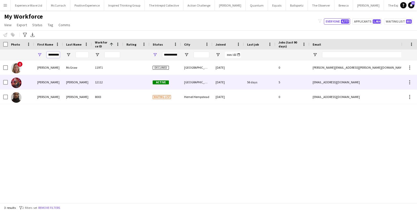
type input "**********"
click at [49, 82] on div "Jacqueline" at bounding box center [48, 82] width 29 height 14
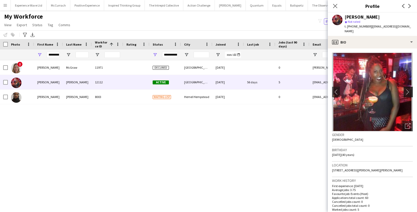
click at [411, 89] on app-icon "chevron-right" at bounding box center [409, 92] width 8 height 6
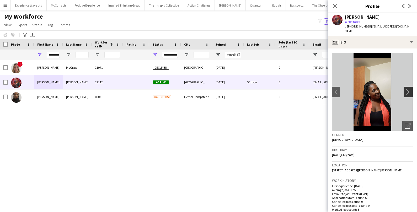
click at [409, 89] on app-icon "chevron-right" at bounding box center [409, 92] width 8 height 6
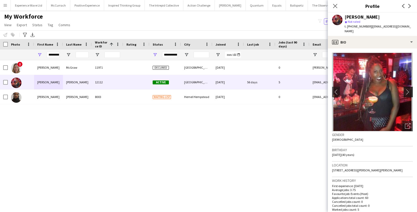
click at [409, 89] on app-icon "chevron-right" at bounding box center [409, 92] width 8 height 6
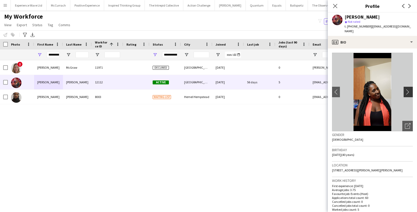
click at [409, 89] on app-icon "chevron-right" at bounding box center [409, 92] width 8 height 6
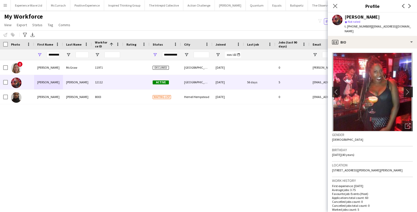
click at [409, 89] on app-icon "chevron-right" at bounding box center [409, 92] width 8 height 6
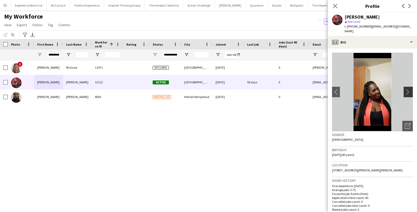
click at [409, 89] on app-icon "chevron-right" at bounding box center [409, 92] width 8 height 6
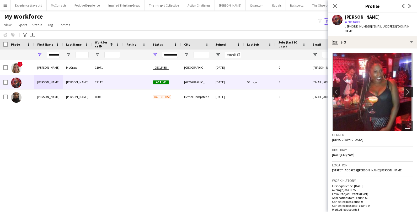
click at [409, 89] on app-icon "chevron-right" at bounding box center [409, 92] width 8 height 6
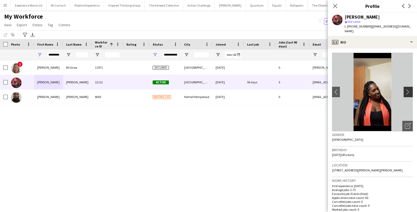
click at [409, 89] on app-icon "chevron-right" at bounding box center [409, 92] width 8 height 6
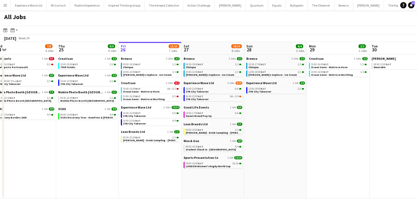
scroll to position [0, 130]
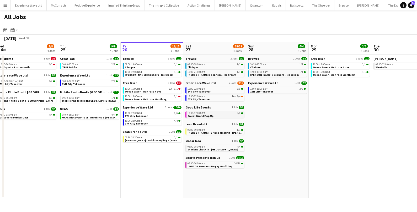
click at [203, 115] on span "Sweet Brand Pop Up" at bounding box center [200, 115] width 26 height 3
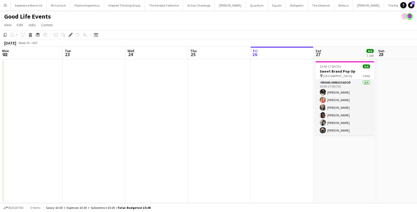
scroll to position [0, 180]
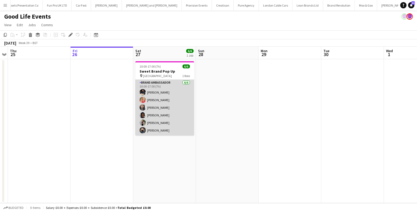
click at [175, 95] on app-card-role "Brand Ambassador [DATE] 10:00-17:00 (7h) [PERSON_NAME] [PERSON_NAME] Man [PERSO…" at bounding box center [164, 108] width 59 height 56
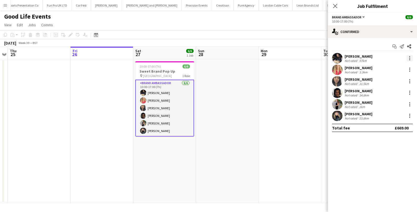
click at [408, 58] on div at bounding box center [409, 58] width 6 height 6
click at [384, 117] on span "Remove" at bounding box center [384, 118] width 16 height 4
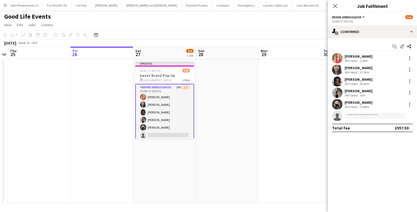
click at [336, 103] on app-user-avatar at bounding box center [337, 104] width 10 height 10
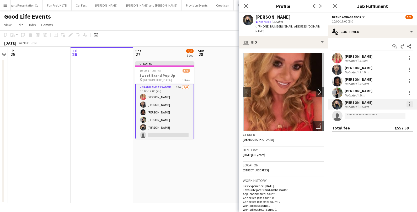
click at [406, 103] on div at bounding box center [409, 104] width 6 height 6
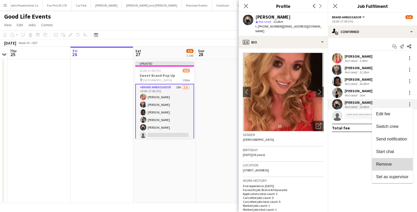
click at [390, 162] on span "Remove" at bounding box center [384, 164] width 16 height 4
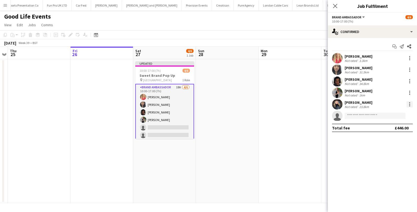
click at [408, 103] on div at bounding box center [409, 104] width 6 height 6
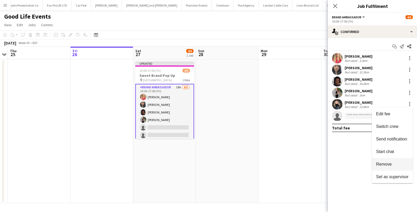
click at [383, 167] on button "Remove" at bounding box center [392, 164] width 41 height 13
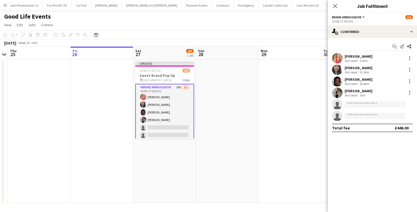
click at [289, 148] on app-date-cell at bounding box center [289, 131] width 63 height 144
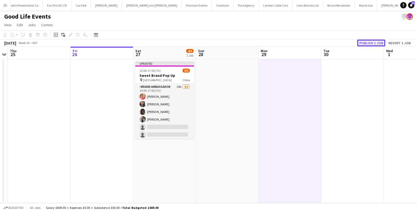
click at [373, 41] on button "Publish 1 job" at bounding box center [371, 43] width 28 height 7
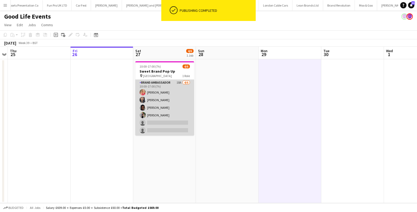
click at [166, 97] on app-card-role "Brand Ambassador 18A [DATE] 10:00-17:00 (7h) [PERSON_NAME] Man [PERSON_NAME] [P…" at bounding box center [164, 108] width 59 height 56
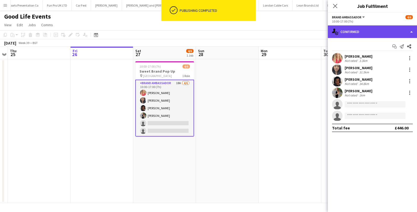
click at [379, 29] on div "single-neutral-actions-check-2 Confirmed" at bounding box center [372, 31] width 89 height 13
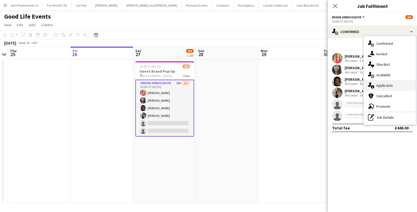
click at [389, 88] on div "single-neutral-actions-information Applicants" at bounding box center [390, 85] width 52 height 10
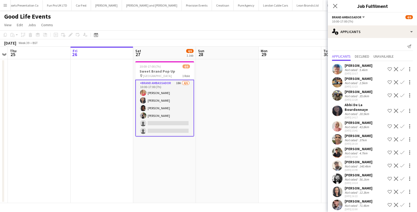
click at [234, 142] on app-date-cell at bounding box center [227, 131] width 63 height 144
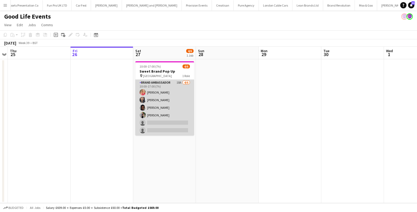
click at [176, 125] on app-card-role "Brand Ambassador 18A [DATE] 10:00-17:00 (7h) [PERSON_NAME] Man [PERSON_NAME] [P…" at bounding box center [164, 108] width 59 height 56
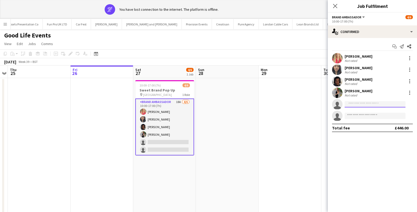
click at [375, 103] on input at bounding box center [374, 104] width 61 height 6
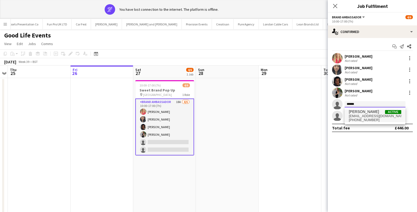
type input "******"
click at [376, 115] on span "[EMAIL_ADDRESS][DOMAIN_NAME]" at bounding box center [375, 116] width 52 height 4
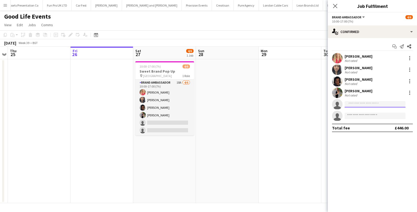
click at [379, 102] on input at bounding box center [374, 104] width 61 height 6
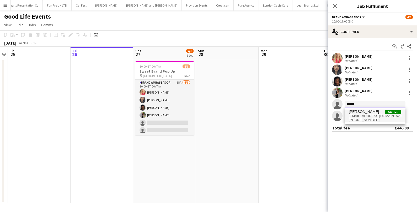
type input "******"
click at [375, 116] on span "[EMAIL_ADDRESS][DOMAIN_NAME]" at bounding box center [375, 116] width 52 height 4
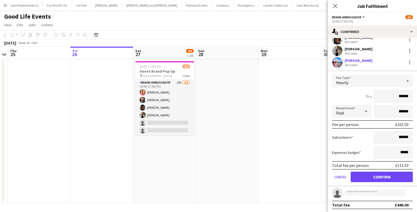
scroll to position [42, 0]
click at [358, 176] on button "Confirm" at bounding box center [381, 176] width 62 height 10
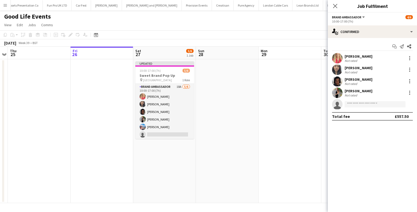
click at [270, 140] on app-date-cell at bounding box center [289, 131] width 63 height 144
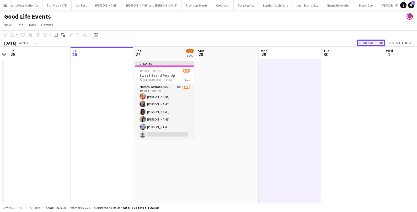
click at [365, 41] on button "Publish 1 job" at bounding box center [371, 43] width 28 height 7
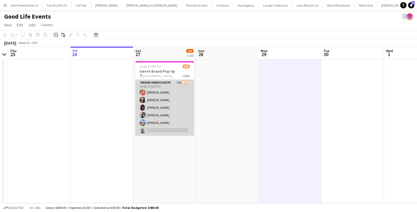
click at [177, 93] on app-card-role "Brand Ambassador 18A [DATE] 10:00-17:00 (7h) [PERSON_NAME] Man [PERSON_NAME] [P…" at bounding box center [164, 108] width 59 height 56
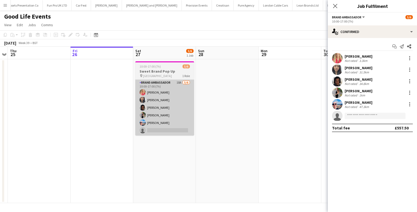
click at [164, 128] on app-card-role "Brand Ambassador 18A 5/6 10:00-17:00 (7h) anna lakin Man Ying Cheng Tyler Smith…" at bounding box center [164, 108] width 59 height 56
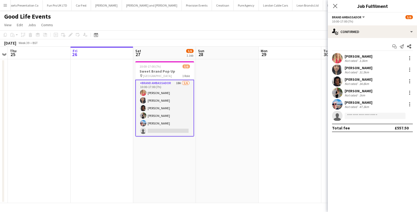
scroll to position [0, 180]
click at [366, 114] on input at bounding box center [374, 116] width 61 height 6
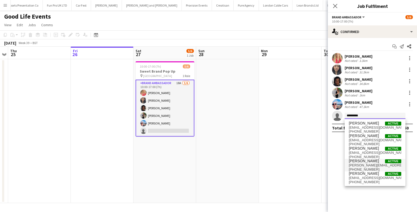
type input "*********"
click at [359, 161] on span "Kimberley Osman" at bounding box center [364, 161] width 30 height 4
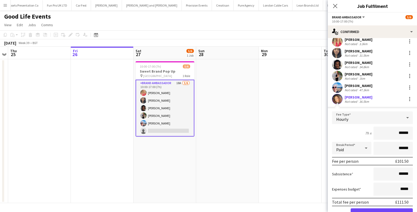
scroll to position [42, 0]
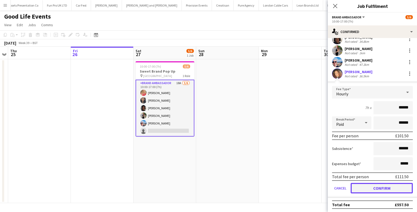
click at [377, 189] on button "Confirm" at bounding box center [381, 188] width 62 height 10
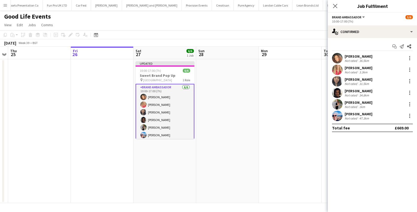
click at [265, 159] on app-date-cell at bounding box center [290, 131] width 63 height 144
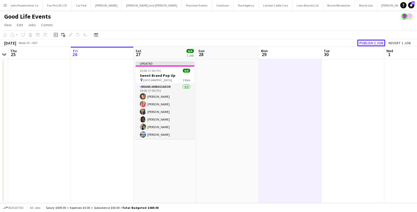
click at [373, 42] on button "Publish 1 job" at bounding box center [371, 43] width 28 height 7
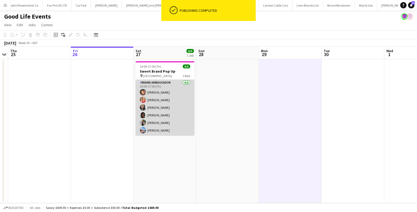
click at [179, 97] on app-card-role "Brand Ambassador 6/6 10:00-17:00 (7h) Kimberley Osman anna lakin Man Ying Cheng…" at bounding box center [165, 108] width 59 height 56
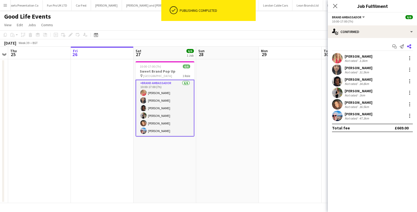
click at [406, 46] on app-icon "Share" at bounding box center [408, 46] width 7 height 7
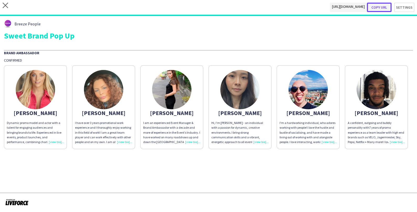
click at [380, 7] on button "Copy url" at bounding box center [379, 7] width 25 height 9
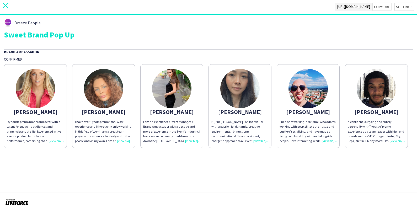
click at [7, 3] on icon "close" at bounding box center [6, 6] width 6 height 6
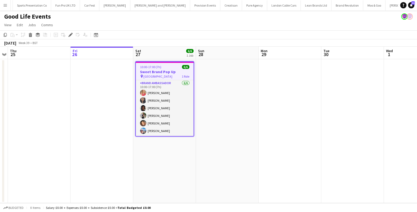
scroll to position [0, 480]
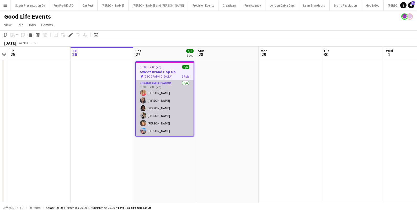
click at [171, 101] on app-card-role "Brand Ambassador 6/6 10:00-17:00 (7h) anna lakin Man Ying Cheng Tyler Smith Lui…" at bounding box center [165, 108] width 58 height 56
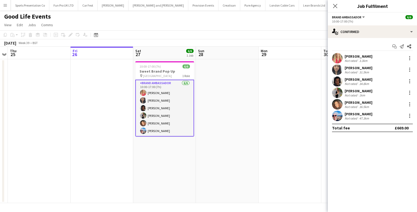
click at [355, 115] on div "Maxime Vuitton" at bounding box center [358, 114] width 28 height 5
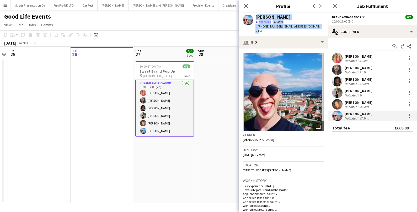
drag, startPoint x: 256, startPoint y: 18, endPoint x: 318, endPoint y: 27, distance: 63.6
click at [318, 27] on div "Maxime Vuitton star Not rated 47.3km t. +447770064146 | maximevuitton0@gmail.com" at bounding box center [283, 24] width 89 height 23
copy div "Maxime Vuitton star Not rated 47.3km t. +447770064146 | maximevuitton0@gmail.com"
click at [350, 102] on div "Kimberley Osman" at bounding box center [358, 102] width 28 height 5
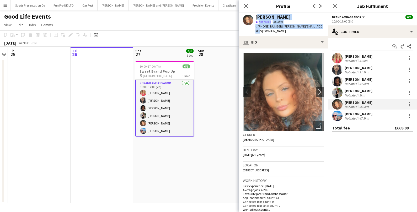
drag, startPoint x: 256, startPoint y: 16, endPoint x: 320, endPoint y: 25, distance: 64.8
click at [320, 25] on div "Kimberley Osman star Not rated 36.5km t. +447933686236 | kimberley.ao.98@gmail.…" at bounding box center [283, 24] width 89 height 23
copy div "Kimberley Osman star Not rated 36.5km t. +447933686236 | kimberley.ao.98@gmail.…"
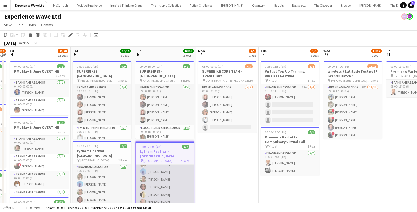
scroll to position [15, 0]
click at [159, 190] on app-card-role "Brand Ambassador [DATE] 14:00-21:00 (7h) [PERSON_NAME] [PERSON_NAME] [PERSON_NA…" at bounding box center [165, 178] width 58 height 56
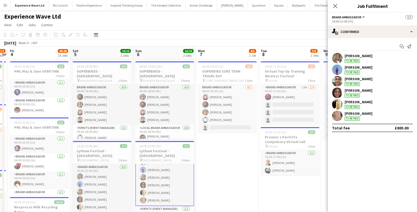
click at [346, 115] on div "Jayne Bolger" at bounding box center [358, 113] width 28 height 5
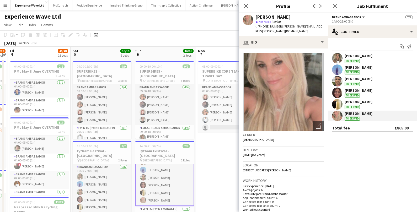
click at [195, 28] on app-page-menu "View Day view expanded Day view collapsed Month view Date picker Jump to today …" at bounding box center [208, 25] width 417 height 10
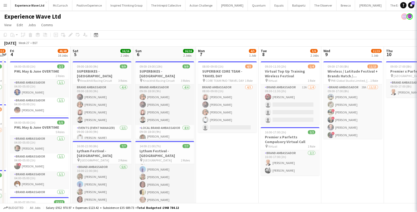
scroll to position [14, 0]
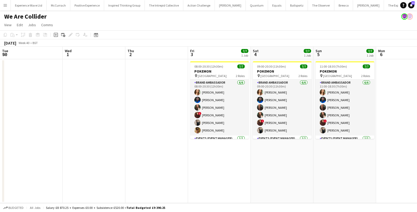
scroll to position [0, 180]
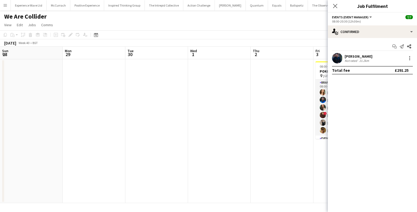
scroll to position [0, 180]
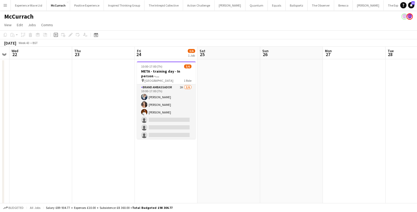
scroll to position [0, 112]
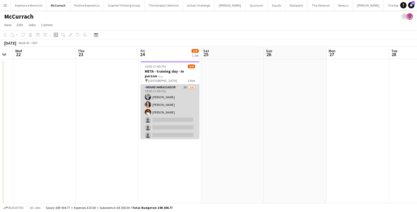
click at [169, 121] on app-card-role "Brand Ambassador 2A [DATE] 10:00-17:00 (7h) [PERSON_NAME] [PERSON_NAME] [PERSON…" at bounding box center [169, 112] width 59 height 56
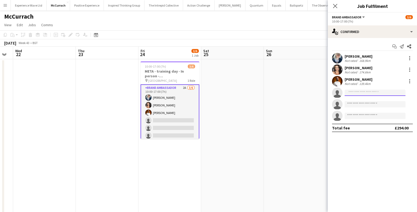
click at [385, 92] on input at bounding box center [374, 93] width 61 height 6
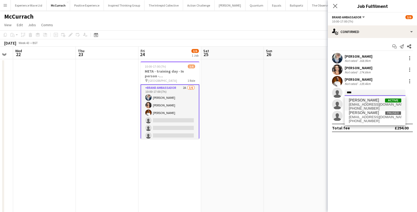
type input "****"
click at [378, 103] on span "akinolaagoro01@gmail.com" at bounding box center [375, 104] width 52 height 4
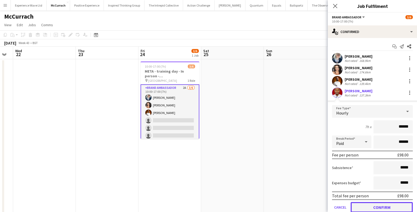
click at [371, 205] on button "Confirm" at bounding box center [381, 207] width 62 height 10
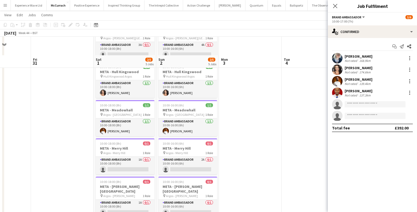
scroll to position [69, 0]
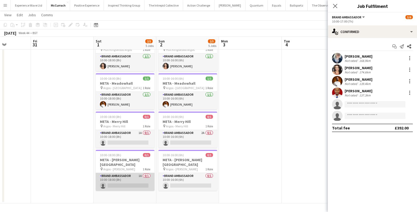
click at [132, 176] on app-card-role "Brand Ambassador 1A 0/1 10:00-18:00 (8h) single-neutral-actions" at bounding box center [125, 182] width 59 height 18
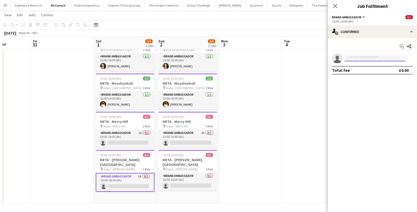
click at [359, 58] on input at bounding box center [374, 58] width 61 height 6
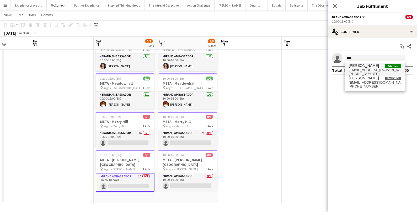
type input "****"
click at [355, 67] on span "Akinola Agoro" at bounding box center [364, 65] width 30 height 4
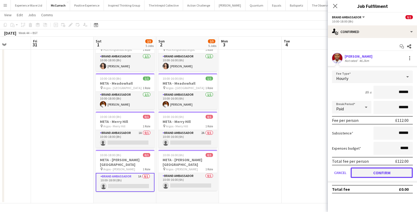
click at [367, 175] on button "Confirm" at bounding box center [381, 172] width 62 height 10
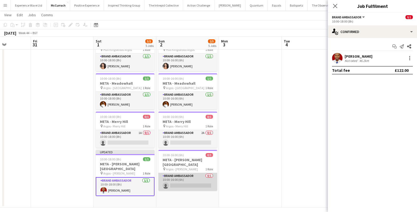
click at [199, 181] on app-card-role "Brand Ambassador 0/1 10:00-16:00 (6h) single-neutral-actions" at bounding box center [187, 182] width 59 height 18
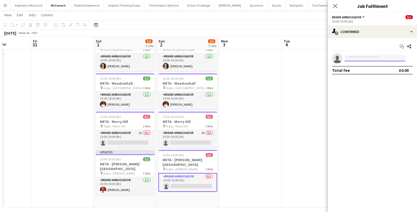
click at [371, 58] on input at bounding box center [374, 58] width 61 height 6
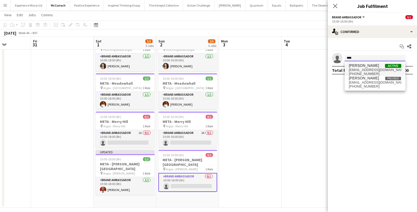
type input "****"
click at [378, 67] on span "Akinola Agoro Active" at bounding box center [375, 65] width 52 height 4
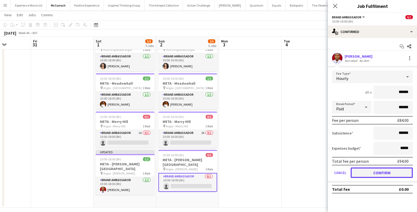
click at [360, 171] on button "Confirm" at bounding box center [381, 172] width 62 height 10
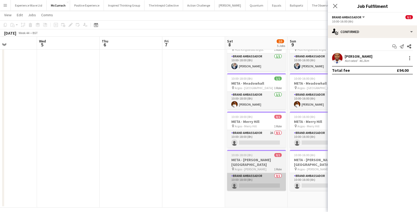
scroll to position [0, 230]
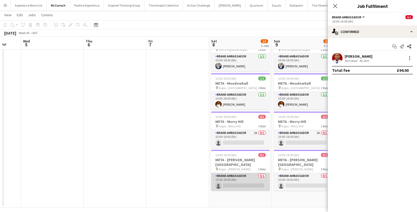
click at [231, 174] on app-card-role "Brand Ambassador 0/1 10:00-18:00 (8h) single-neutral-actions" at bounding box center [240, 182] width 59 height 18
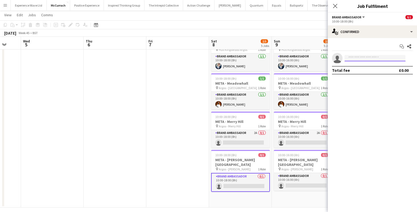
click at [370, 55] on input at bounding box center [374, 58] width 61 height 6
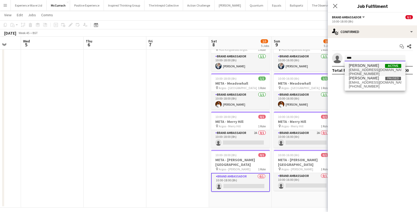
type input "****"
click at [370, 69] on span "akinolaagoro01@gmail.com" at bounding box center [375, 70] width 52 height 4
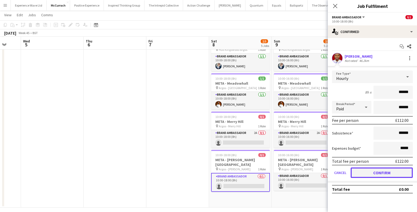
click at [359, 175] on button "Confirm" at bounding box center [381, 172] width 62 height 10
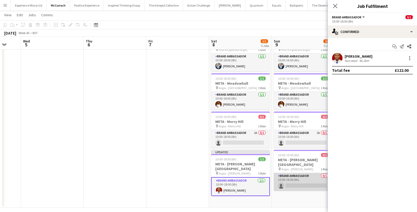
click at [315, 181] on app-card-role "Brand Ambassador 0/1 10:00-16:00 (6h) single-neutral-actions" at bounding box center [303, 182] width 59 height 18
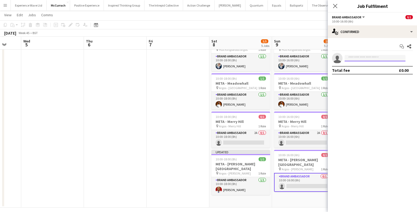
click at [351, 59] on input at bounding box center [374, 58] width 61 height 6
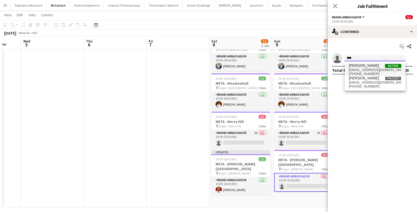
type input "****"
click at [353, 69] on span "akinolaagoro01@gmail.com" at bounding box center [375, 70] width 52 height 4
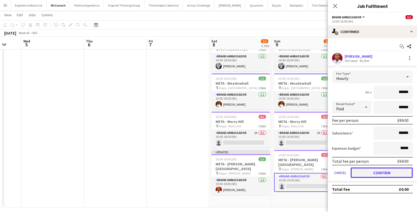
click at [363, 176] on button "Confirm" at bounding box center [381, 172] width 62 height 10
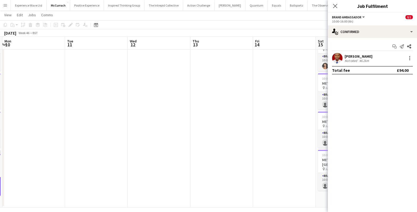
scroll to position [0, 169]
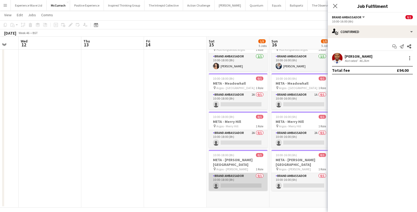
click at [250, 177] on app-card-role "Brand Ambassador 0/1 10:00-18:00 (8h) single-neutral-actions" at bounding box center [238, 182] width 59 height 18
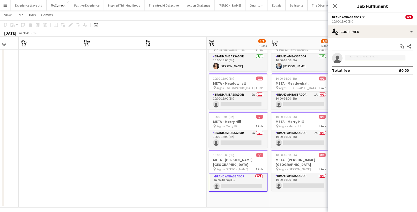
click at [357, 61] on input at bounding box center [374, 58] width 61 height 6
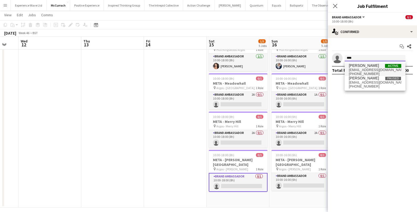
type input "****"
click at [366, 67] on span "Akinola Agoro" at bounding box center [364, 65] width 30 height 4
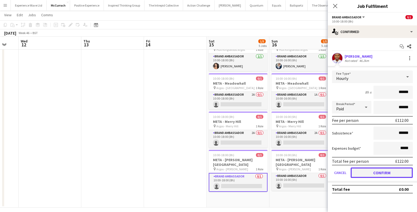
click at [360, 170] on button "Confirm" at bounding box center [381, 172] width 62 height 10
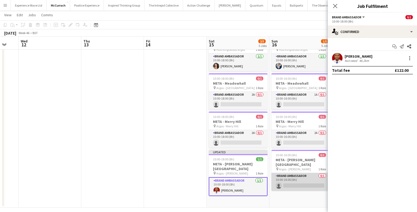
click at [304, 178] on app-card-role "Brand Ambassador 0/1 10:00-16:00 (6h) single-neutral-actions" at bounding box center [300, 182] width 59 height 18
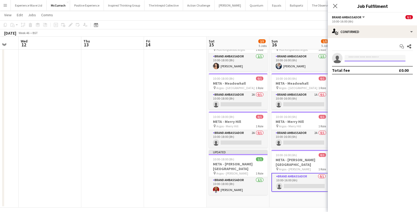
click at [363, 57] on input at bounding box center [374, 58] width 61 height 6
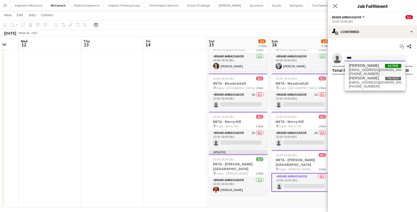
type input "****"
click at [373, 71] on span "akinolaagoro01@gmail.com" at bounding box center [375, 70] width 52 height 4
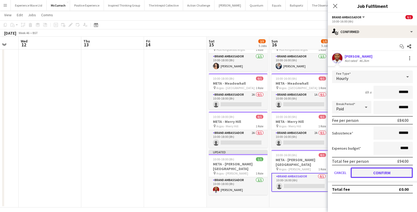
click at [367, 171] on button "Confirm" at bounding box center [381, 172] width 62 height 10
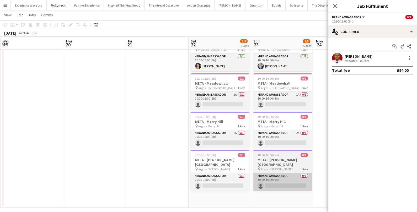
scroll to position [0, 201]
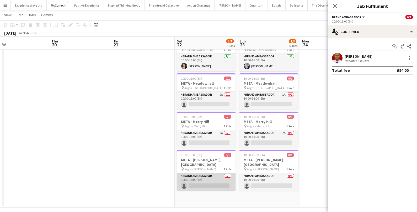
click at [216, 180] on app-card-role "Brand Ambassador 0/1 10:00-18:00 (8h) single-neutral-actions" at bounding box center [206, 182] width 59 height 18
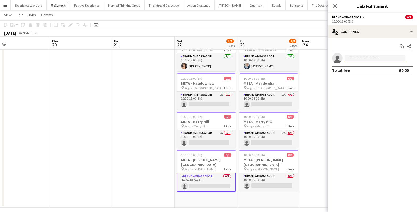
click at [372, 58] on input at bounding box center [374, 58] width 61 height 6
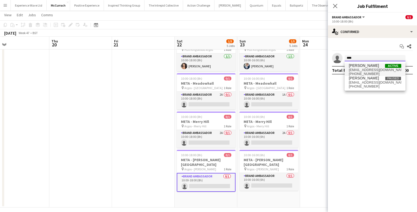
type input "****"
click at [372, 70] on span "akinolaagoro01@gmail.com" at bounding box center [375, 70] width 52 height 4
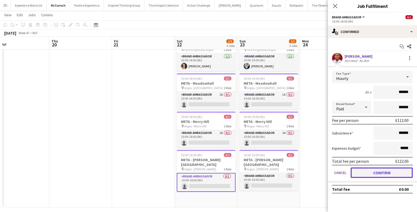
click at [376, 168] on button "Confirm" at bounding box center [381, 172] width 62 height 10
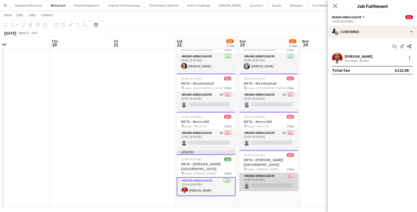
click at [272, 181] on app-card-role "Brand Ambassador 0/1 10:00-16:00 (6h) single-neutral-actions" at bounding box center [268, 182] width 59 height 18
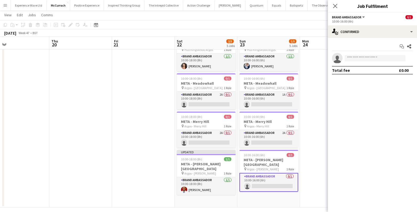
click at [272, 179] on app-card-role "Brand Ambassador 0/1 10:00-16:00 (6h) single-neutral-actions" at bounding box center [268, 182] width 59 height 19
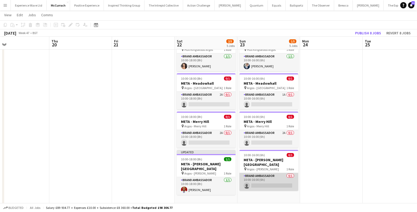
click at [270, 182] on app-card-role "Brand Ambassador 0/1 10:00-16:00 (6h) single-neutral-actions" at bounding box center [268, 182] width 59 height 18
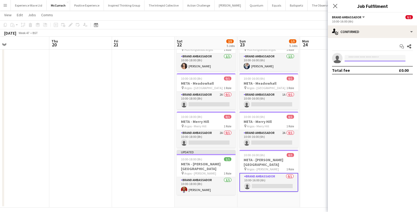
click at [371, 59] on input at bounding box center [374, 58] width 61 height 6
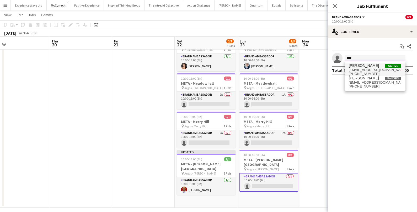
type input "****"
click at [372, 70] on span "akinolaagoro01@gmail.com" at bounding box center [375, 70] width 52 height 4
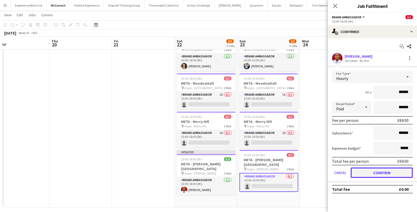
click at [363, 169] on button "Confirm" at bounding box center [381, 172] width 62 height 10
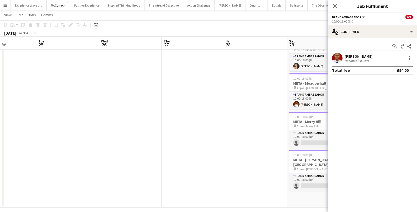
scroll to position [0, 175]
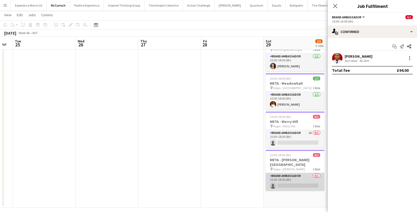
click at [290, 176] on app-card-role "Brand Ambassador 0/1 10:00-18:00 (8h) single-neutral-actions" at bounding box center [295, 182] width 59 height 18
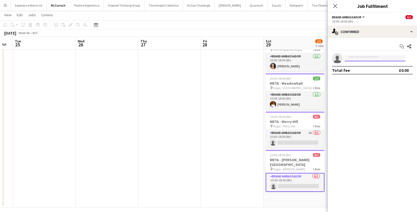
click at [355, 60] on input at bounding box center [374, 58] width 61 height 6
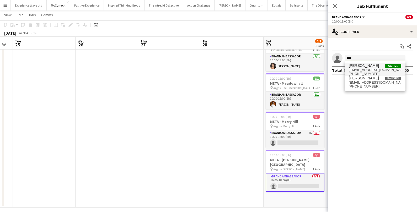
type input "****"
click at [354, 66] on span "Akinola Agoro" at bounding box center [364, 65] width 30 height 4
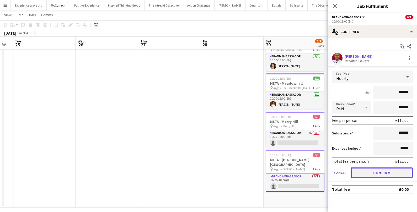
click at [365, 168] on button "Confirm" at bounding box center [381, 172] width 62 height 10
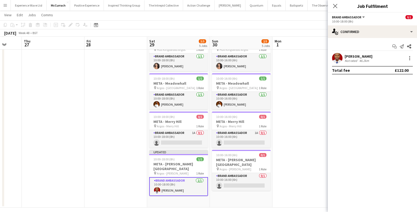
scroll to position [0, 182]
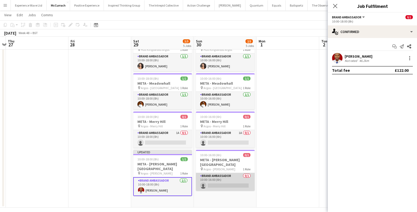
click at [223, 178] on app-card-role "Brand Ambassador 0/1 10:00-16:00 (6h) single-neutral-actions" at bounding box center [225, 182] width 59 height 18
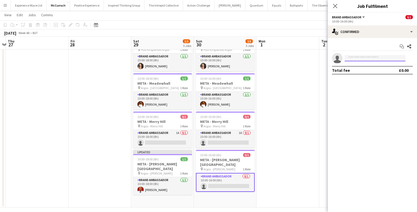
click at [366, 58] on input at bounding box center [374, 58] width 61 height 6
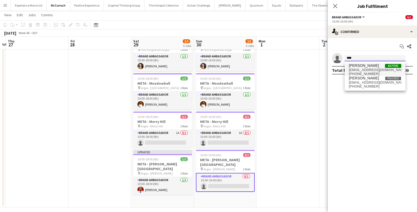
type input "****"
click at [360, 68] on span "akinolaagoro01@gmail.com" at bounding box center [375, 70] width 52 height 4
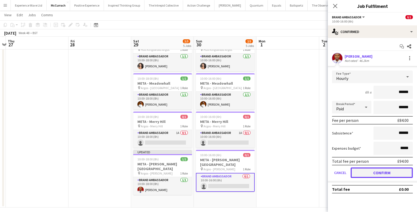
click at [359, 171] on button "Confirm" at bounding box center [381, 172] width 62 height 10
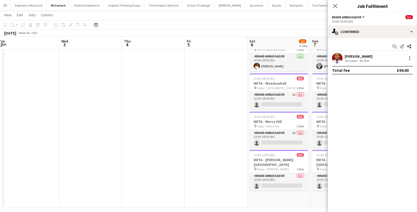
scroll to position [0, 192]
click at [275, 176] on app-card-role "Brand Ambassador 0/1 10:00-18:00 (8h) single-neutral-actions" at bounding box center [278, 182] width 59 height 18
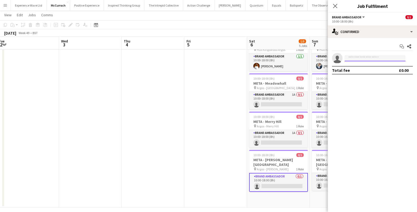
click at [350, 57] on input at bounding box center [374, 58] width 61 height 6
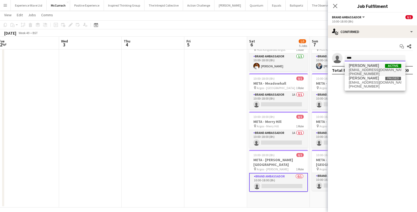
type input "****"
click at [354, 67] on span "Akinola Agoro" at bounding box center [364, 65] width 30 height 4
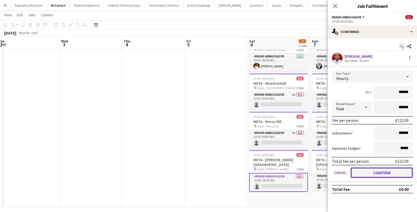
click at [355, 169] on button "Confirm" at bounding box center [381, 172] width 62 height 10
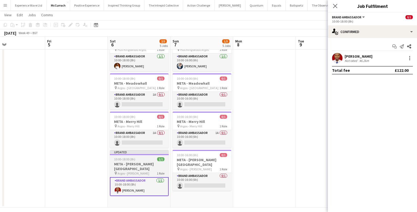
scroll to position [0, 212]
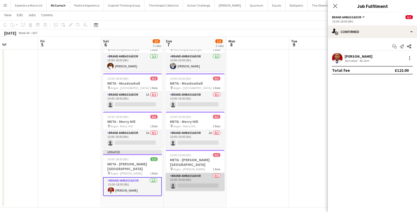
click at [191, 180] on app-card-role "Brand Ambassador 0/1 10:00-16:00 (6h) single-neutral-actions" at bounding box center [195, 182] width 59 height 18
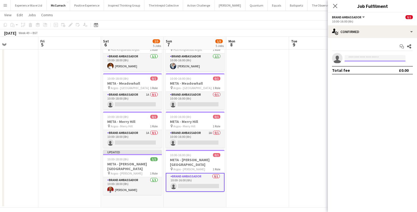
click at [373, 58] on input at bounding box center [374, 58] width 61 height 6
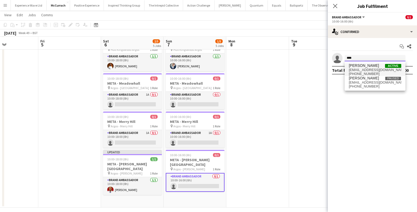
type input "****"
click at [376, 67] on span "Akinola Agoro Active" at bounding box center [375, 65] width 52 height 4
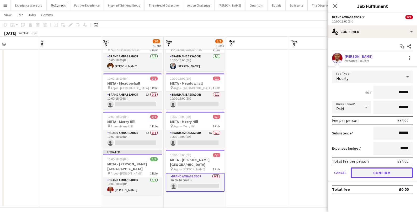
click at [369, 170] on button "Confirm" at bounding box center [381, 172] width 62 height 10
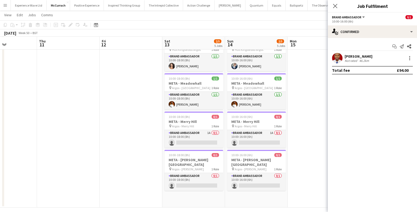
scroll to position [0, 181]
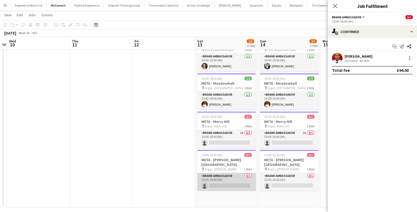
click at [225, 176] on app-card-role "Brand Ambassador 0/1 10:00-18:00 (8h) single-neutral-actions" at bounding box center [226, 182] width 59 height 18
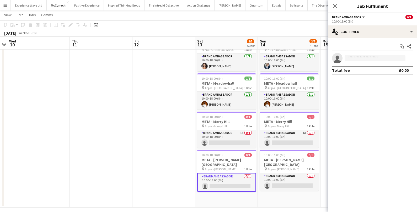
click at [361, 58] on input at bounding box center [374, 58] width 61 height 6
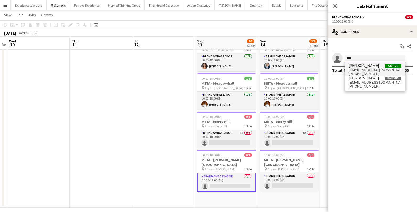
type input "****"
click at [363, 70] on span "akinolaagoro01@gmail.com" at bounding box center [375, 70] width 52 height 4
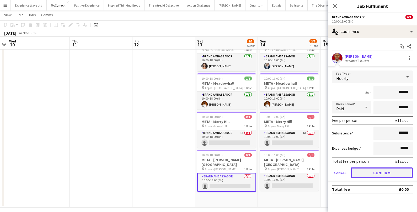
click at [362, 174] on button "Confirm" at bounding box center [381, 172] width 62 height 10
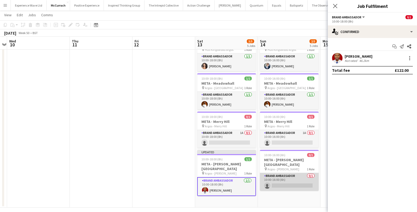
click at [301, 179] on app-card-role "Brand Ambassador 0/1 10:00-16:00 (6h) single-neutral-actions" at bounding box center [289, 182] width 59 height 18
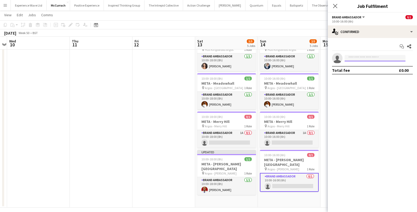
click at [357, 57] on input at bounding box center [374, 58] width 61 height 6
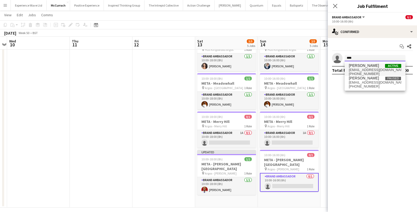
type input "****"
click at [356, 71] on span "akinolaagoro01@gmail.com" at bounding box center [375, 70] width 52 height 4
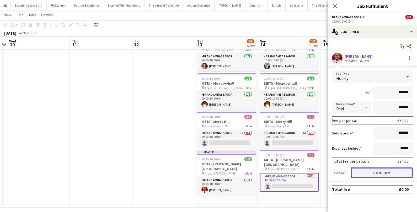
click at [355, 171] on button "Confirm" at bounding box center [381, 172] width 62 height 10
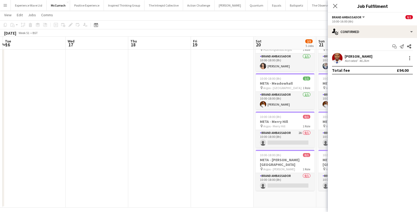
scroll to position [0, 176]
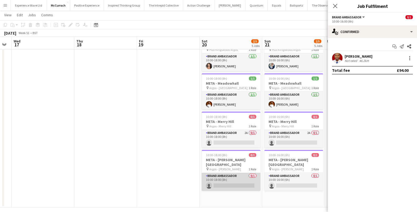
click at [229, 175] on app-card-role "Brand Ambassador 0/1 10:00-18:00 (8h) single-neutral-actions" at bounding box center [231, 182] width 59 height 18
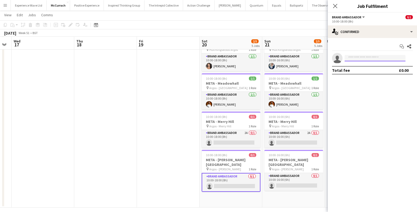
click at [360, 58] on input at bounding box center [374, 58] width 61 height 6
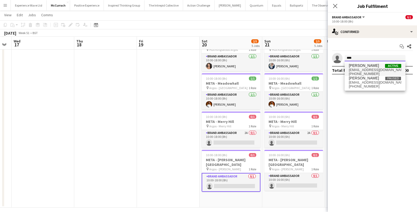
type input "****"
click at [359, 66] on span "Akinola Agoro" at bounding box center [364, 65] width 30 height 4
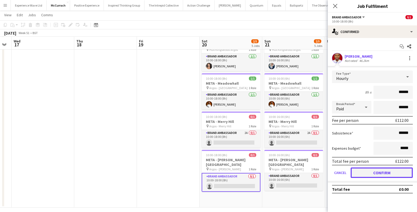
click at [360, 173] on button "Confirm" at bounding box center [381, 172] width 62 height 10
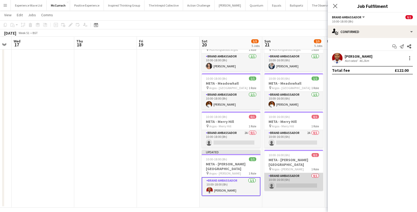
click at [304, 178] on app-card-role "Brand Ambassador 0/1 10:00-16:00 (6h) single-neutral-actions" at bounding box center [293, 182] width 59 height 18
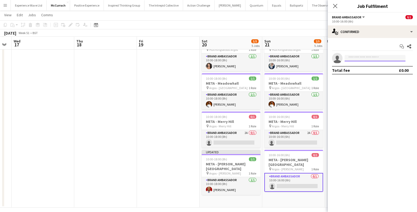
click at [358, 55] on input at bounding box center [374, 58] width 61 height 6
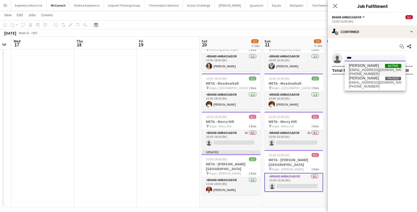
type input "****"
click at [364, 71] on span "akinolaagoro01@gmail.com" at bounding box center [375, 70] width 52 height 4
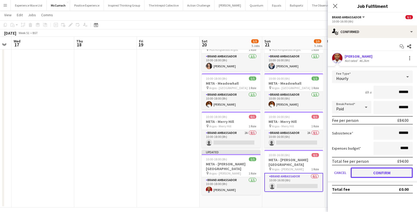
click at [357, 170] on button "Confirm" at bounding box center [381, 172] width 62 height 10
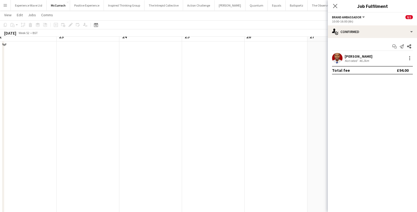
scroll to position [0, 0]
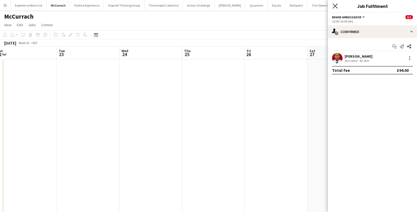
click at [334, 6] on icon "Close pop-in" at bounding box center [334, 5] width 5 height 5
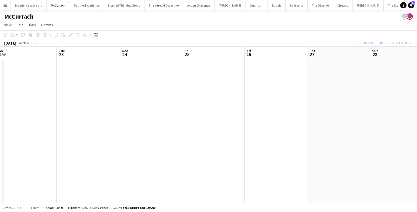
click at [334, 84] on app-date-cell at bounding box center [338, 168] width 63 height 218
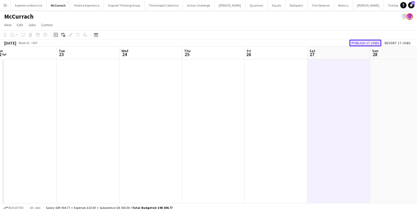
click at [355, 43] on button "Publish 17 jobs" at bounding box center [365, 43] width 32 height 7
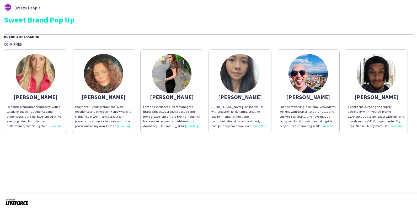
click at [327, 127] on div "I'm a hardworking individual, who adores working with people! I love the hustle…" at bounding box center [307, 117] width 57 height 24
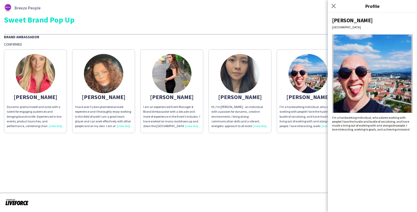
click at [305, 132] on app-share-pages-crew-card "[PERSON_NAME]'m a hardworking individual, who adores working with people! I lov…" at bounding box center [308, 91] width 63 height 84
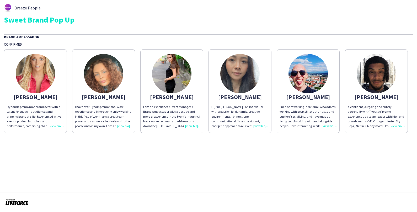
click at [326, 124] on div "I'm a hardworking individual, who adores working with people! I love the hustle…" at bounding box center [307, 117] width 57 height 24
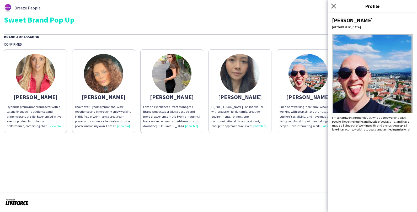
click at [332, 6] on icon "Close pop-in" at bounding box center [333, 5] width 5 height 5
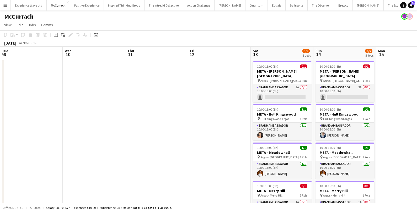
scroll to position [0, 160]
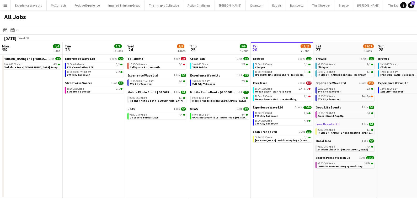
scroll to position [0, 130]
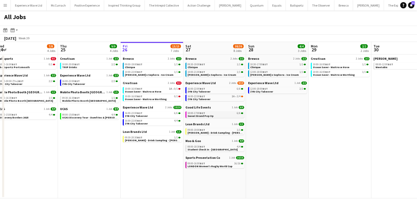
click at [198, 116] on span "Sweet Brand Pop Up" at bounding box center [200, 115] width 26 height 3
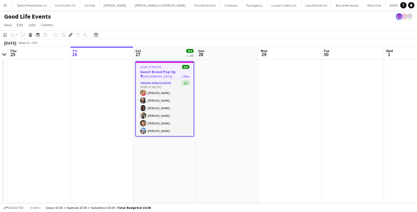
scroll to position [0, 480]
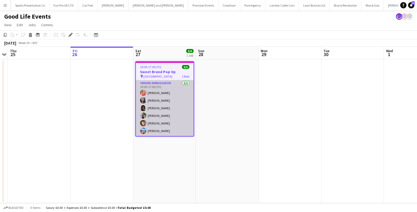
click at [152, 92] on app-card-role "Brand Ambassador [DATE] 10:00-17:00 (7h) [PERSON_NAME] Man [PERSON_NAME] [PERSO…" at bounding box center [165, 108] width 58 height 56
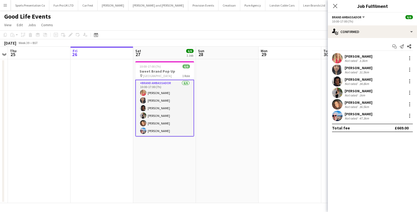
click at [355, 56] on div "[PERSON_NAME]" at bounding box center [358, 56] width 28 height 5
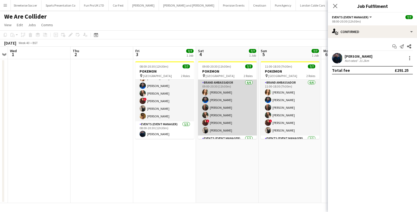
scroll to position [14, 0]
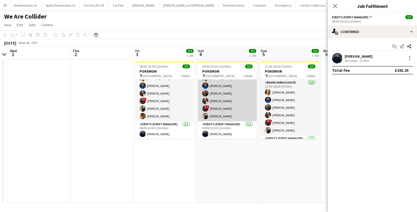
click at [212, 94] on app-card-role "Brand Ambassador [DATE] 09:00-20:30 (11h30m) [PERSON_NAME] [PERSON_NAME] [PERSO…" at bounding box center [227, 94] width 59 height 56
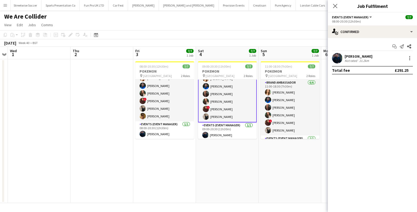
scroll to position [15, 0]
click at [234, 101] on app-card-role "Brand Ambassador [DATE] 09:00-20:30 (11h30m) [PERSON_NAME] [PERSON_NAME] [PERSO…" at bounding box center [227, 93] width 59 height 57
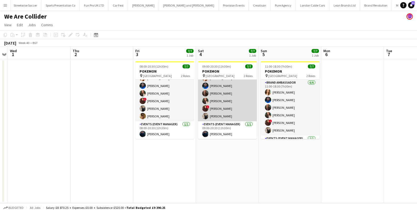
click at [234, 101] on app-card-role "Brand Ambassador [DATE] 09:00-20:30 (11h30m) [PERSON_NAME] [PERSON_NAME] [PERSO…" at bounding box center [227, 94] width 59 height 56
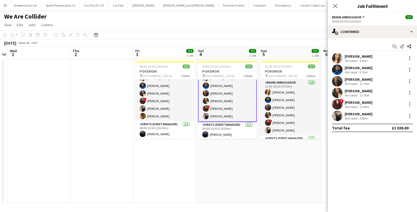
click at [353, 78] on div "[PERSON_NAME]" at bounding box center [358, 79] width 28 height 5
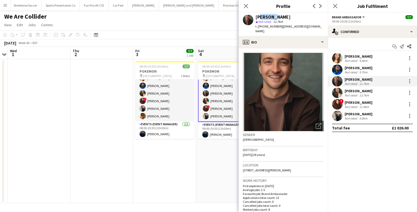
drag, startPoint x: 260, startPoint y: 17, endPoint x: 268, endPoint y: 16, distance: 8.2
click at [269, 16] on div "[PERSON_NAME]" at bounding box center [272, 17] width 35 height 5
click at [256, 16] on div "[PERSON_NAME]" at bounding box center [272, 17] width 35 height 5
drag, startPoint x: 256, startPoint y: 16, endPoint x: 317, endPoint y: 26, distance: 61.9
click at [317, 26] on div "[PERSON_NAME] star Not rated 11.7km t. [PHONE_NUMBER] | [EMAIL_ADDRESS][DOMAIN_…" at bounding box center [283, 24] width 89 height 23
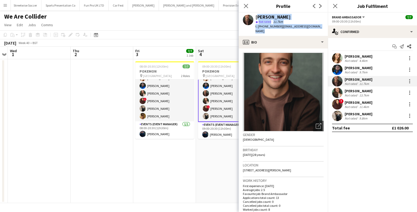
copy app-crew-profile "[PERSON_NAME] star Not rated 11.7km t. [PHONE_NUMBER] | [EMAIL_ADDRESS][DOMAIN_…"
click at [348, 81] on div "[PERSON_NAME]" at bounding box center [358, 79] width 28 height 5
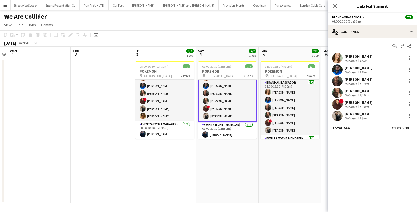
click at [348, 81] on div "[PERSON_NAME]" at bounding box center [358, 79] width 28 height 5
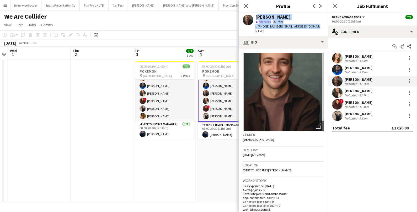
drag, startPoint x: 256, startPoint y: 15, endPoint x: 313, endPoint y: 24, distance: 57.1
click at [313, 24] on div "[PERSON_NAME] star Not rated 11.7km t. [PHONE_NUMBER] | [EMAIL_ADDRESS][DOMAIN_…" at bounding box center [283, 24] width 89 height 23
copy div "[PERSON_NAME] star Not rated 11.7km t. [PHONE_NUMBER] | [EMAIL_ADDRESS][DOMAIN_…"
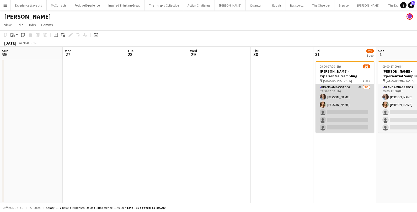
scroll to position [0, 203]
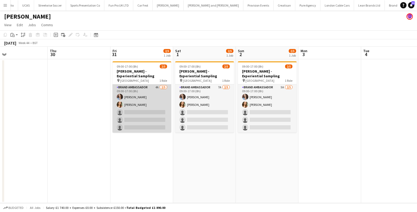
click at [145, 98] on app-card-role "Brand Ambassador 4A [DATE] 09:00-17:00 (8h) [PERSON_NAME] [PERSON_NAME] single-…" at bounding box center [141, 108] width 59 height 48
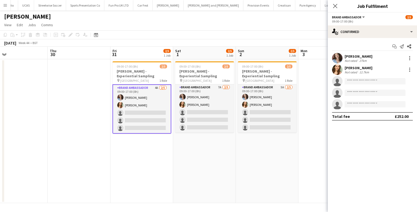
click at [358, 57] on div "[PERSON_NAME]" at bounding box center [358, 56] width 28 height 5
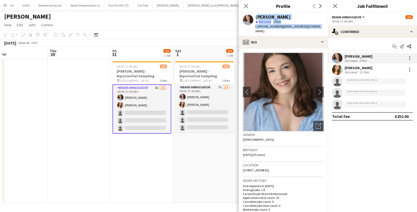
drag, startPoint x: 255, startPoint y: 18, endPoint x: 320, endPoint y: 26, distance: 65.5
click at [321, 26] on app-profile-header "[PERSON_NAME] star Not rated 27km t. [PHONE_NUMBER] | [EMAIL_ADDRESS][DOMAIN_NA…" at bounding box center [283, 24] width 89 height 23
copy div "[PERSON_NAME] star Not rated 27km t. [PHONE_NUMBER] | [EMAIL_ADDRESS][DOMAIN_NA…"
click at [355, 67] on div "[PERSON_NAME]" at bounding box center [358, 68] width 28 height 5
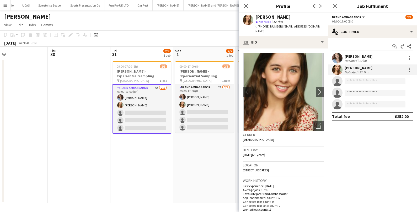
drag, startPoint x: 256, startPoint y: 17, endPoint x: 279, endPoint y: 31, distance: 27.6
click at [280, 31] on div "[PERSON_NAME] star Not rated 12.7km t. [PHONE_NUMBER] | [EMAIL_ADDRESS][DOMAIN_…" at bounding box center [289, 24] width 68 height 19
copy div "[PERSON_NAME] star Not rated 12.7km t. [PHONE_NUMBER] | [EMAIL_ADDRESS][DOMAIN_…"
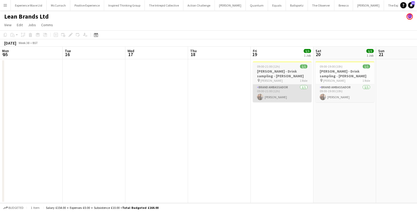
scroll to position [0, 117]
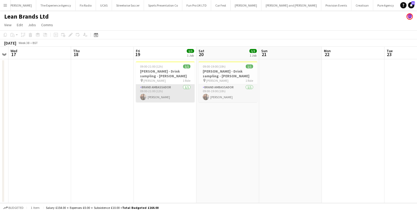
click at [161, 99] on app-card-role "Brand Ambassador [DATE] 09:00-21:00 (12h) [PERSON_NAME]" at bounding box center [165, 93] width 59 height 18
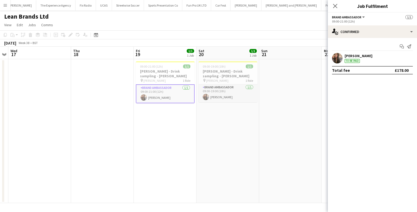
click at [369, 56] on div "[PERSON_NAME] To be paid" at bounding box center [372, 58] width 89 height 10
